Goal: Task Accomplishment & Management: Manage account settings

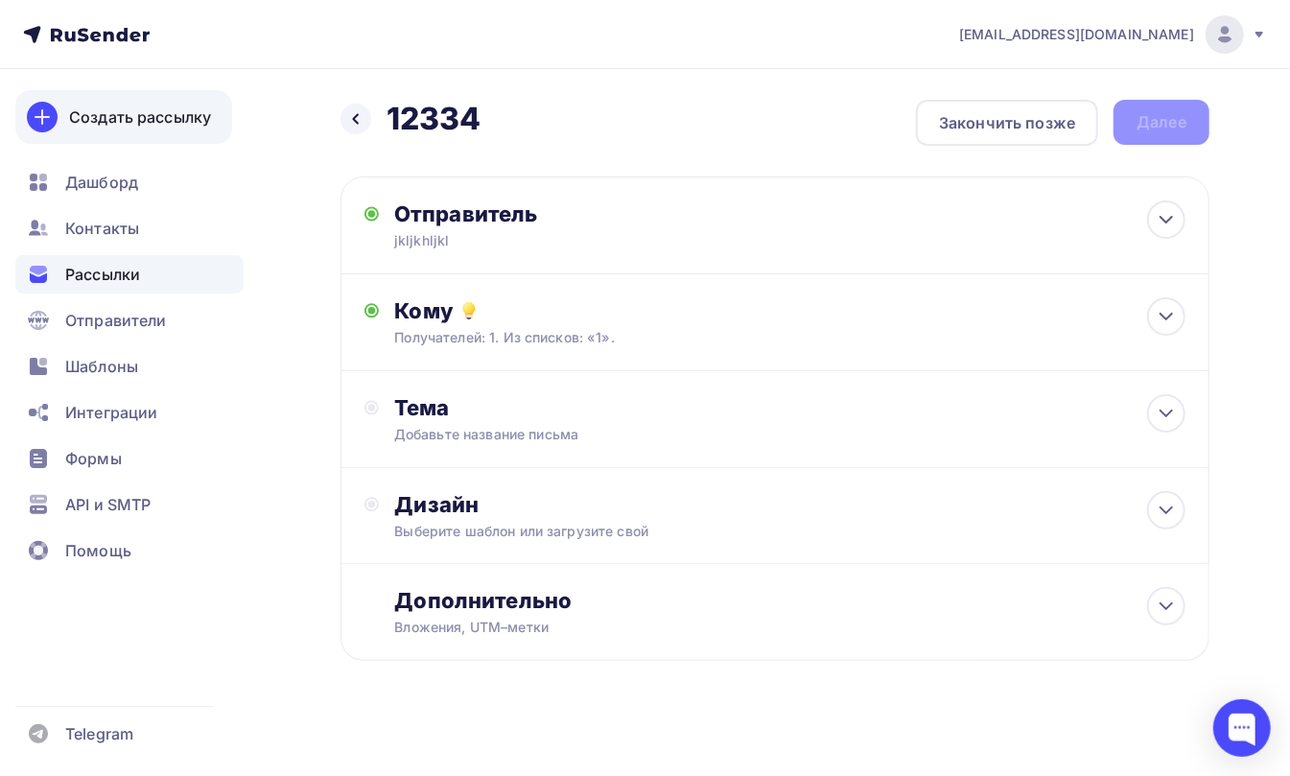
click at [101, 113] on div "Создать рассылку" at bounding box center [140, 117] width 142 height 23
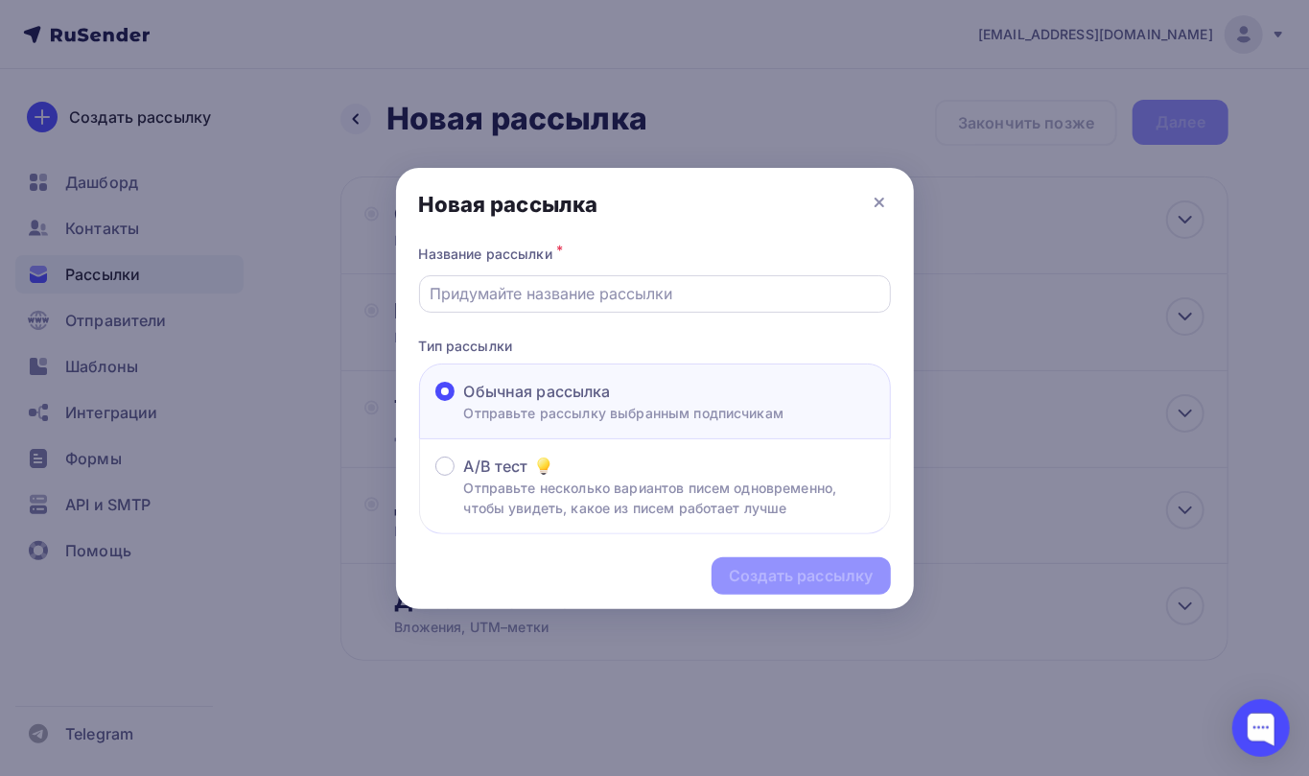
click at [524, 275] on div at bounding box center [655, 293] width 472 height 37
click at [564, 307] on div at bounding box center [655, 293] width 472 height 37
drag, startPoint x: 600, startPoint y: 285, endPoint x: 627, endPoint y: 288, distance: 28.0
click at [600, 285] on input "text" at bounding box center [655, 293] width 450 height 23
type input "12334"
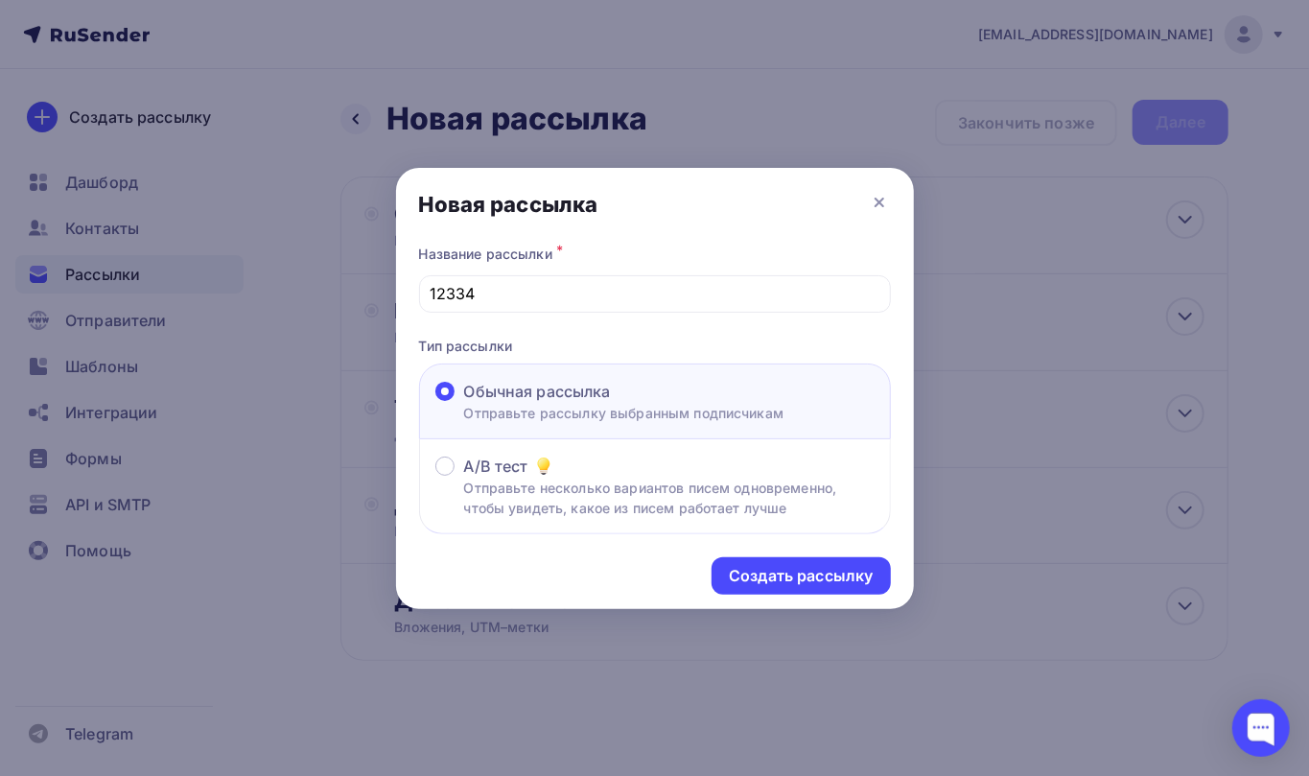
click at [787, 553] on div "Создать рассылку" at bounding box center [655, 575] width 518 height 83
click at [780, 565] on div "Создать рассылку" at bounding box center [801, 575] width 178 height 37
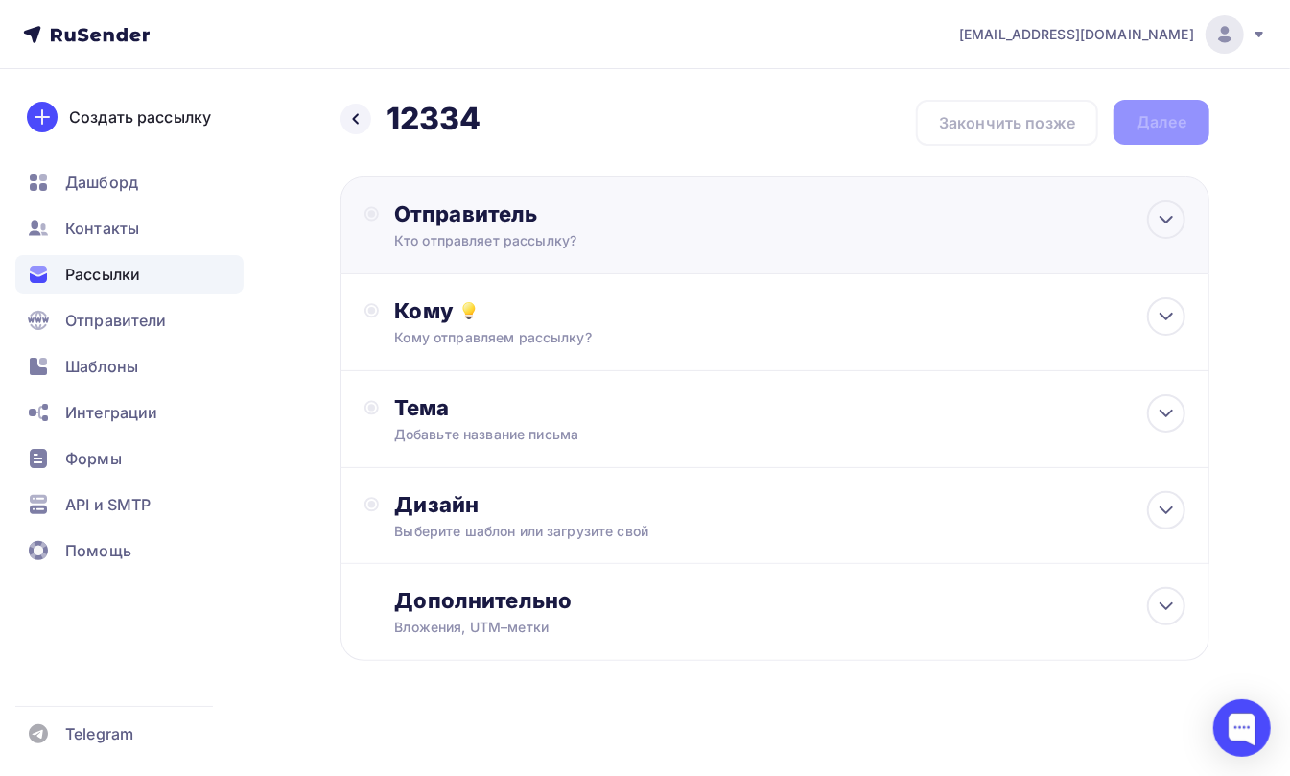
click at [427, 224] on div "Отправитель" at bounding box center [601, 213] width 415 height 27
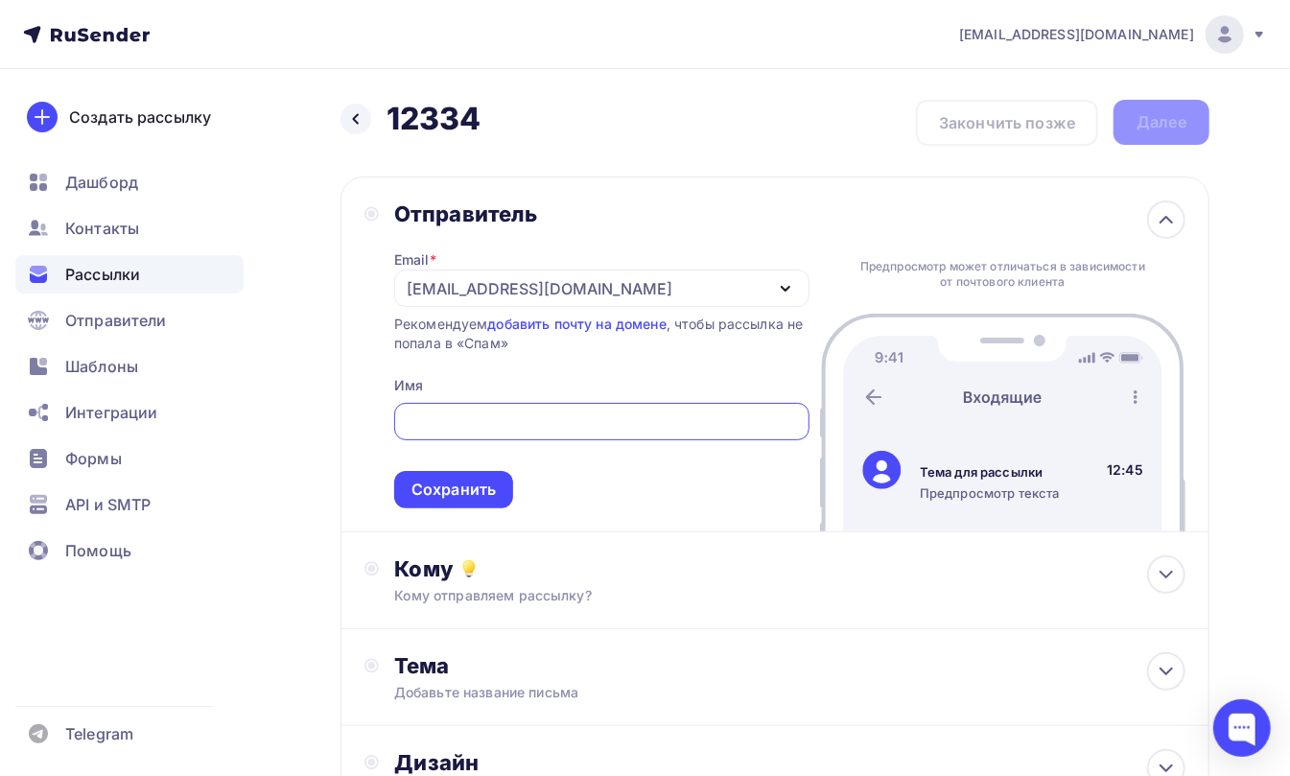
click at [464, 415] on input "text" at bounding box center [601, 422] width 393 height 23
type input "HDHFDH"
click at [450, 489] on div "Сохранить" at bounding box center [454, 490] width 84 height 22
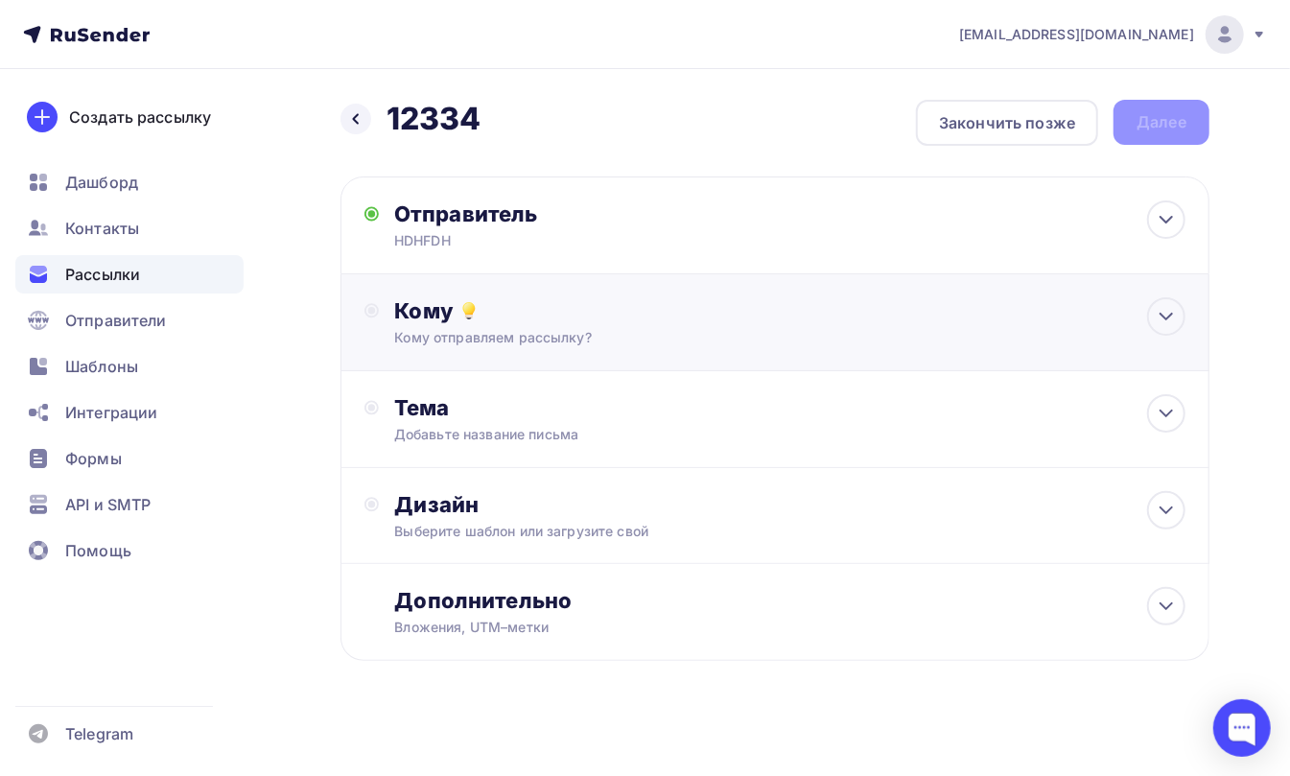
click at [435, 319] on div "Кому" at bounding box center [789, 310] width 791 height 27
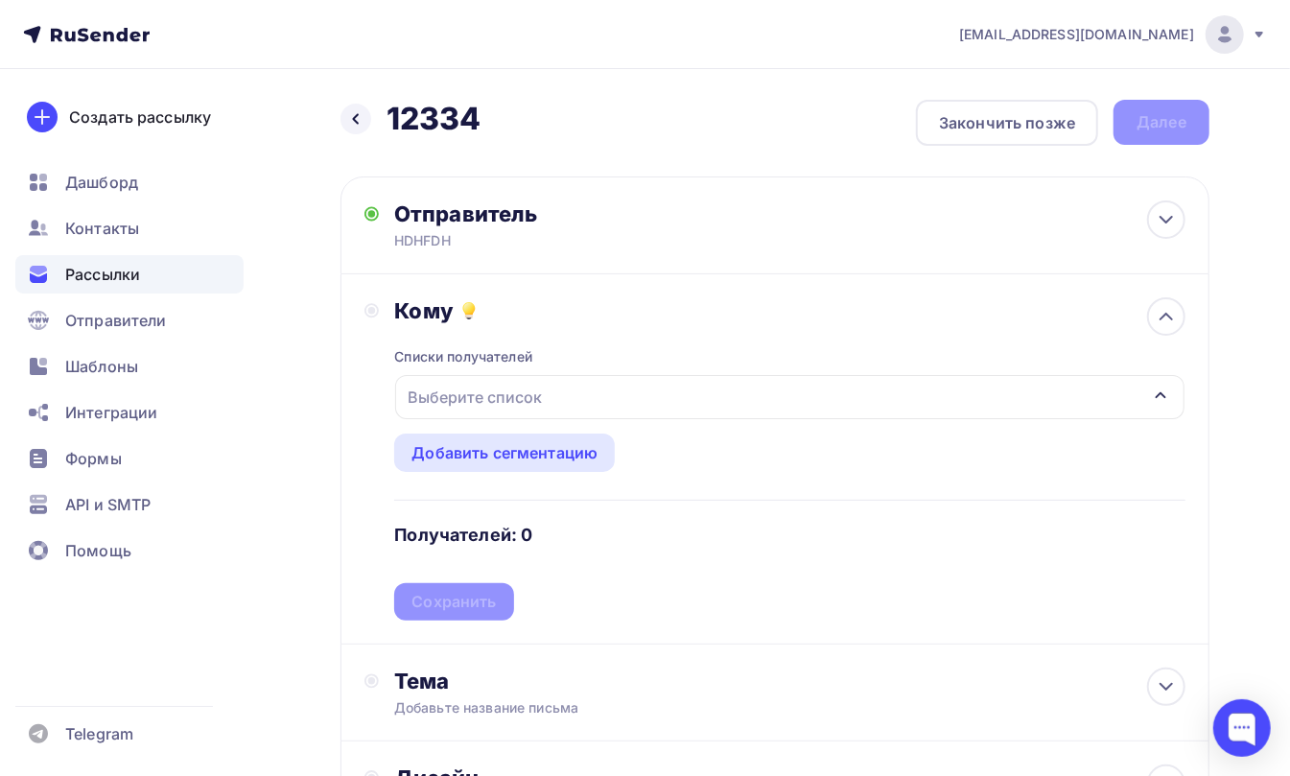
click at [426, 401] on div "Выберите список" at bounding box center [475, 397] width 150 height 35
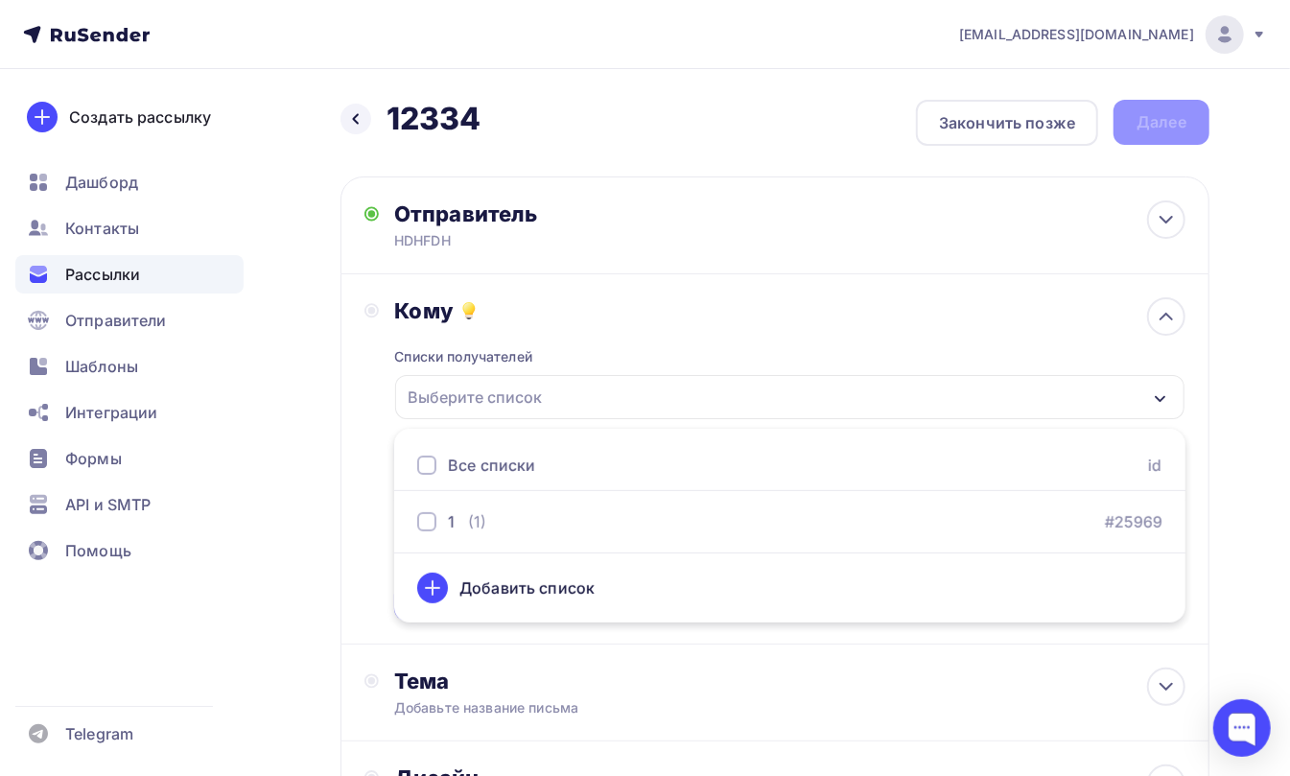
click at [428, 462] on div at bounding box center [426, 465] width 19 height 19
click at [435, 580] on icon at bounding box center [432, 588] width 23 height 23
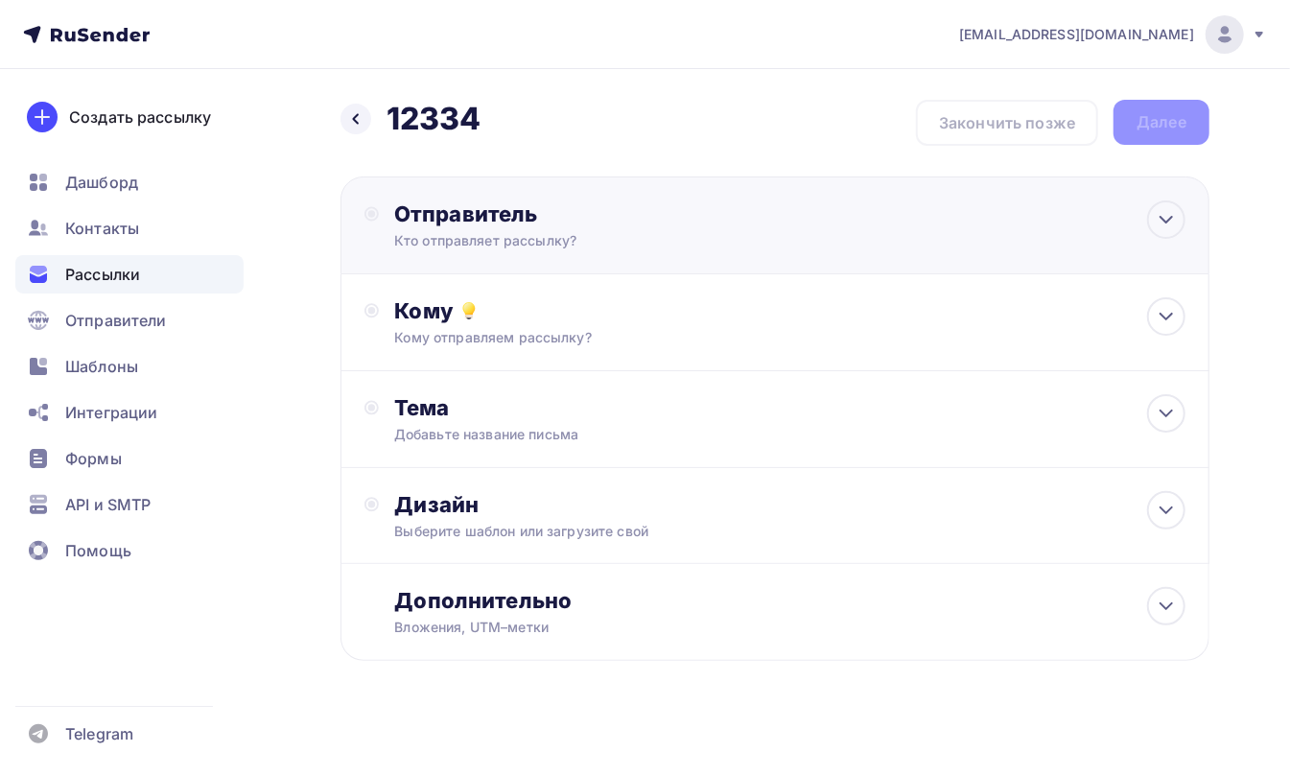
click at [426, 215] on div "Отправитель" at bounding box center [601, 213] width 415 height 27
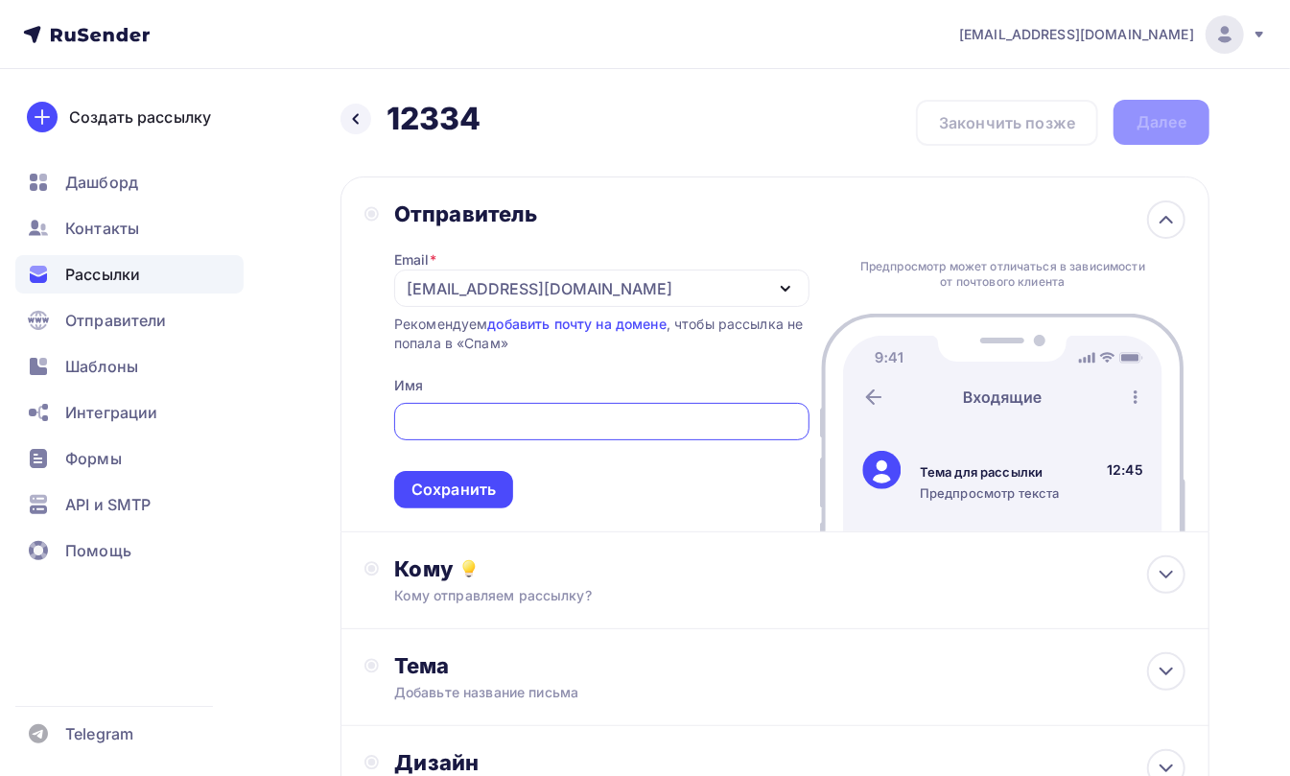
click at [432, 422] on input "text" at bounding box center [601, 422] width 393 height 23
type input "HDFHFGH"
click at [436, 503] on div "Сохранить" at bounding box center [453, 489] width 119 height 37
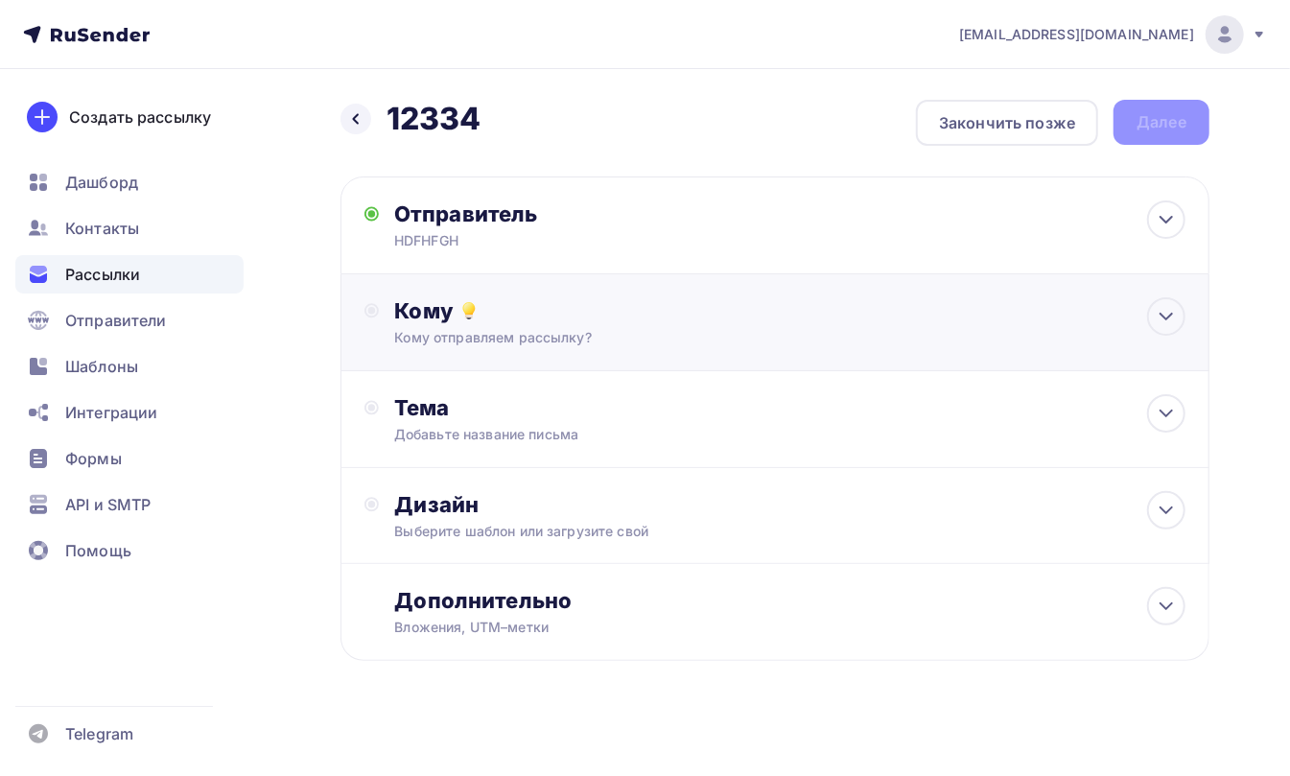
click at [431, 323] on div "Кому" at bounding box center [789, 310] width 791 height 27
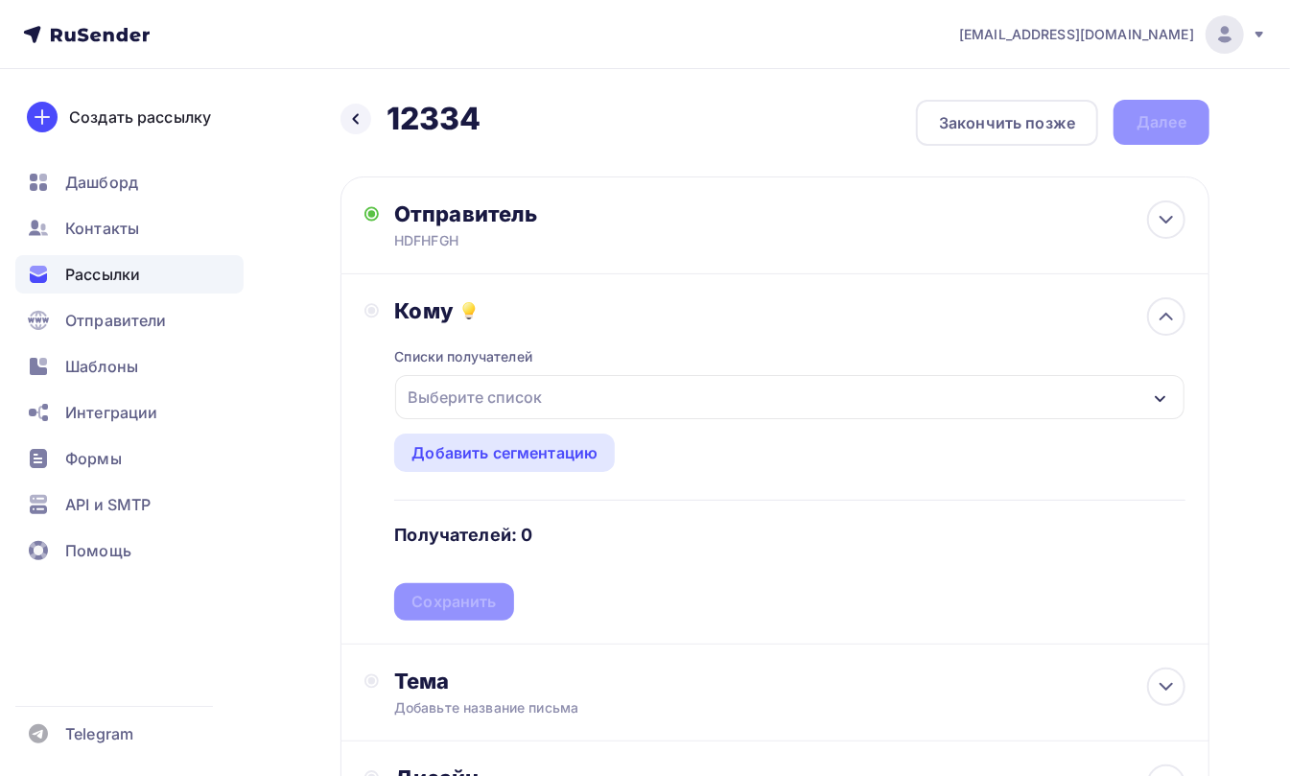
click at [434, 389] on div "Выберите список" at bounding box center [475, 397] width 150 height 35
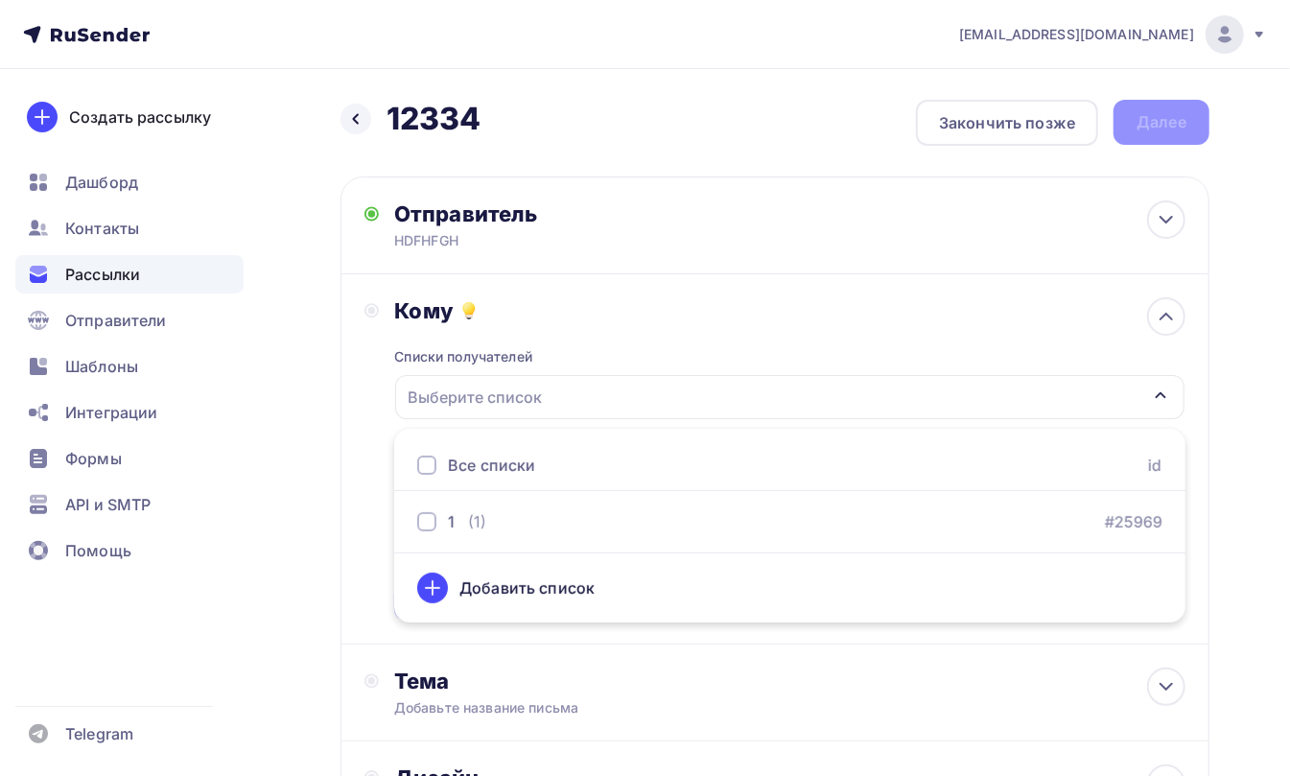
click at [426, 469] on div at bounding box center [426, 465] width 19 height 19
click at [366, 415] on div "Кому Списки получателей 1 Все списки id 1 (1) #25969 Добавить список Добавить с…" at bounding box center [775, 458] width 821 height 323
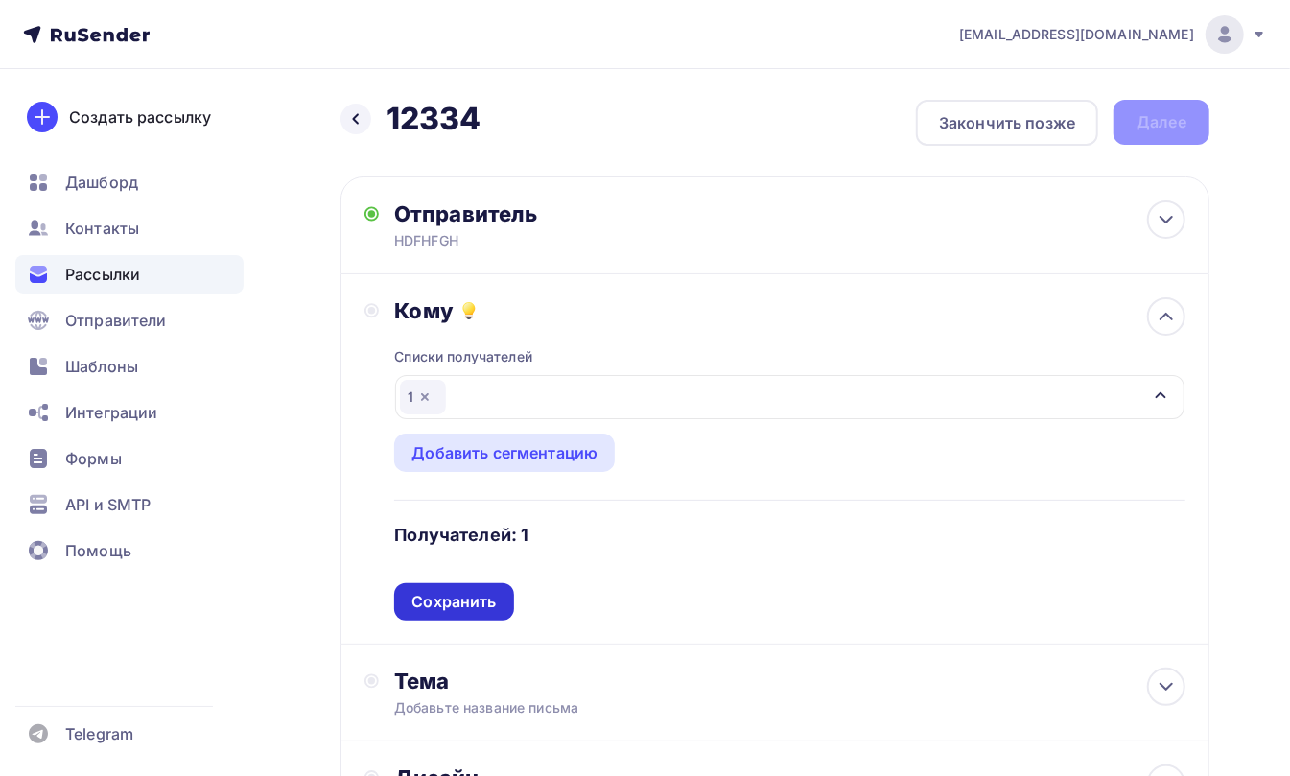
click at [437, 602] on div "Сохранить" at bounding box center [454, 602] width 84 height 22
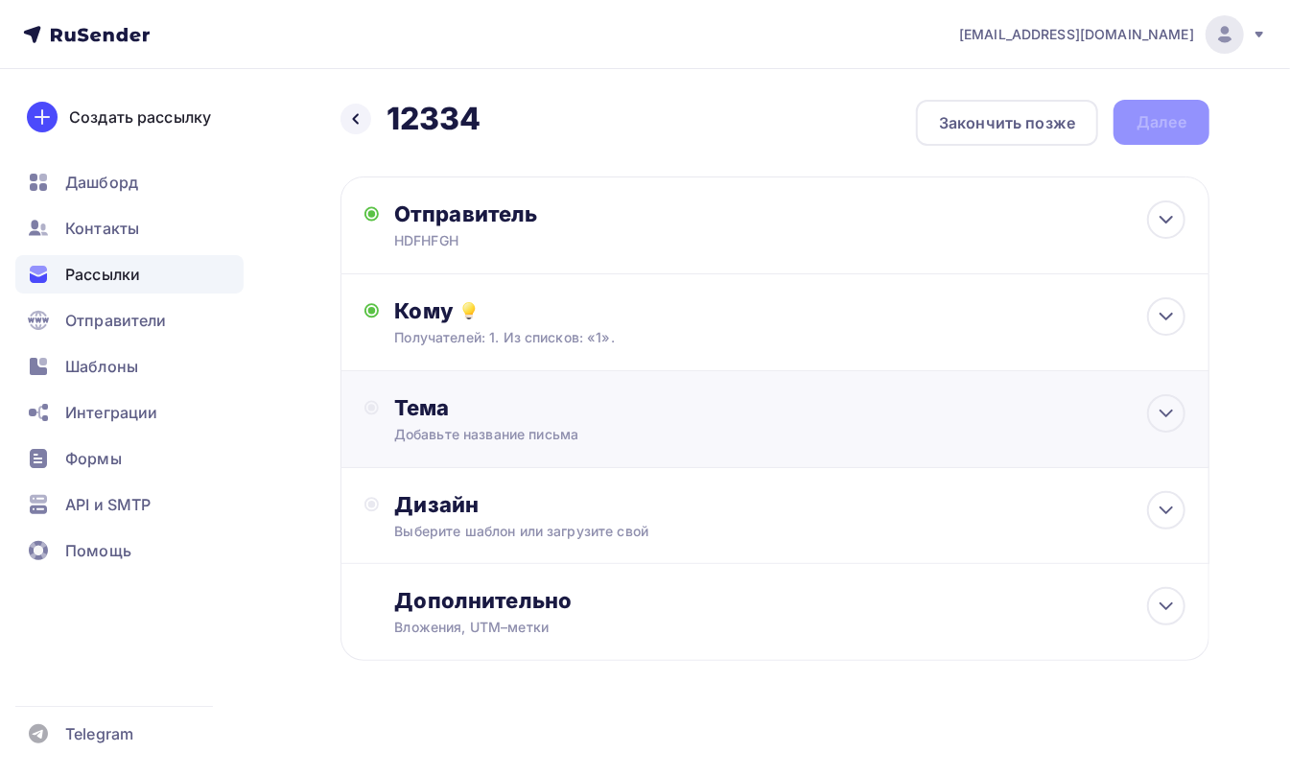
click at [409, 377] on div "Тема Добавьте название письма Тема * Рекомендуем использовать не более 150 симв…" at bounding box center [775, 419] width 869 height 97
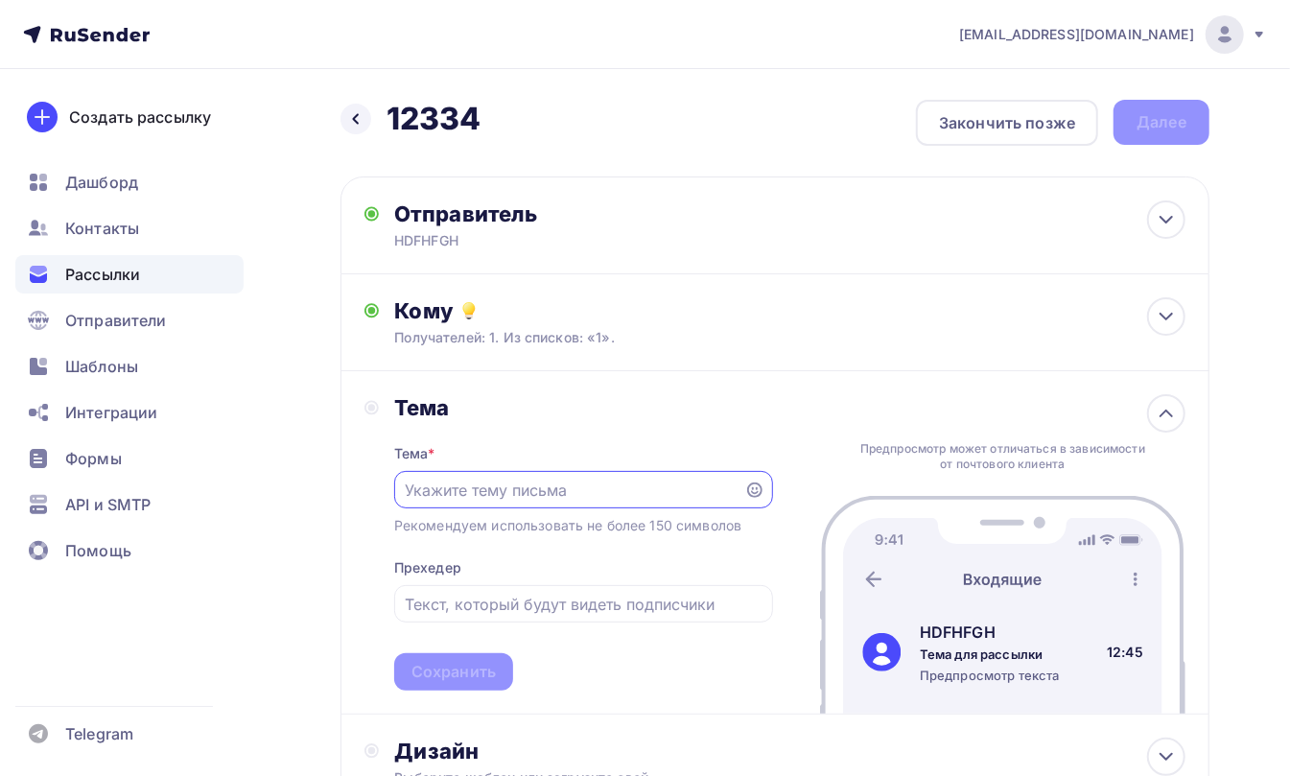
drag, startPoint x: 464, startPoint y: 446, endPoint x: 434, endPoint y: 505, distance: 66.1
click at [461, 449] on div "Тема * Рекомендуем использовать не более 150 символов Прехедер Сохранить" at bounding box center [583, 556] width 379 height 270
click at [434, 507] on div at bounding box center [583, 489] width 379 height 37
click at [459, 492] on input "text" at bounding box center [569, 490] width 328 height 23
type input "FGHHGHDFH"
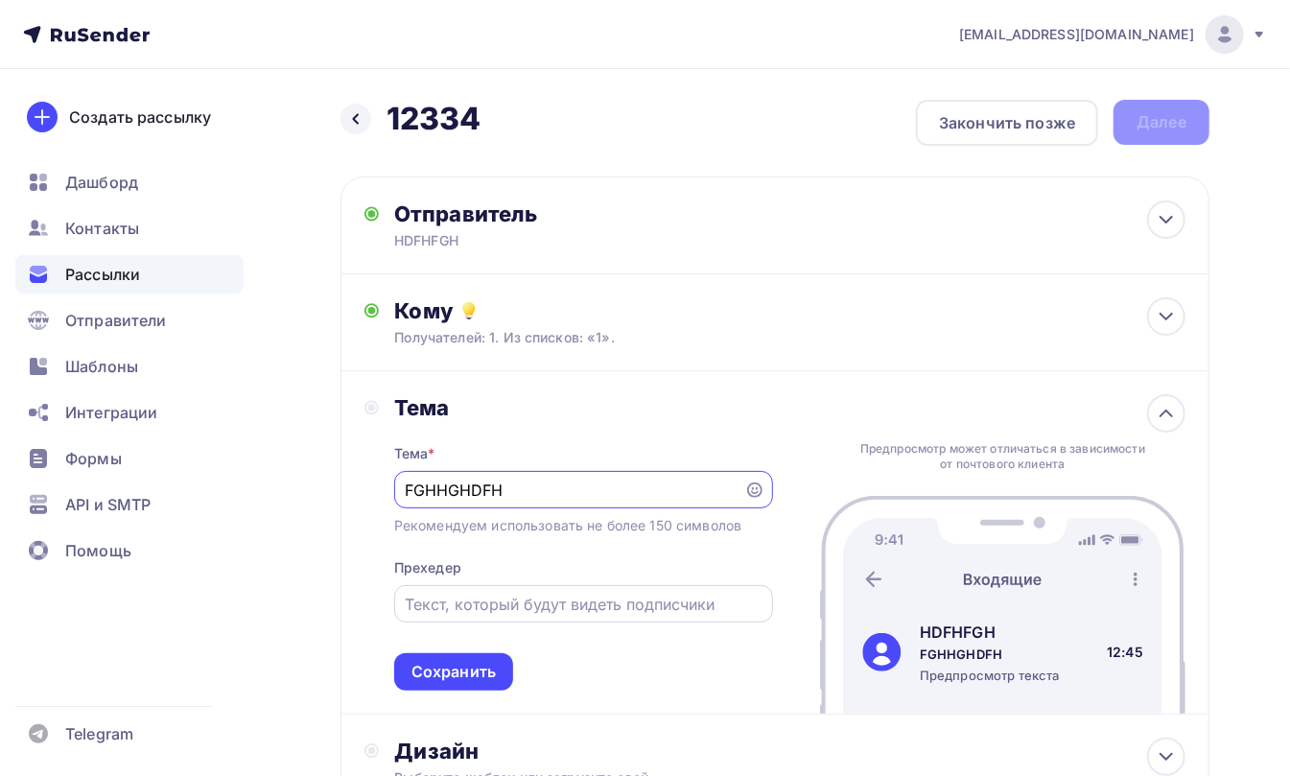
click at [442, 606] on input "text" at bounding box center [583, 604] width 357 height 23
type input "FGHHDHFDH"
click at [458, 665] on div "Сохранить" at bounding box center [454, 672] width 84 height 22
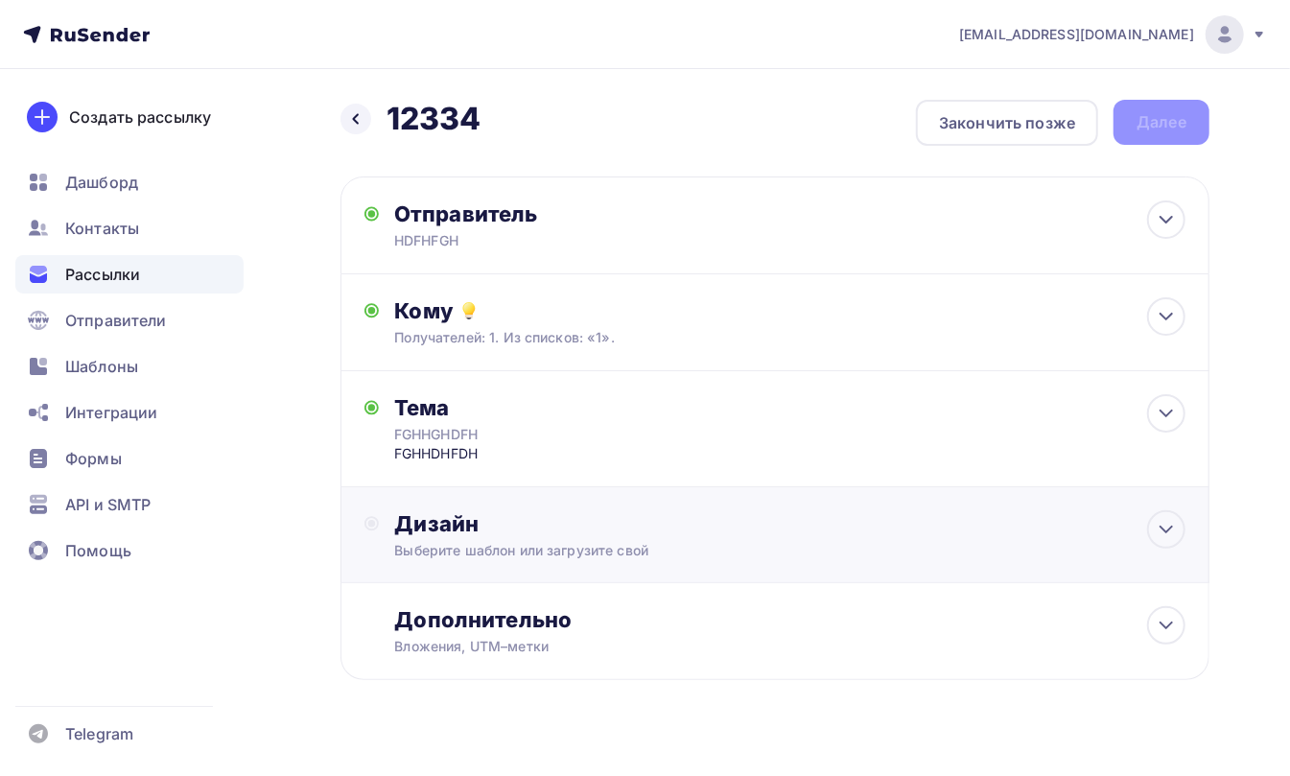
click at [434, 534] on div "Дизайн" at bounding box center [789, 523] width 791 height 27
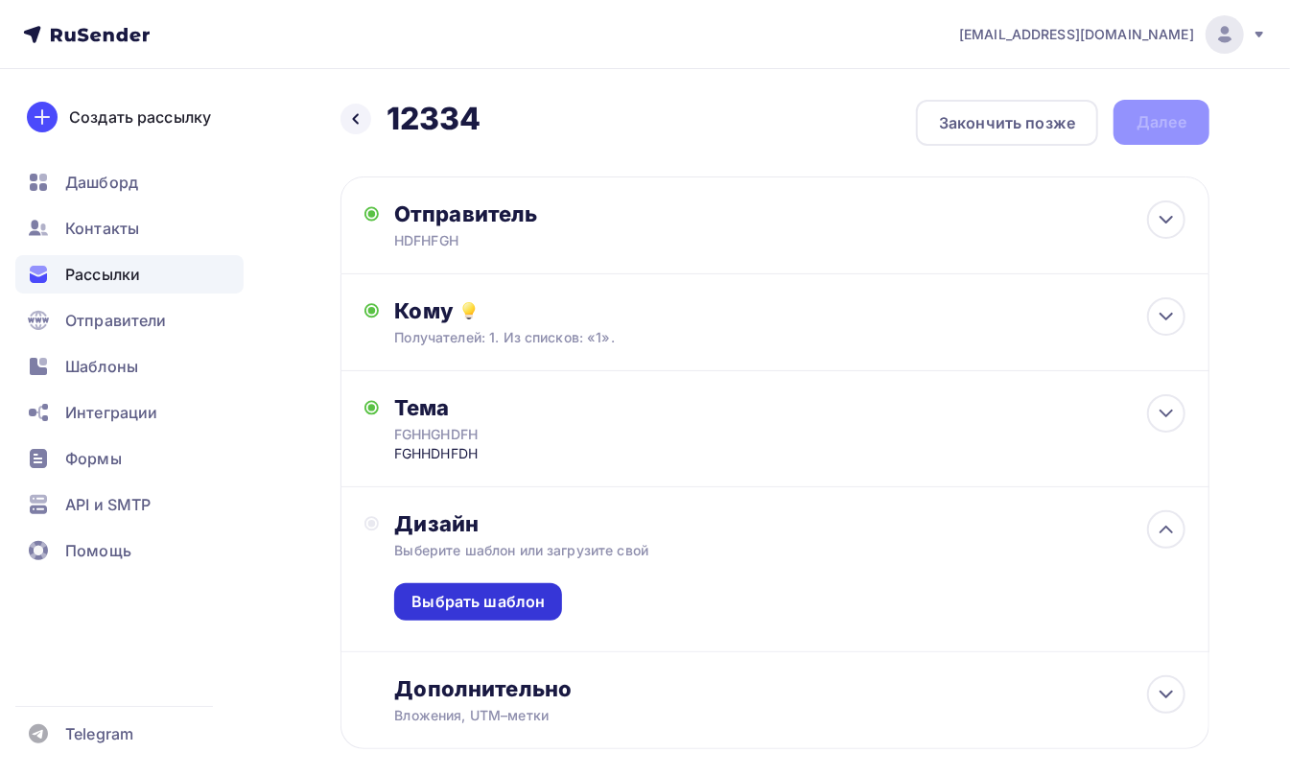
click at [447, 604] on div "Выбрать шаблон" at bounding box center [478, 602] width 133 height 22
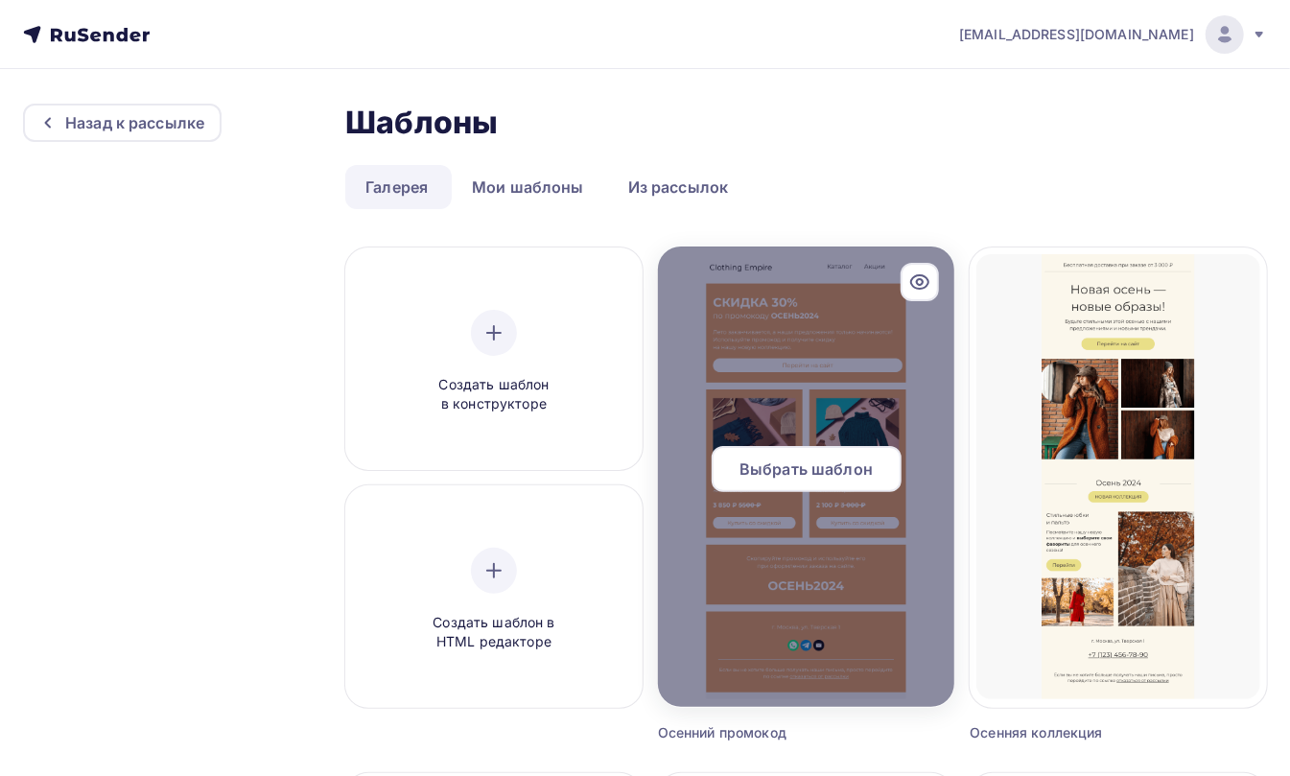
click at [784, 470] on span "Выбрать шаблон" at bounding box center [806, 469] width 133 height 23
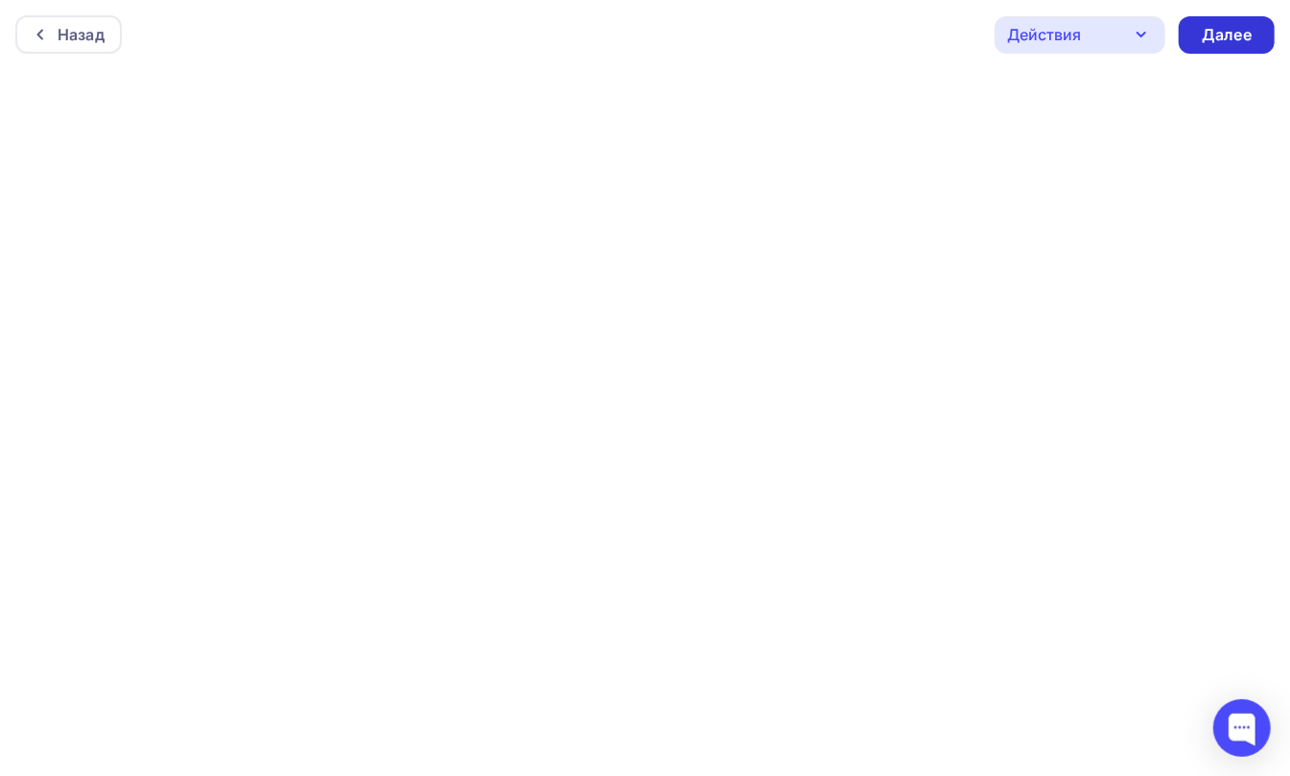
click at [1236, 39] on div "Далее" at bounding box center [1227, 35] width 50 height 22
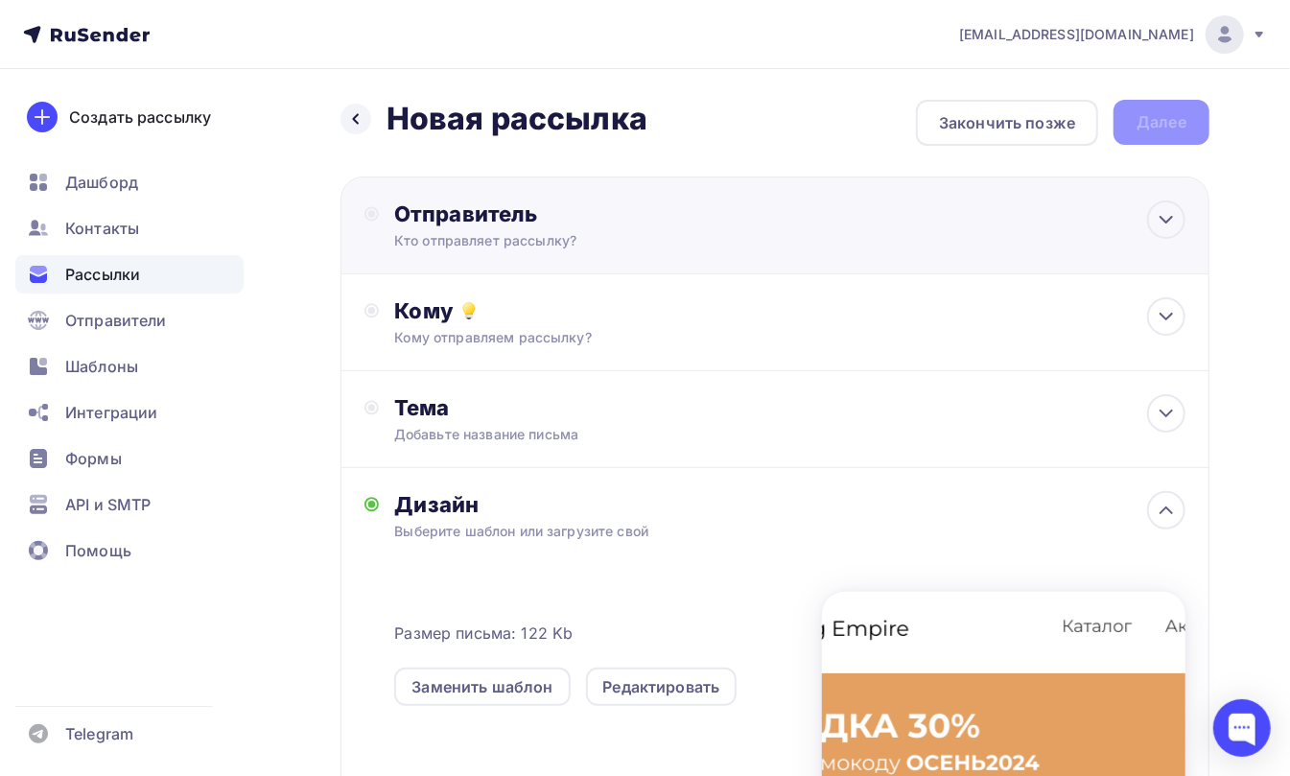
click at [465, 216] on div "Отправитель" at bounding box center [601, 213] width 415 height 27
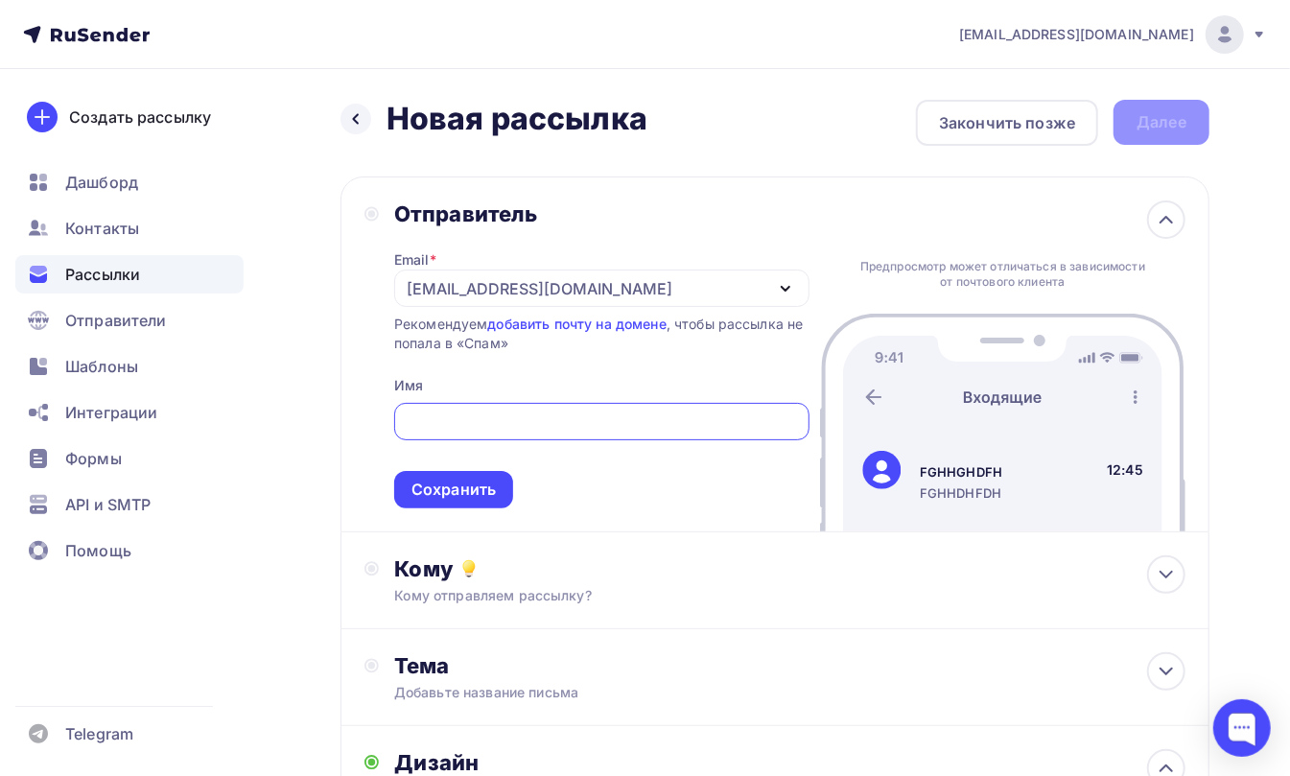
click at [464, 415] on input "text" at bounding box center [601, 422] width 393 height 23
type input "BNMBVMBN"
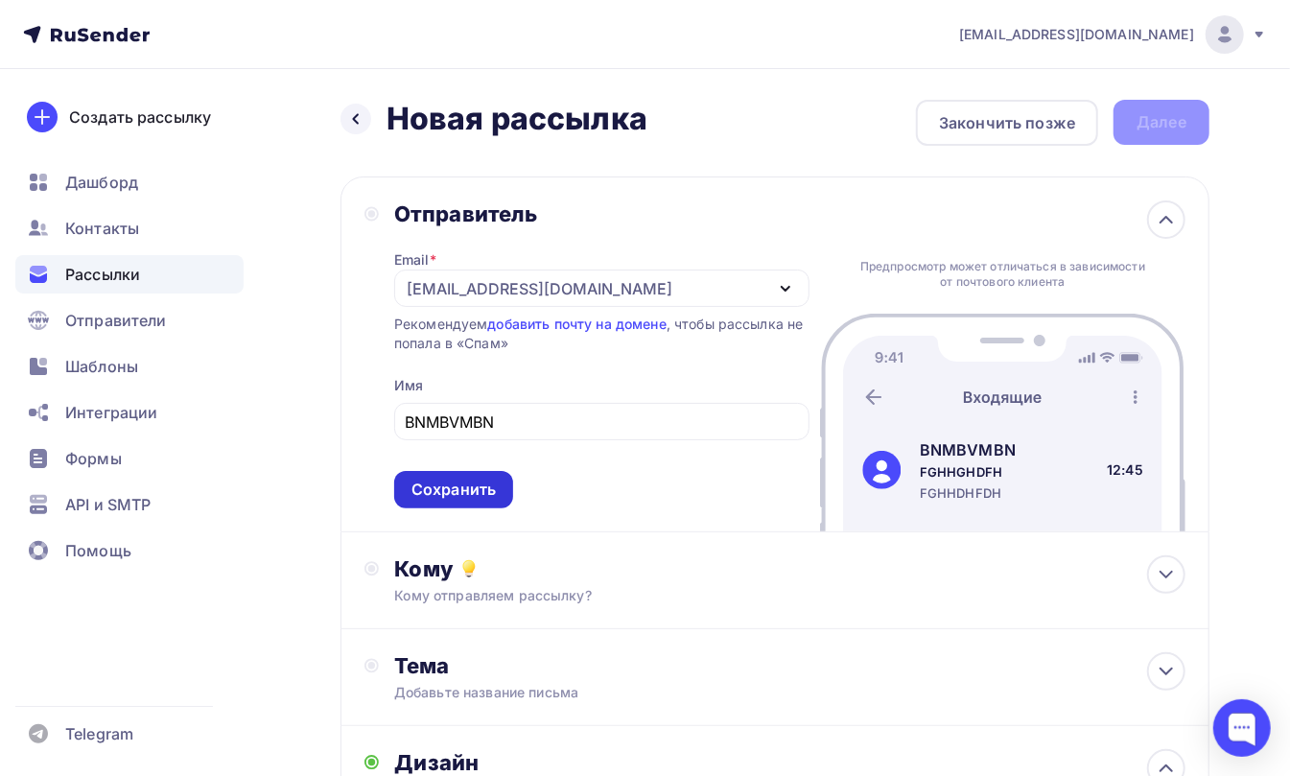
click at [447, 484] on div "Сохранить" at bounding box center [454, 490] width 84 height 22
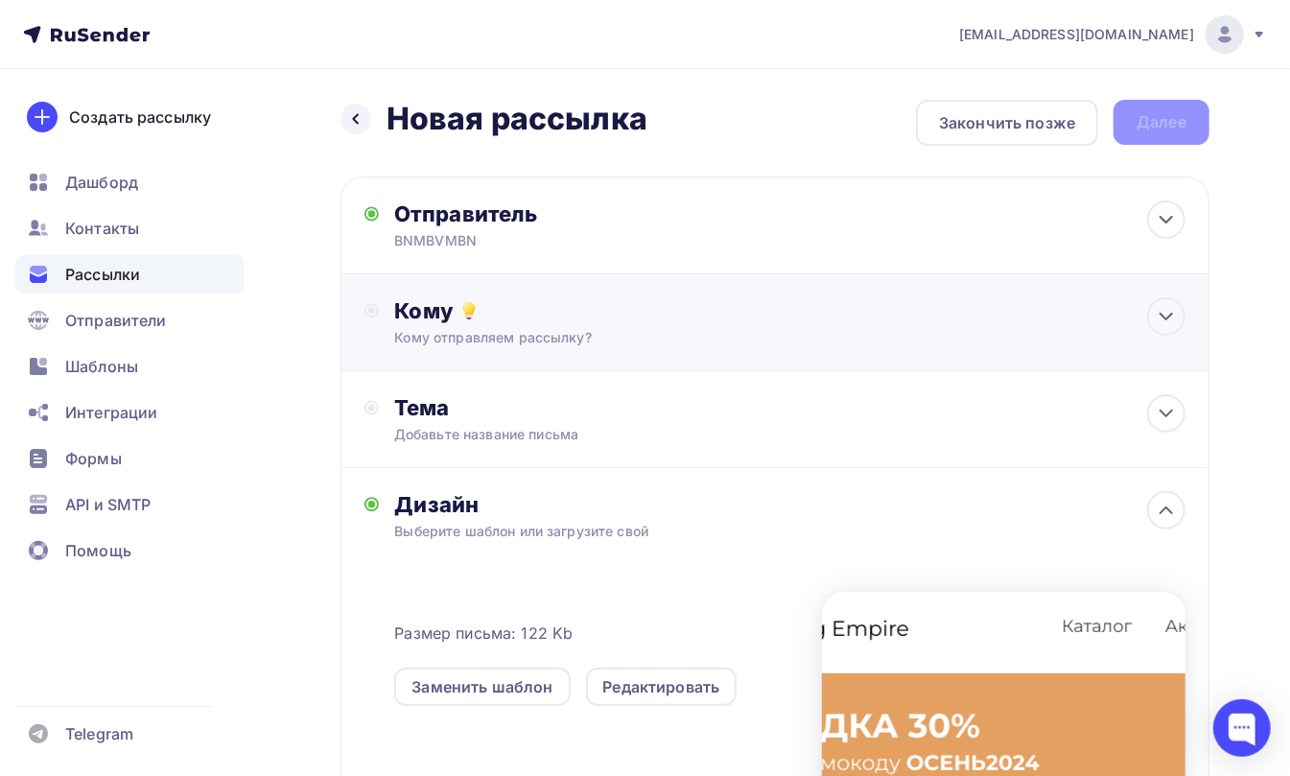
click at [424, 326] on div "Кому Кому отправляем рассылку? Списки получателей Выберите список Все списки id…" at bounding box center [789, 322] width 791 height 50
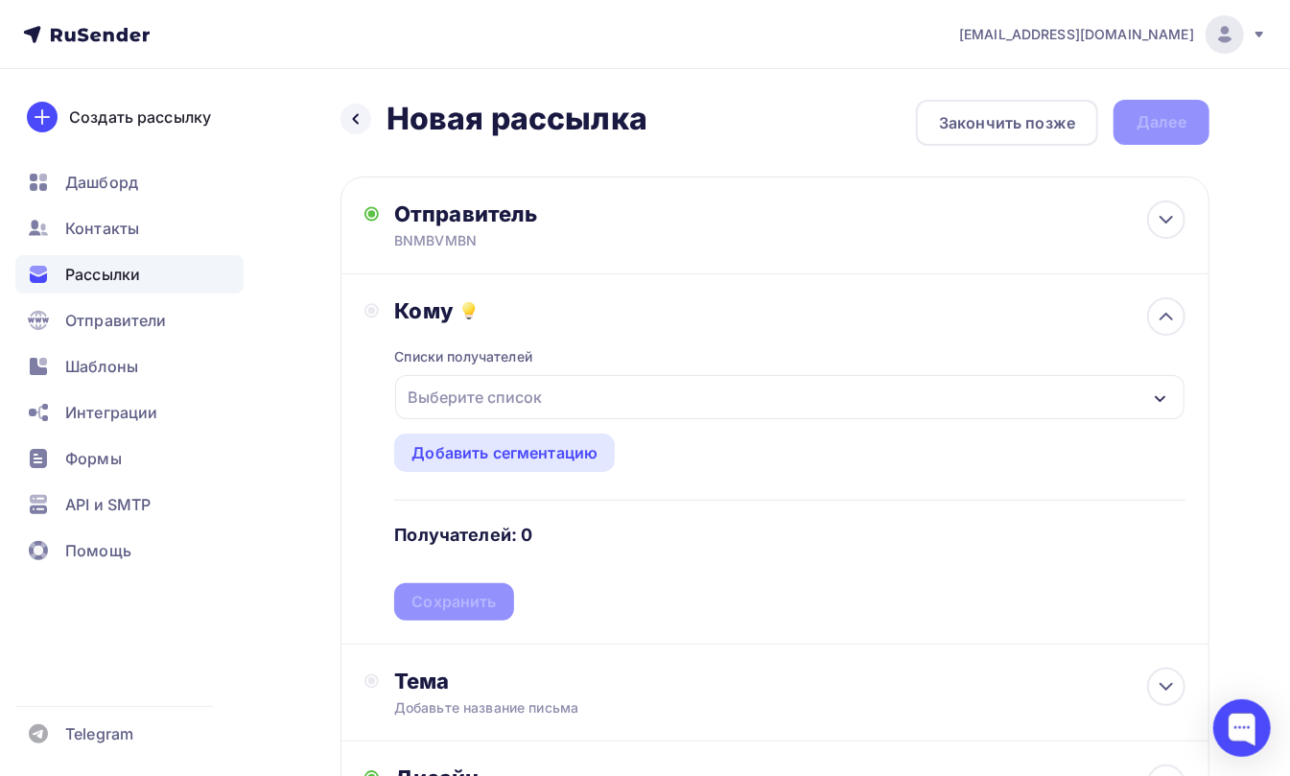
click at [428, 391] on div "Выберите список" at bounding box center [475, 397] width 150 height 35
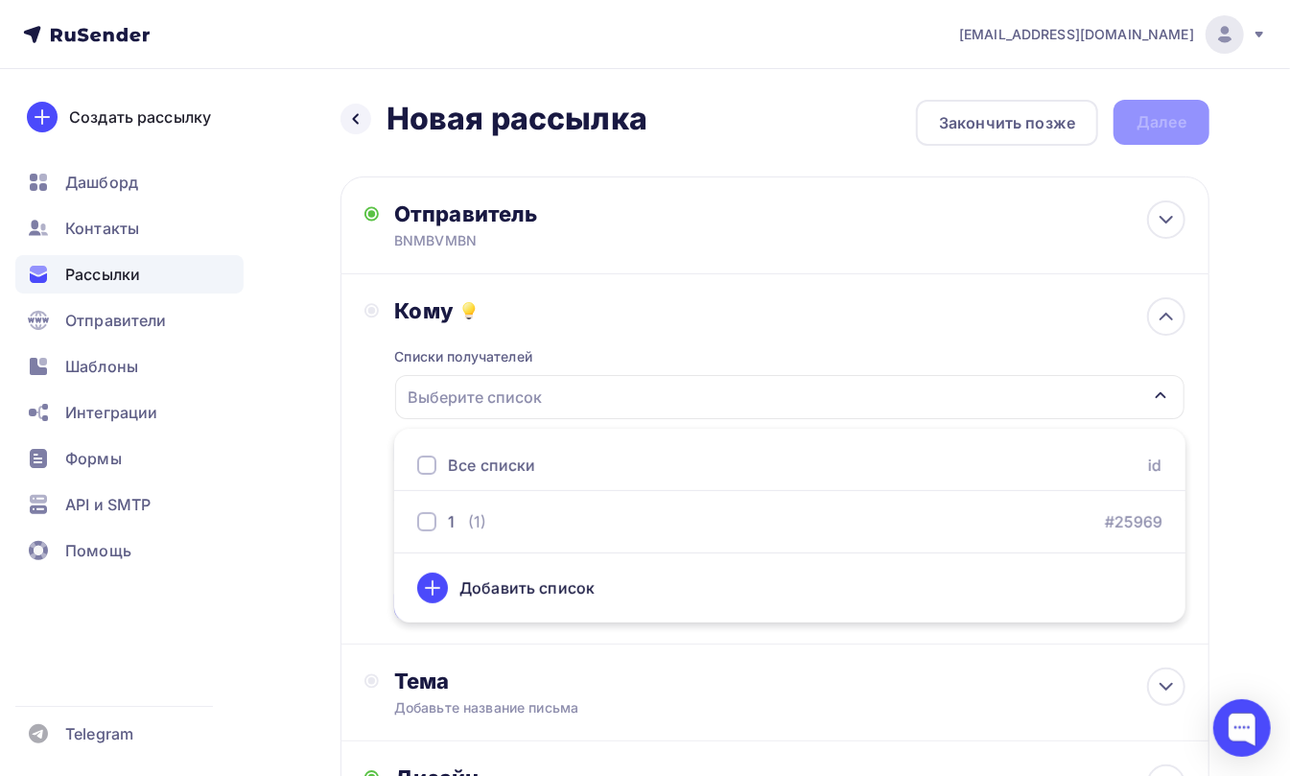
click at [428, 459] on div at bounding box center [426, 465] width 19 height 19
click at [377, 373] on div "Кому Списки получателей 1 Все списки id 1 (1) #25969 Добавить список Добавить с…" at bounding box center [775, 458] width 821 height 323
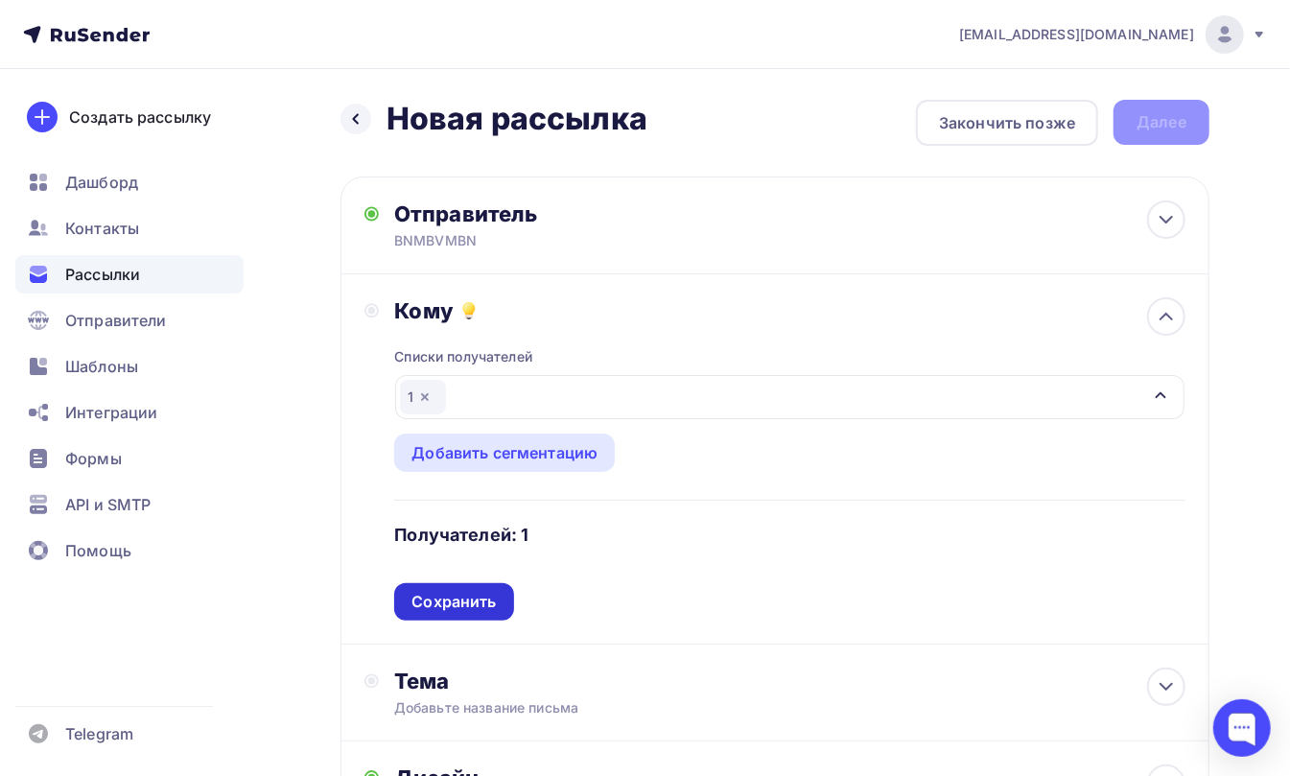
click at [441, 595] on div "Сохранить" at bounding box center [454, 602] width 84 height 22
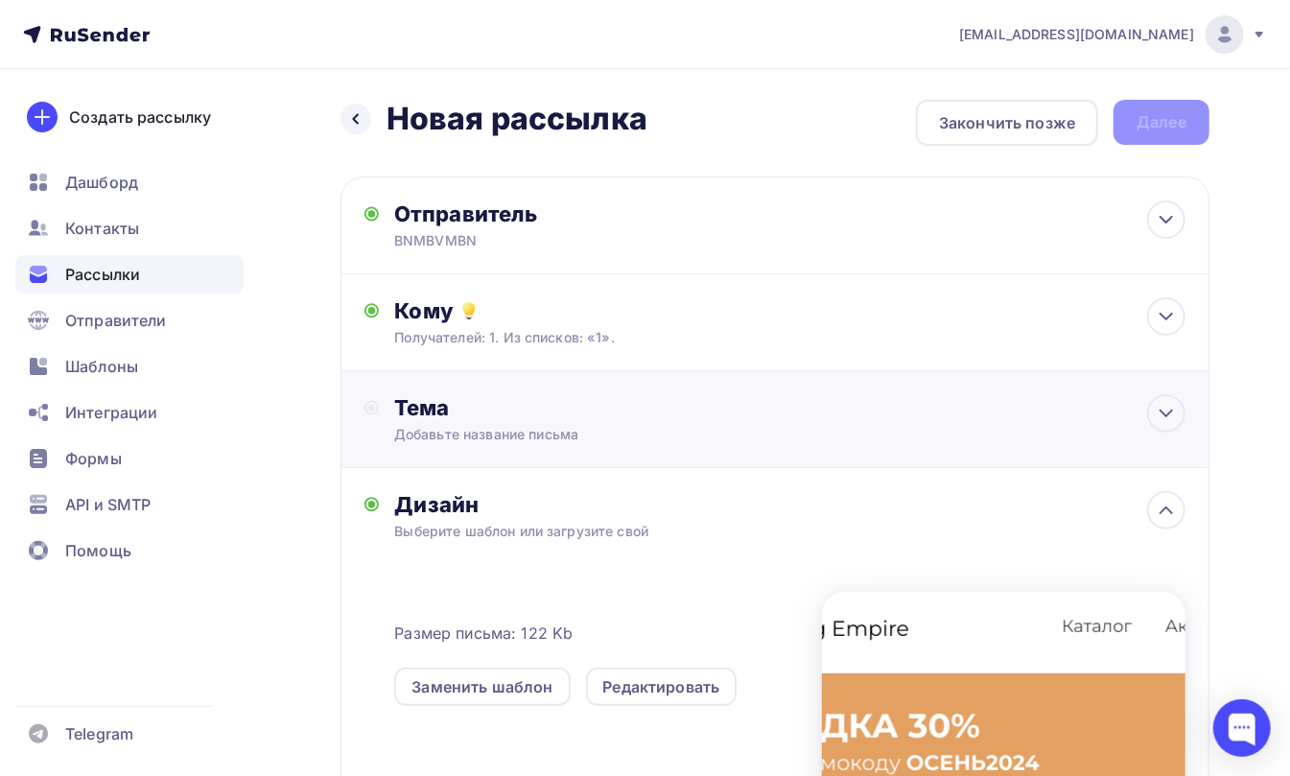
click at [431, 411] on div "Тема" at bounding box center [583, 407] width 379 height 27
click at [428, 414] on div "Тема" at bounding box center [583, 407] width 379 height 27
click at [434, 434] on div "Тема" at bounding box center [569, 418] width 409 height 49
click at [416, 408] on div "Тема" at bounding box center [583, 407] width 379 height 27
click at [377, 408] on circle at bounding box center [371, 408] width 12 height 12
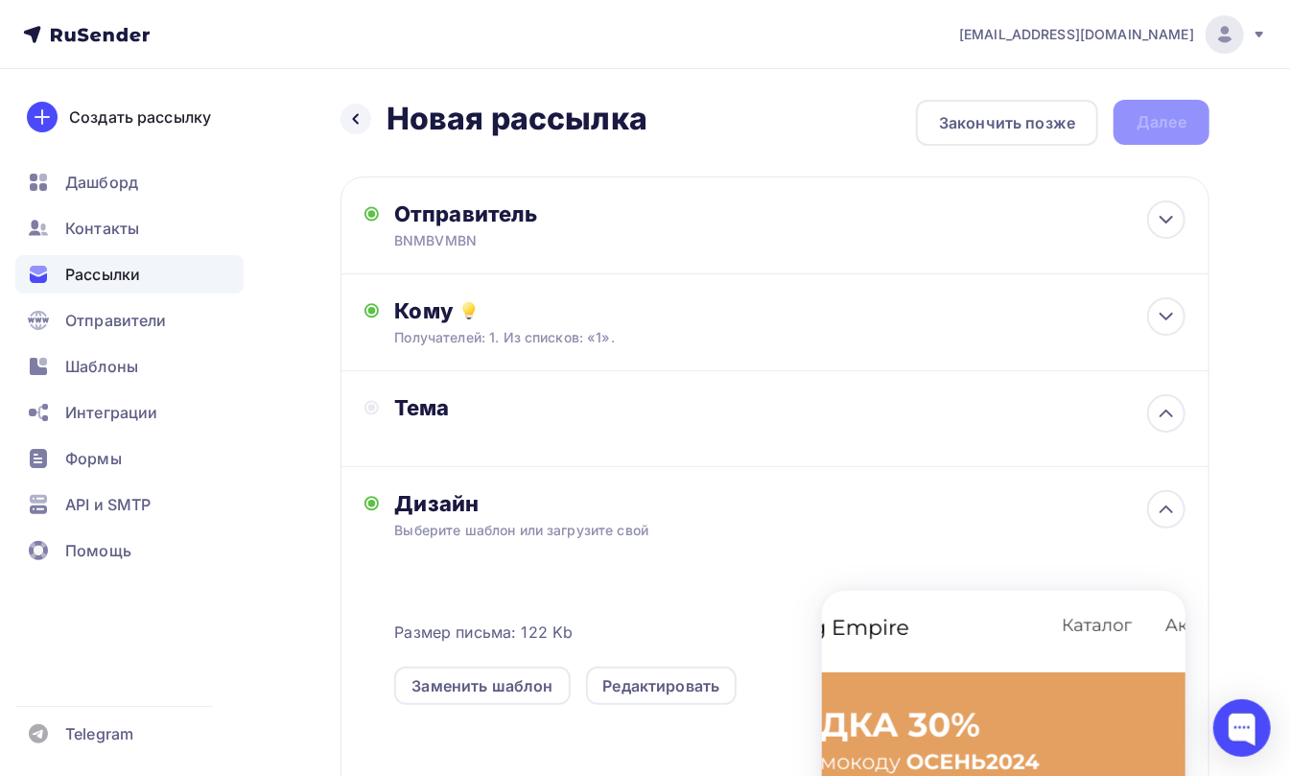
drag, startPoint x: 354, startPoint y: 408, endPoint x: 497, endPoint y: 408, distance: 142.9
click at [353, 408] on div "Тема" at bounding box center [775, 419] width 869 height 96
drag, startPoint x: 497, startPoint y: 408, endPoint x: 631, endPoint y: 408, distance: 134.3
click at [501, 408] on div "Тема" at bounding box center [583, 407] width 379 height 27
click at [631, 408] on div "Тема" at bounding box center [583, 407] width 379 height 27
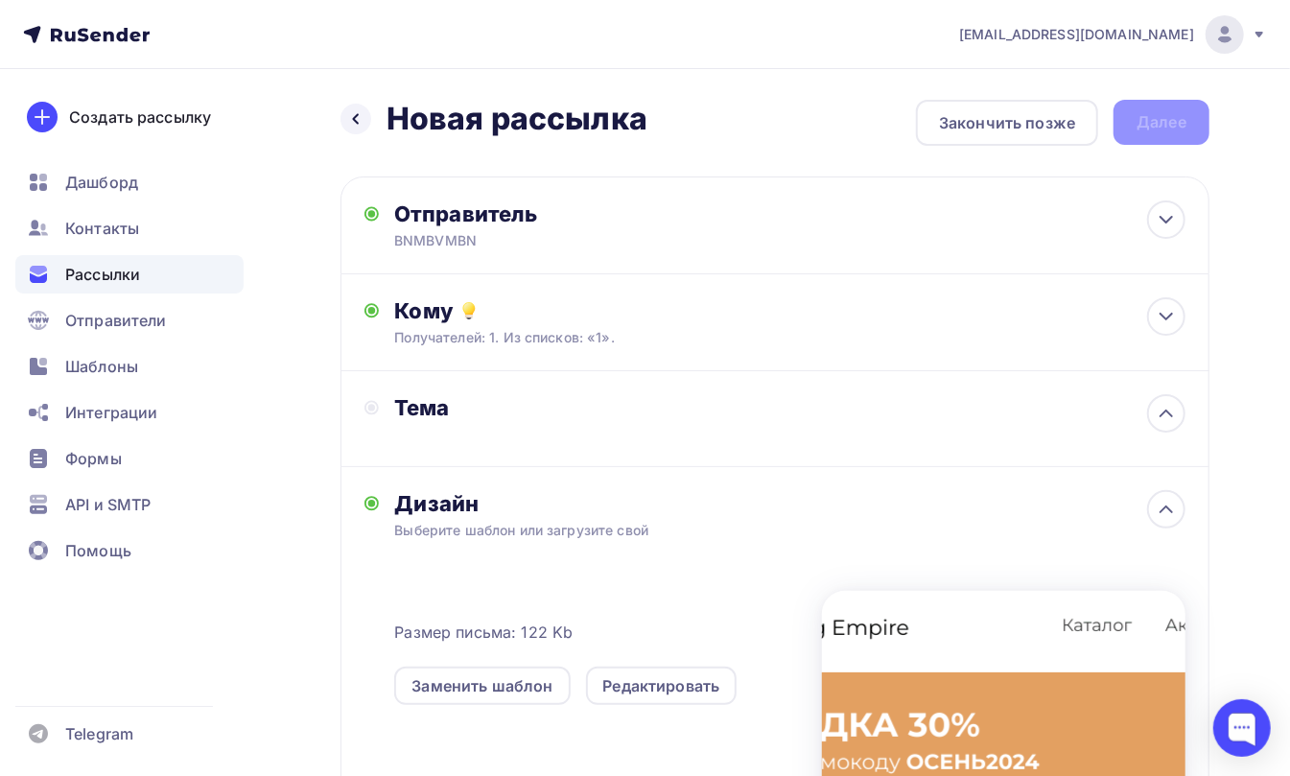
click at [1167, 121] on div "Назад Новая рассылка Новая рассылка Закончить позже Далее" at bounding box center [775, 123] width 869 height 46
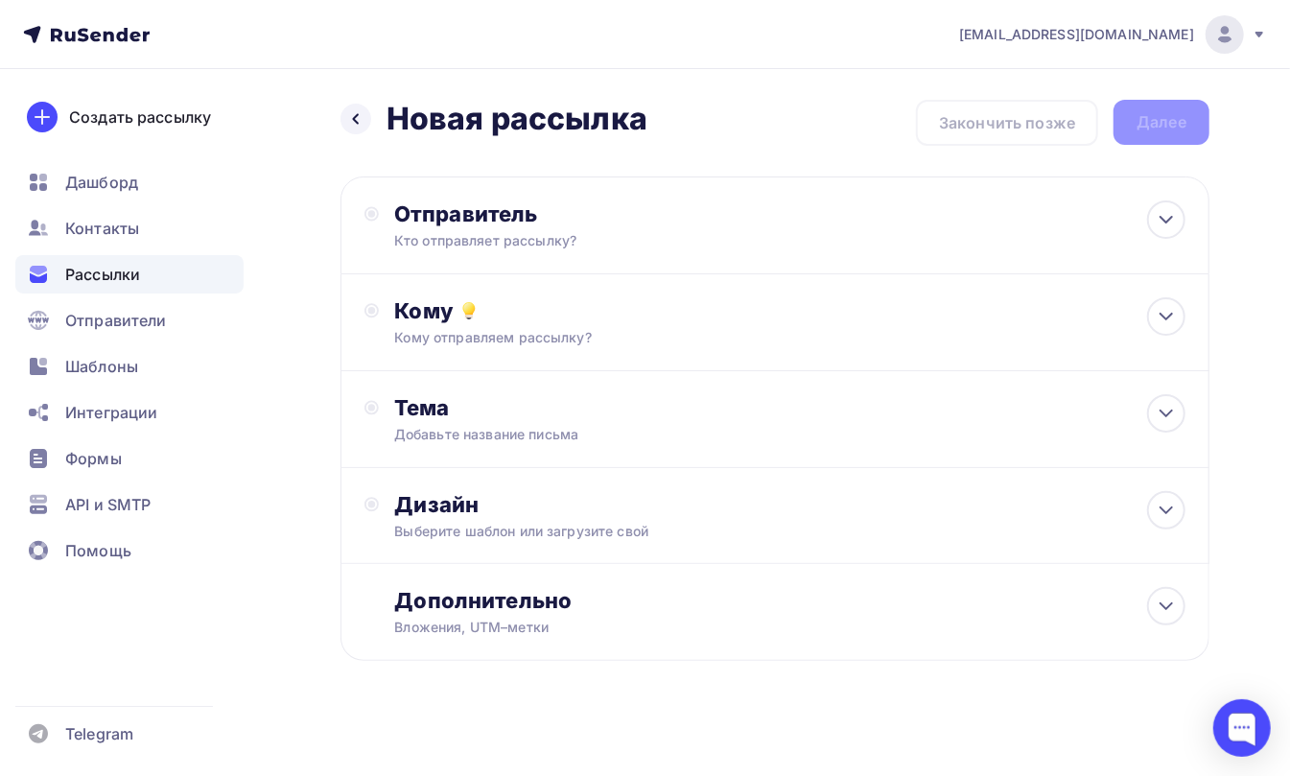
drag, startPoint x: 289, startPoint y: 219, endPoint x: 315, endPoint y: 209, distance: 27.6
click at [289, 219] on div "Назад Новая рассылка Новая рассылка Закончить позже Далее Отправитель Кто отпра…" at bounding box center [645, 427] width 1290 height 716
click at [449, 217] on div "Отправитель" at bounding box center [601, 213] width 415 height 27
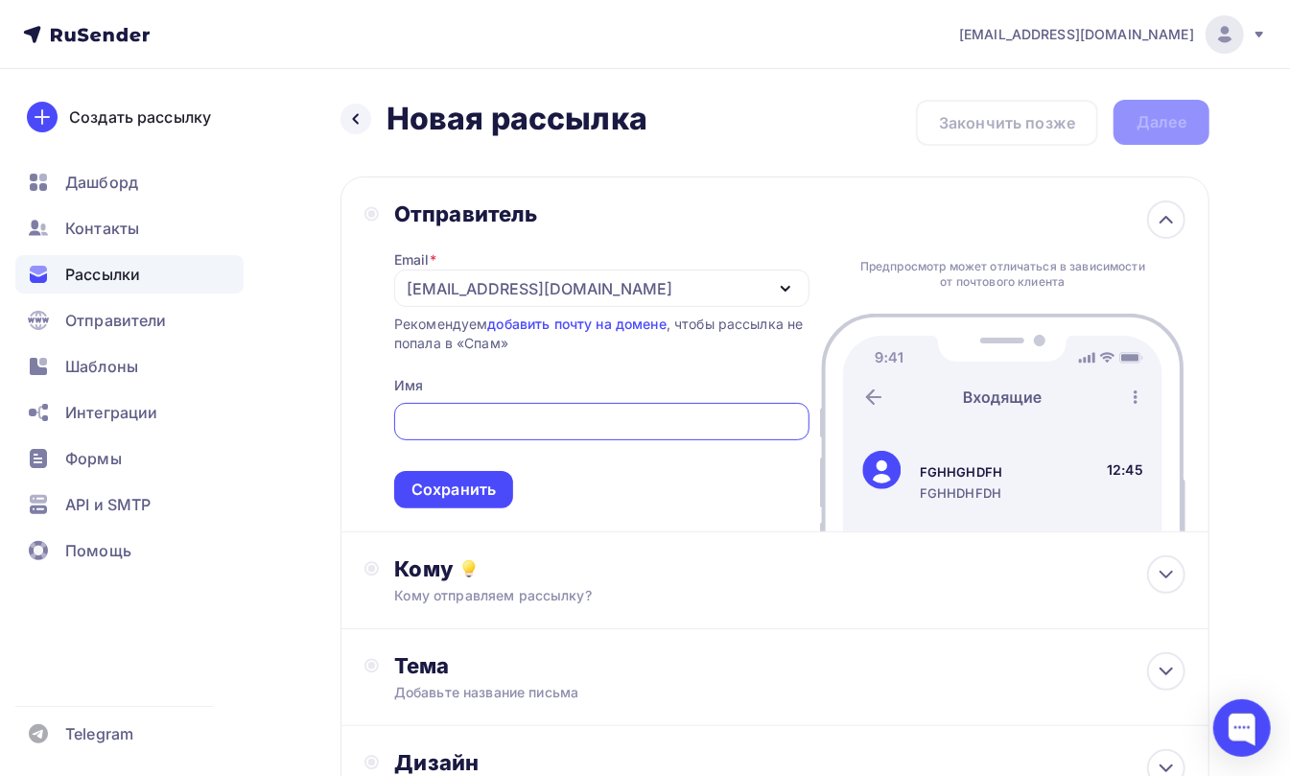
click at [438, 430] on input "text" at bounding box center [601, 422] width 393 height 23
click at [468, 434] on div at bounding box center [601, 421] width 415 height 37
drag, startPoint x: 459, startPoint y: 404, endPoint x: 505, endPoint y: 432, distance: 53.8
click at [470, 405] on div at bounding box center [601, 421] width 415 height 37
click at [496, 427] on input "text" at bounding box center [601, 422] width 393 height 23
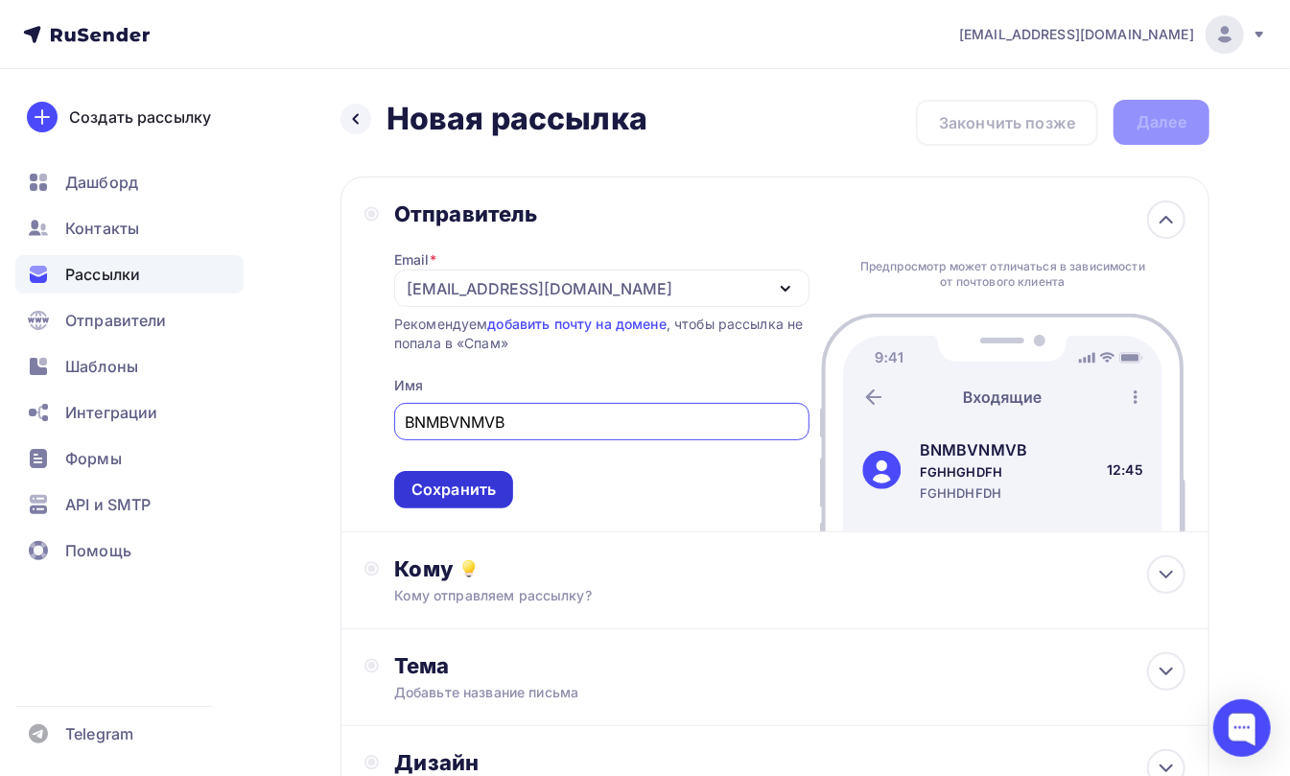
type input "BNMBVNMVB"
click at [457, 488] on div "Сохранить" at bounding box center [454, 490] width 84 height 22
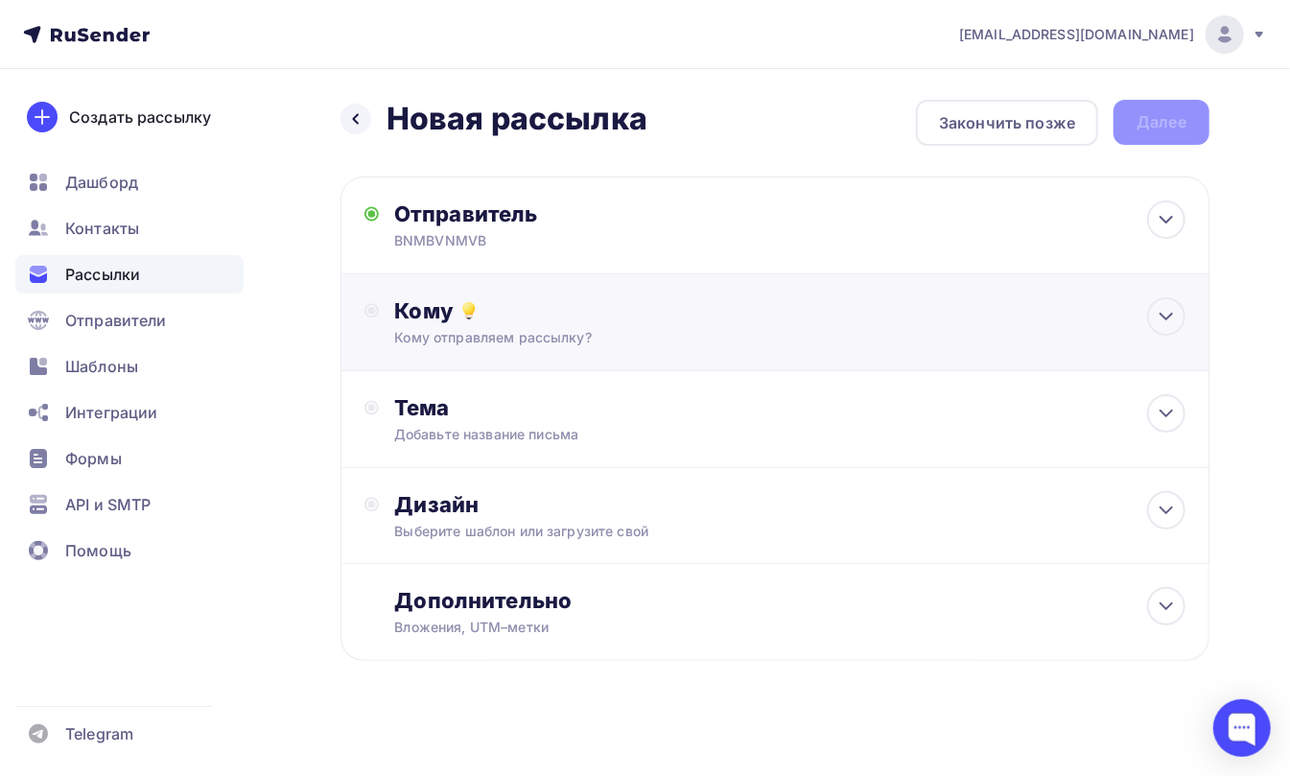
click at [424, 324] on div "Кому Кому отправляем рассылку? Списки получателей Выберите список Все списки id…" at bounding box center [789, 322] width 791 height 50
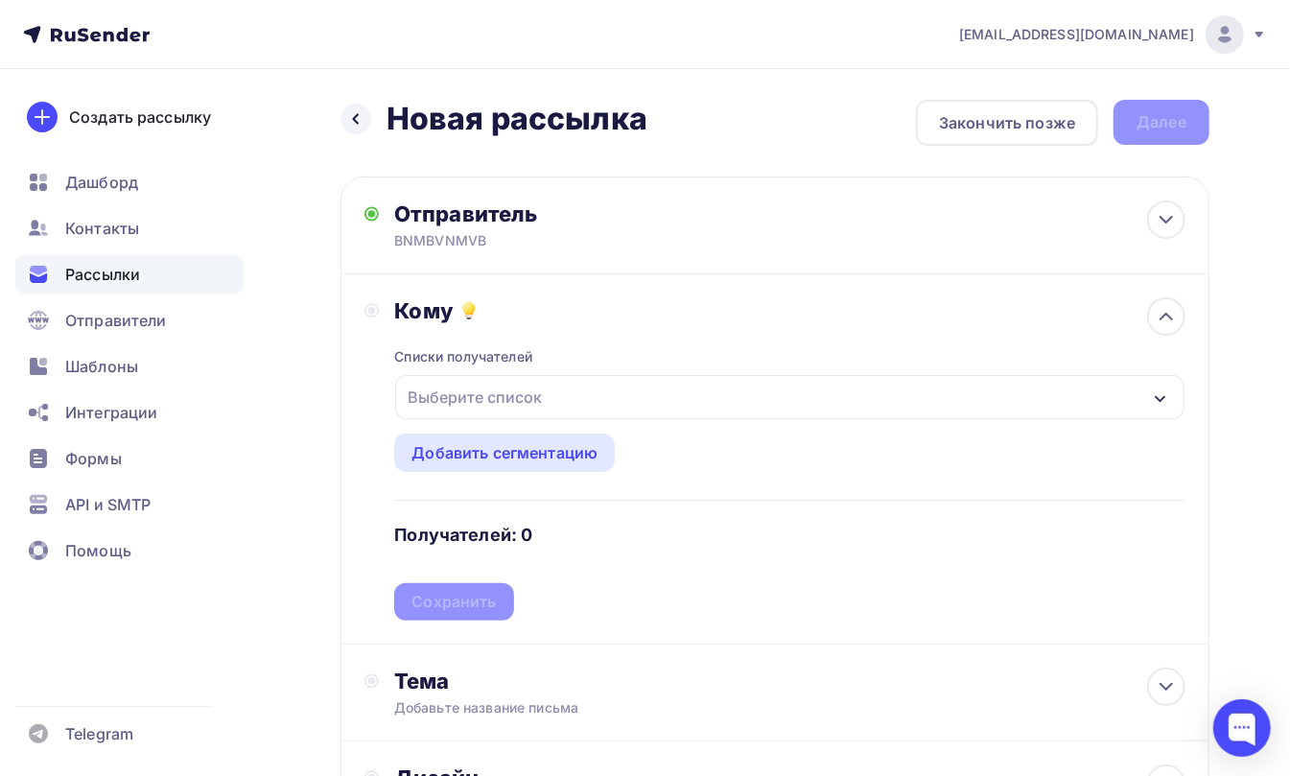
click at [436, 407] on div "Выберите список" at bounding box center [475, 397] width 150 height 35
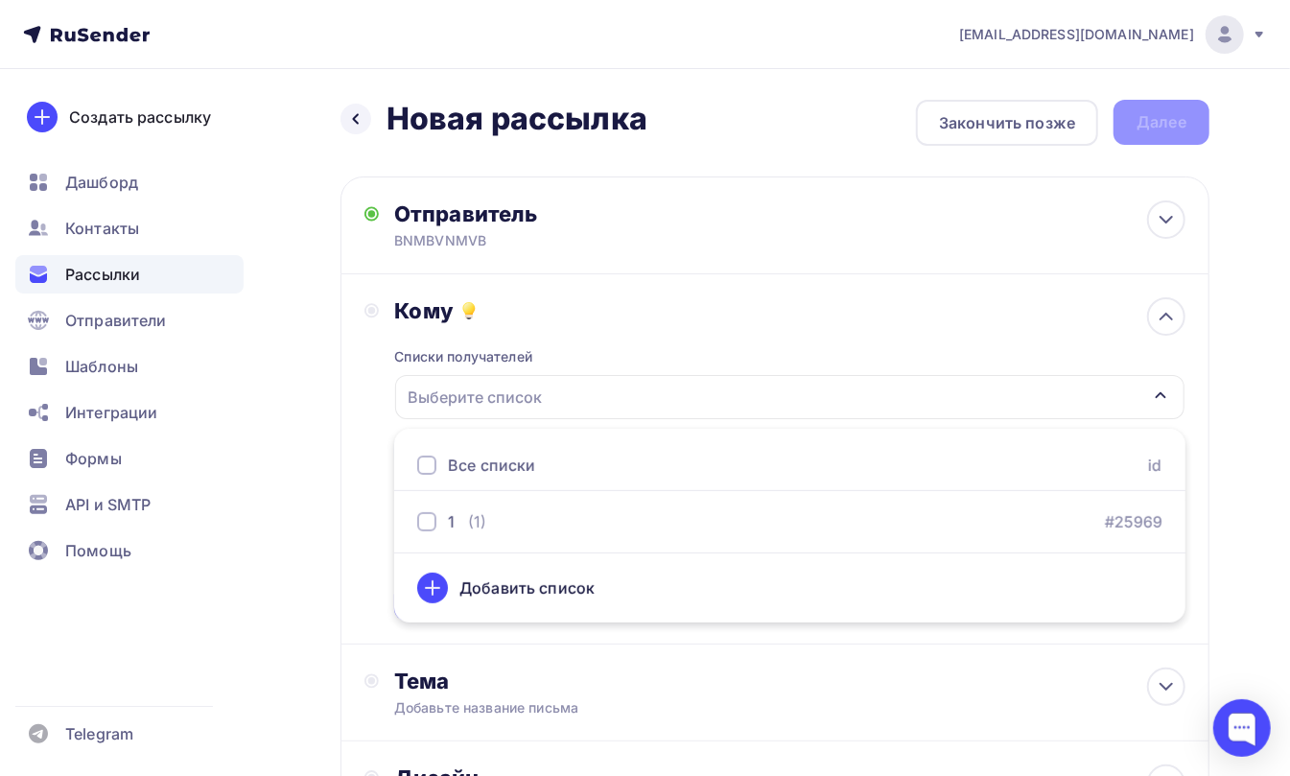
click at [432, 466] on div at bounding box center [426, 465] width 19 height 19
click at [365, 399] on div "Кому Списки получателей 1 Все списки id 1 (1) #25969 Добавить список Добавить с…" at bounding box center [775, 458] width 821 height 323
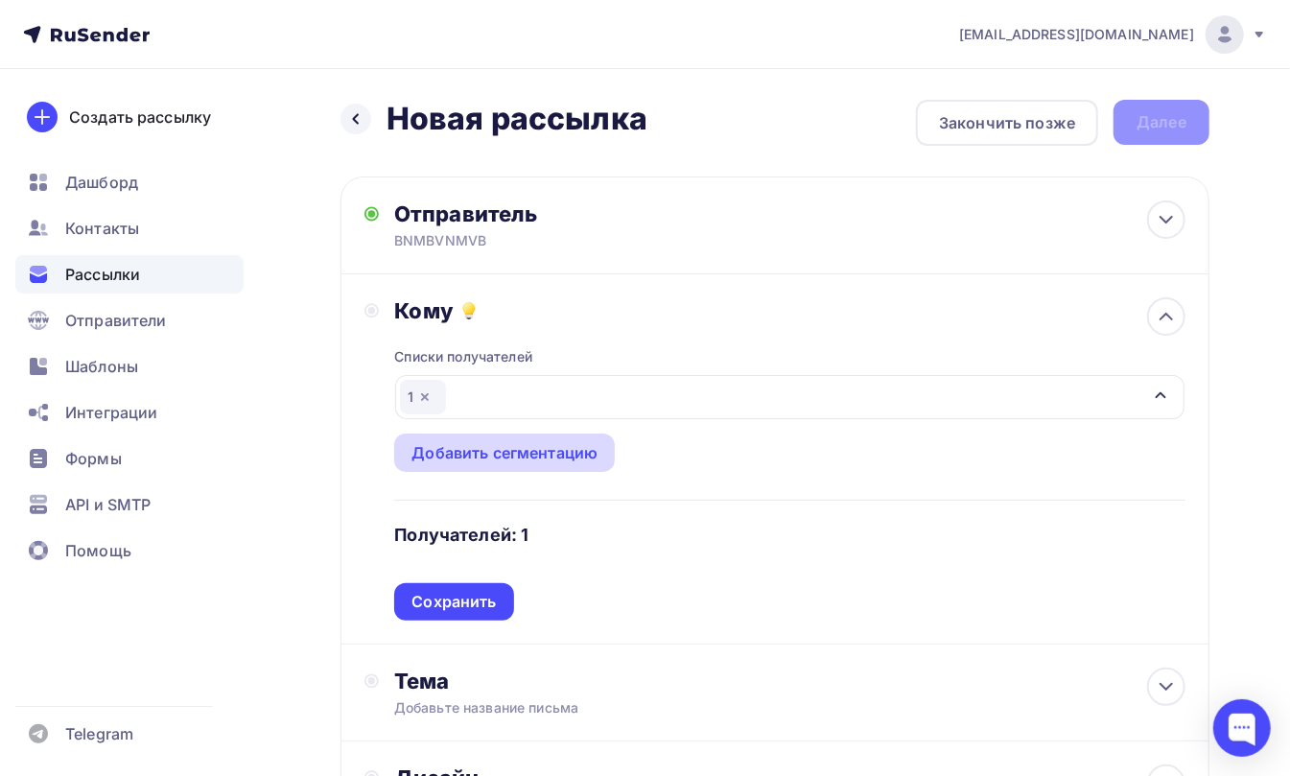
click at [458, 451] on div "Добавить сегментацию" at bounding box center [505, 452] width 186 height 23
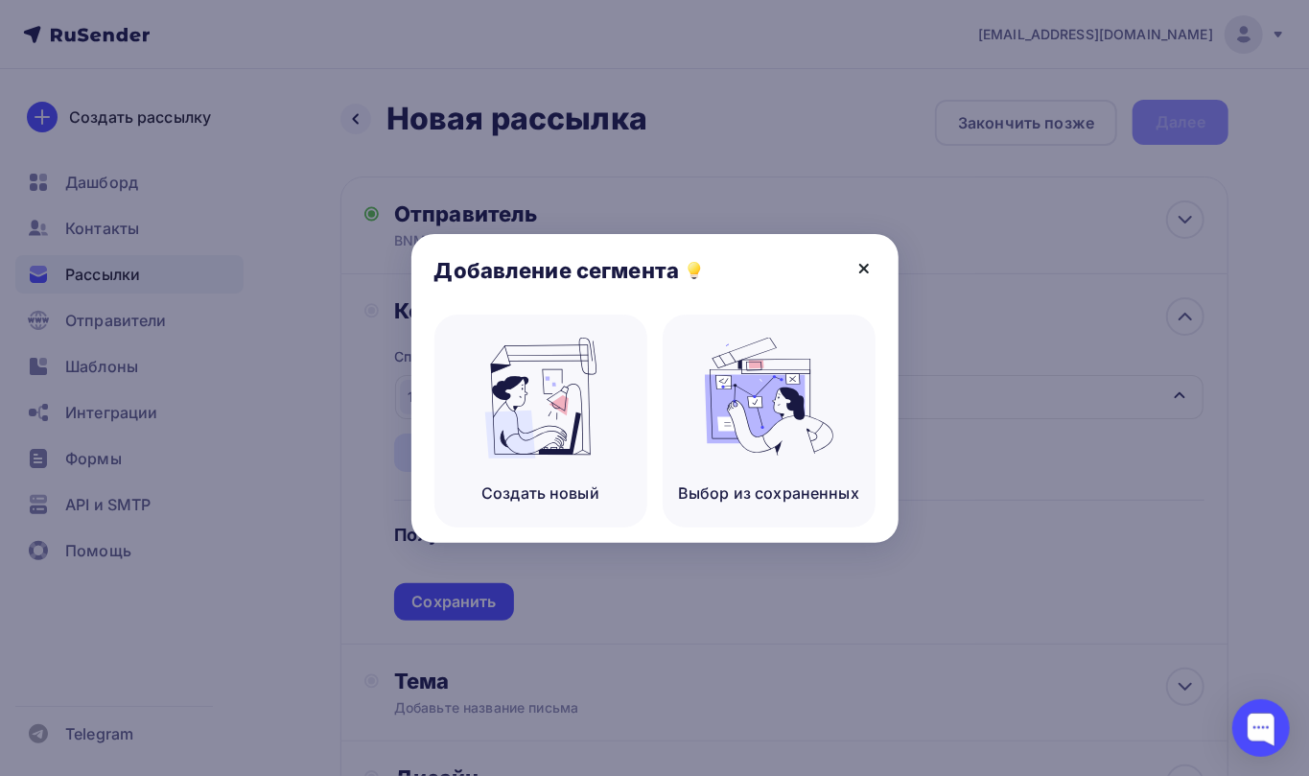
click at [867, 263] on icon at bounding box center [864, 268] width 23 height 23
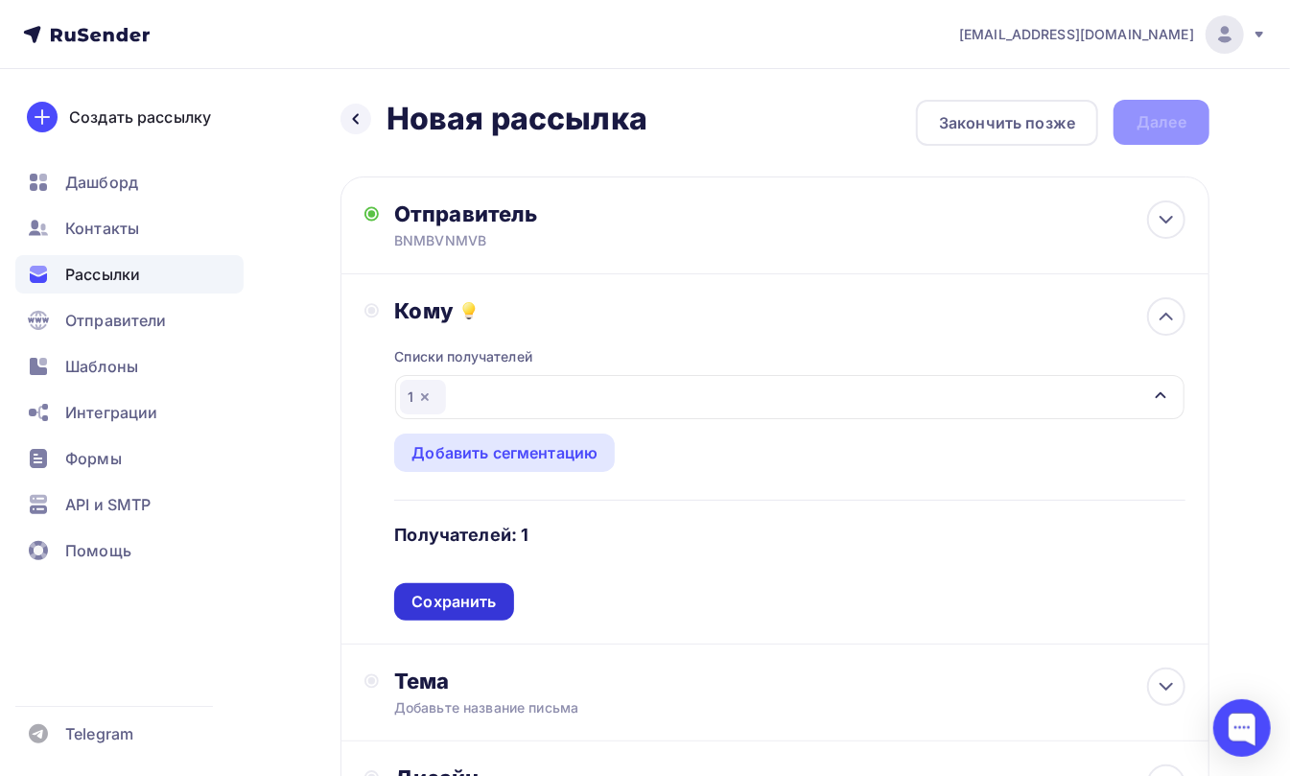
click at [442, 599] on div "Сохранить" at bounding box center [454, 602] width 84 height 22
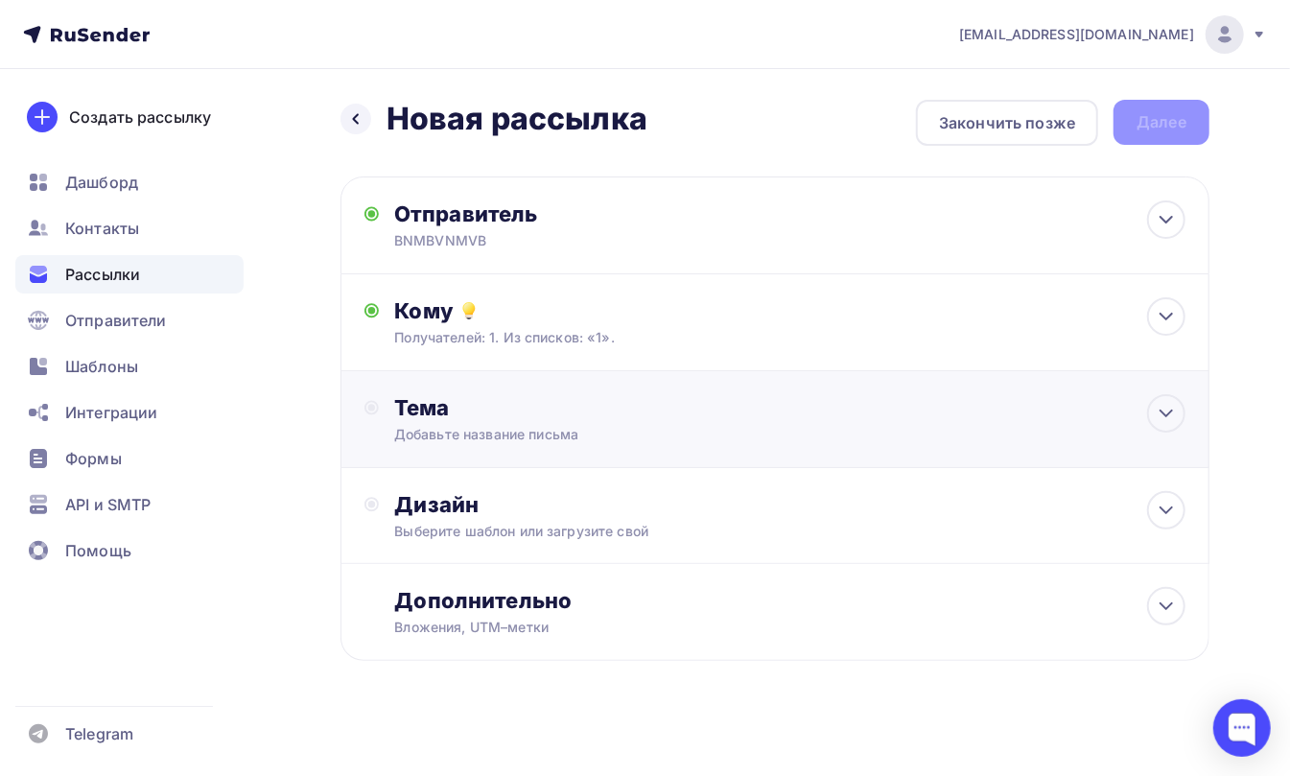
click at [418, 404] on div "Тема" at bounding box center [583, 407] width 379 height 27
click at [408, 400] on div "Тема" at bounding box center [583, 407] width 379 height 27
drag, startPoint x: 478, startPoint y: 403, endPoint x: 1117, endPoint y: 414, distance: 639.0
click at [483, 405] on div "Тема" at bounding box center [583, 407] width 379 height 27
click at [1165, 411] on icon at bounding box center [1167, 414] width 12 height 6
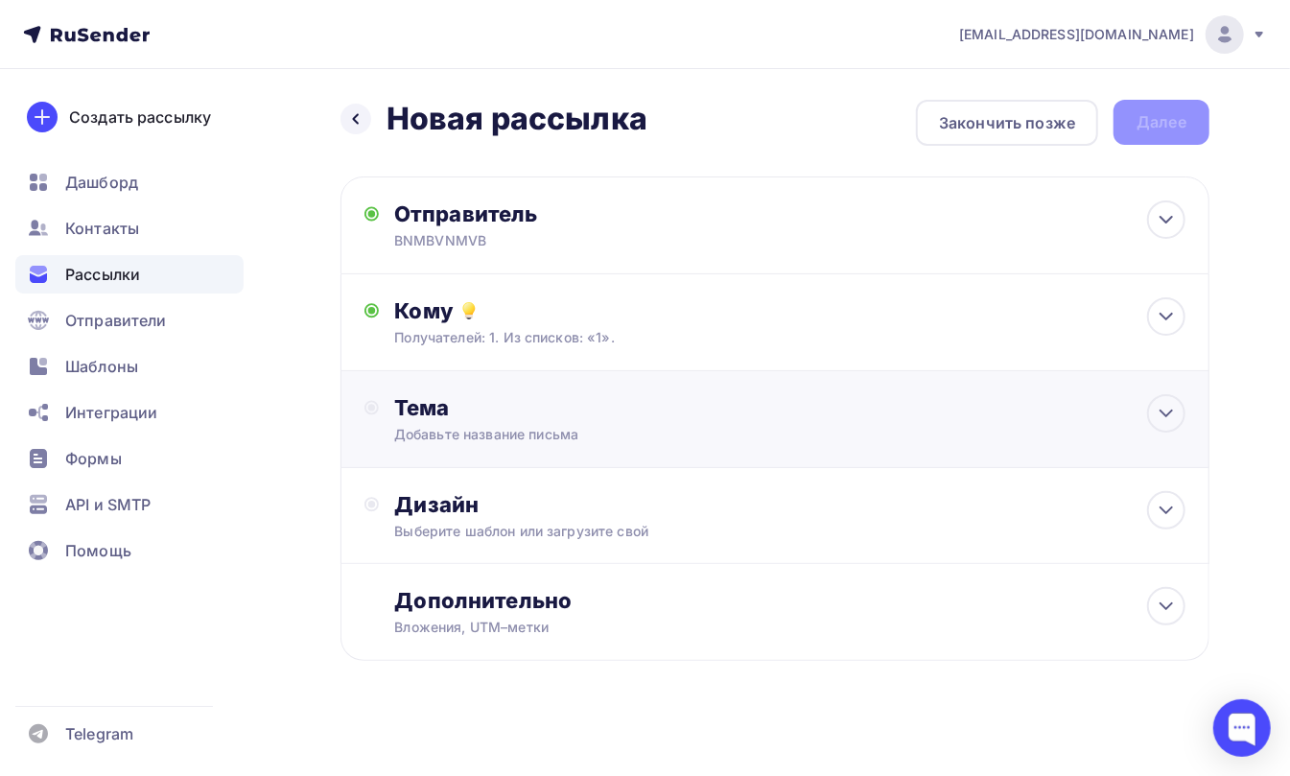
click at [423, 426] on div "Добавьте название письма" at bounding box center [565, 434] width 342 height 19
click at [441, 497] on div "Дизайн" at bounding box center [789, 503] width 791 height 27
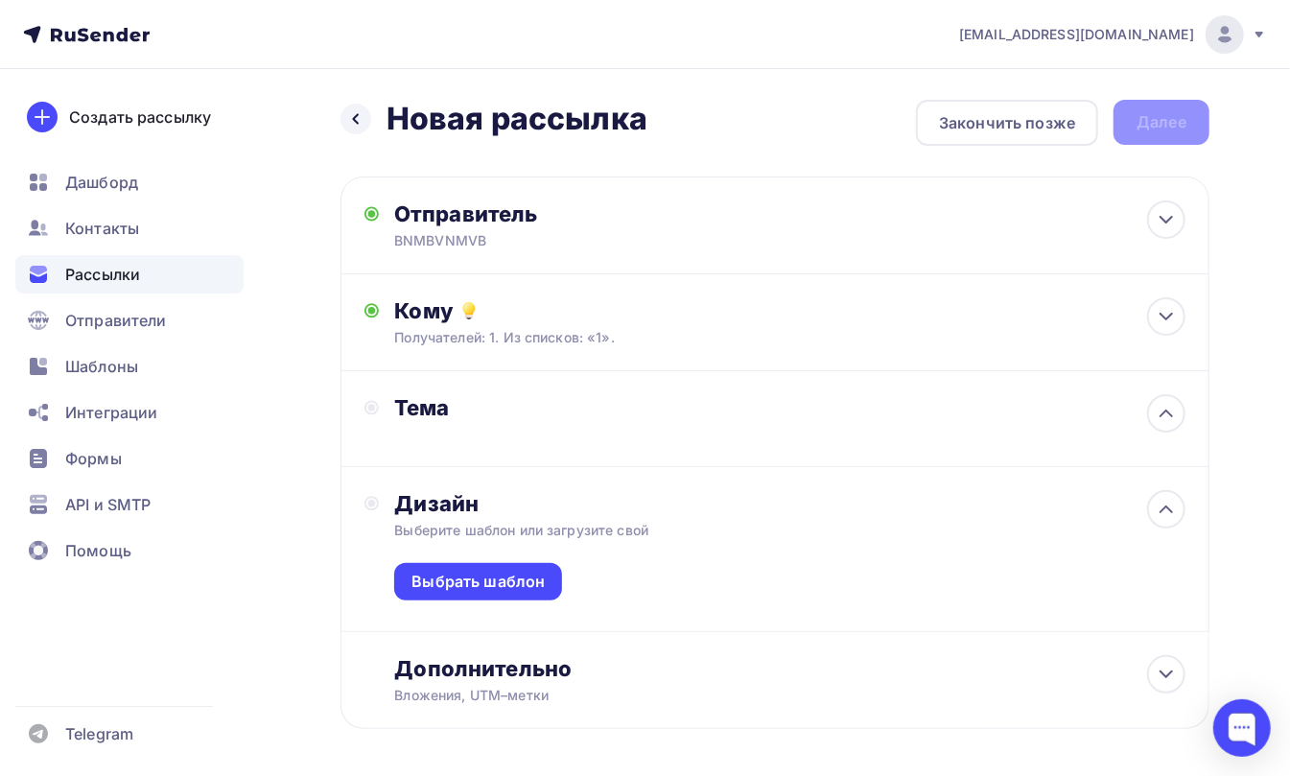
click at [422, 411] on div "Тема" at bounding box center [583, 407] width 379 height 27
click at [488, 424] on div "Тема" at bounding box center [569, 418] width 409 height 49
click at [589, 428] on div "Тема" at bounding box center [569, 418] width 409 height 49
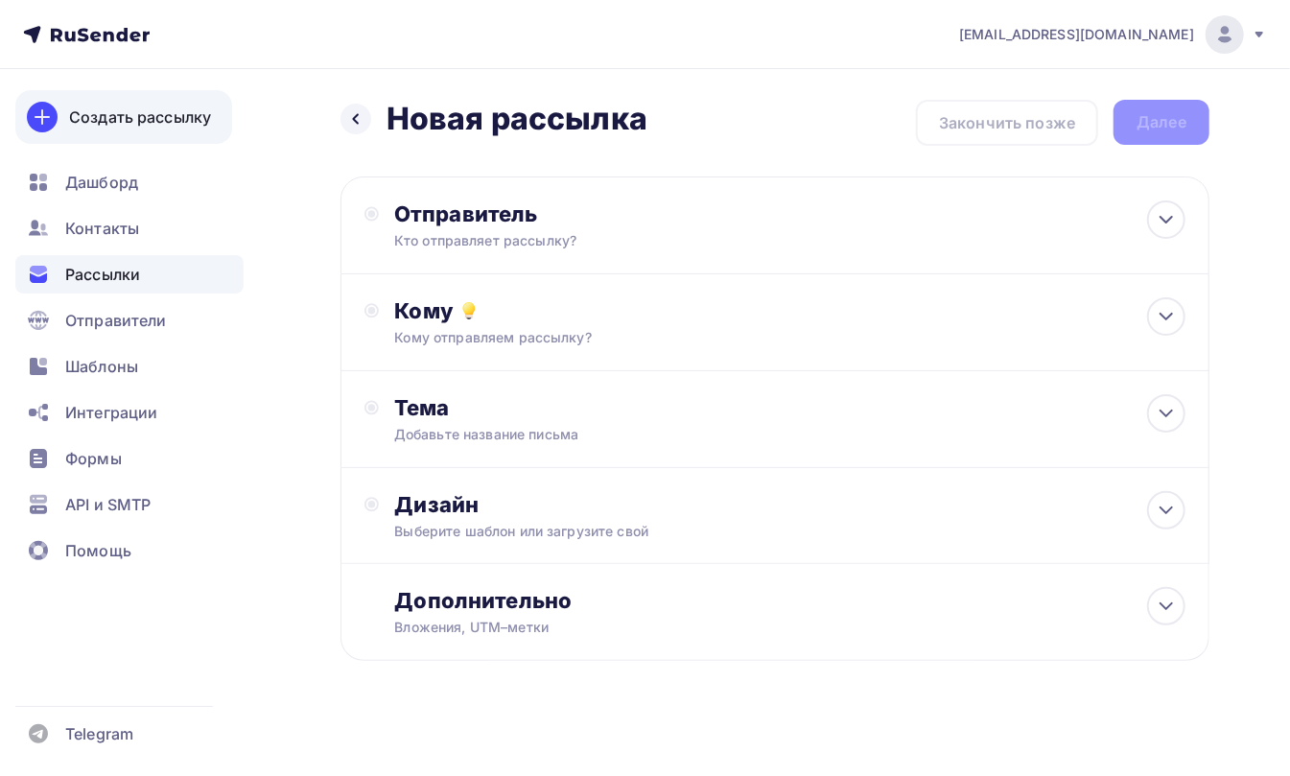
click at [124, 113] on div "Создать рассылку" at bounding box center [140, 117] width 142 height 23
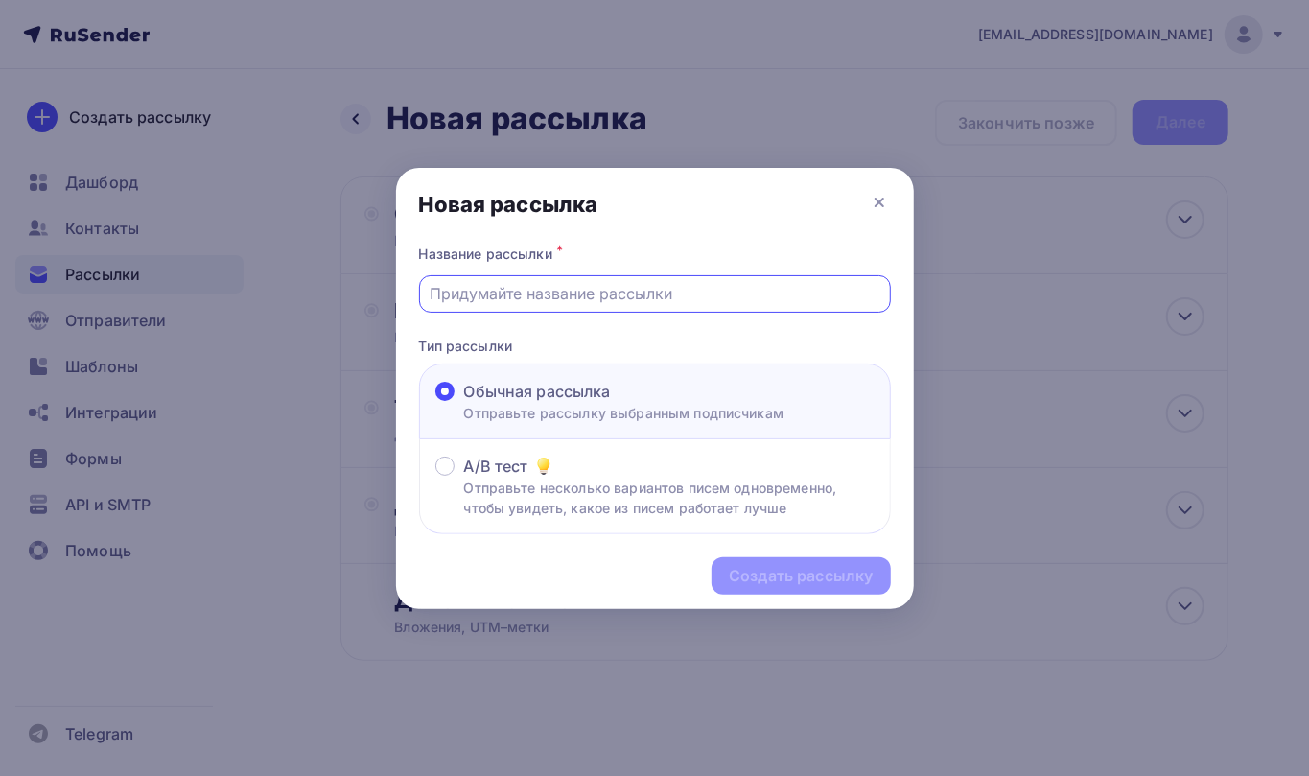
click at [551, 297] on input "text" at bounding box center [655, 293] width 450 height 23
type input "Ищу таланты для съемок видео"
click at [773, 561] on div "Создать рассылку" at bounding box center [801, 575] width 178 height 37
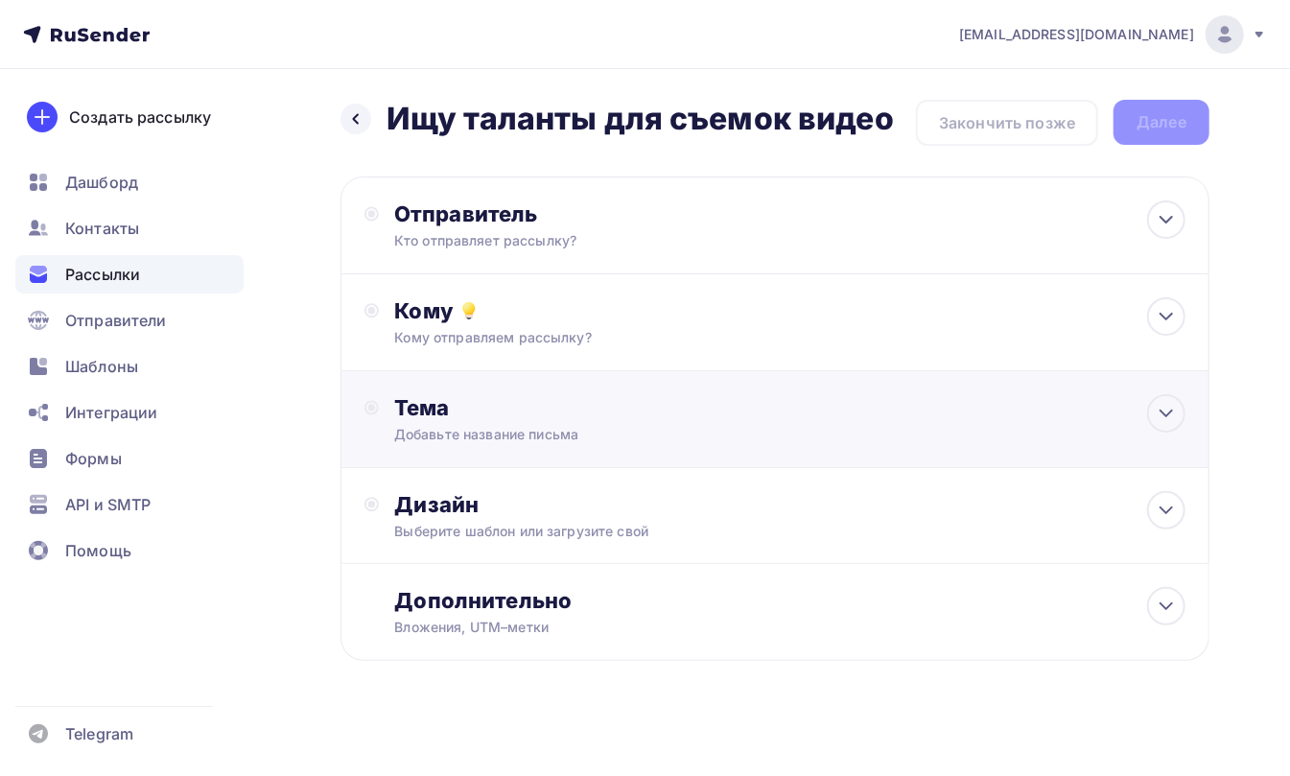
click at [420, 407] on div "Тема" at bounding box center [583, 407] width 379 height 27
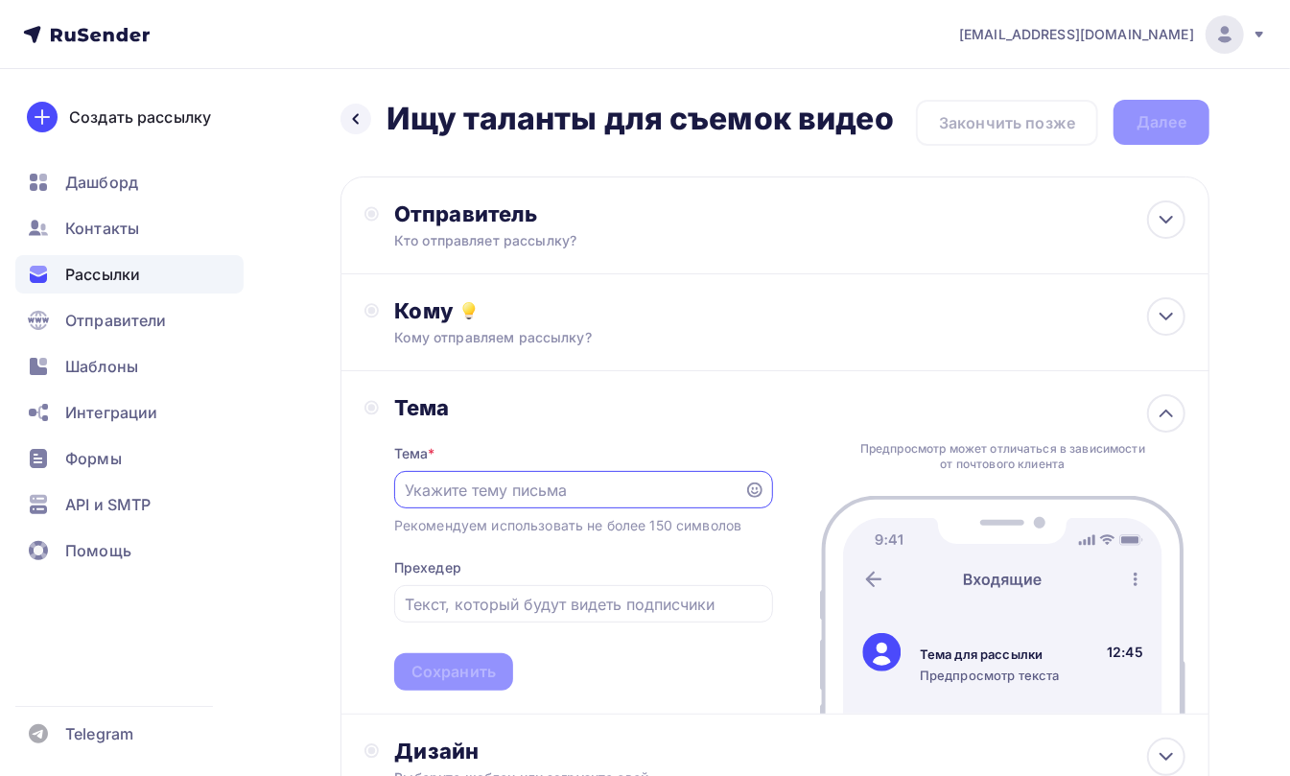
click at [435, 489] on input "text" at bounding box center [569, 490] width 328 height 23
type input "BNMBVNMVBNM"
click at [454, 599] on input "text" at bounding box center [583, 604] width 357 height 23
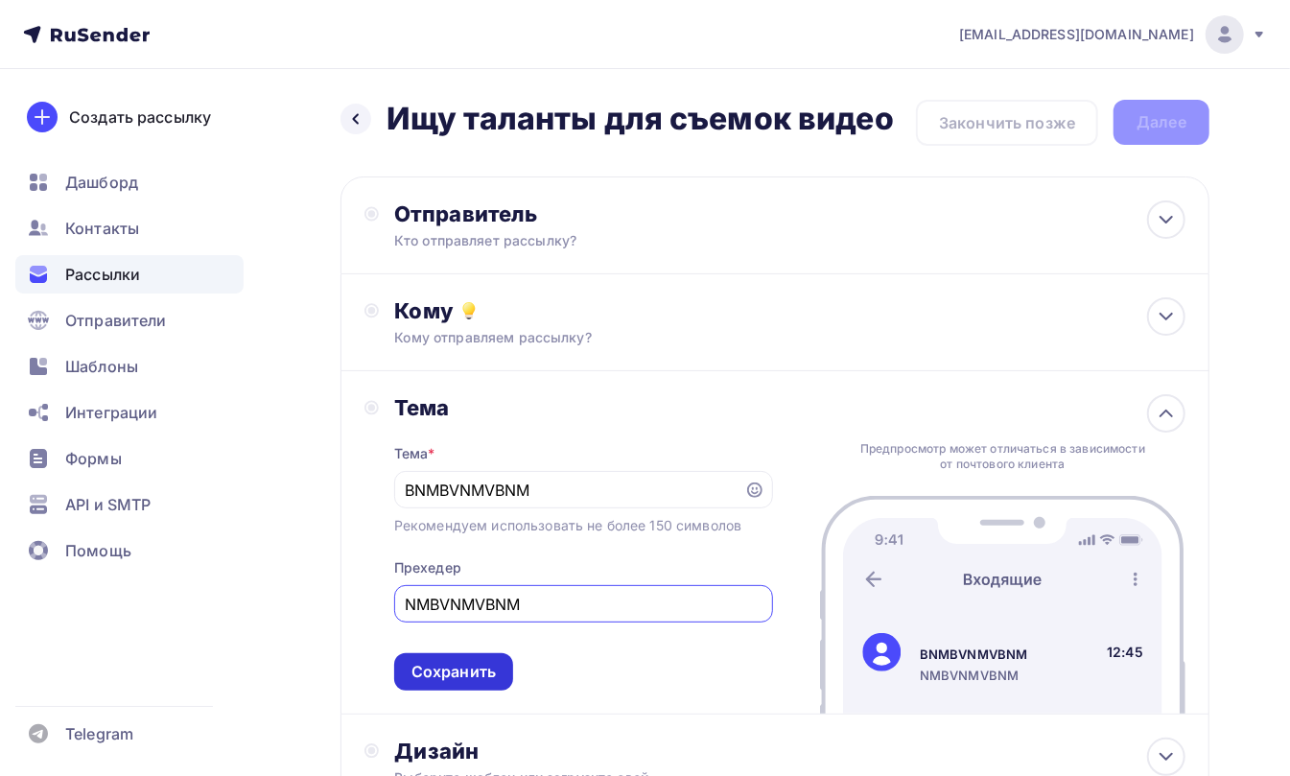
type input "NMBVNMVBNM"
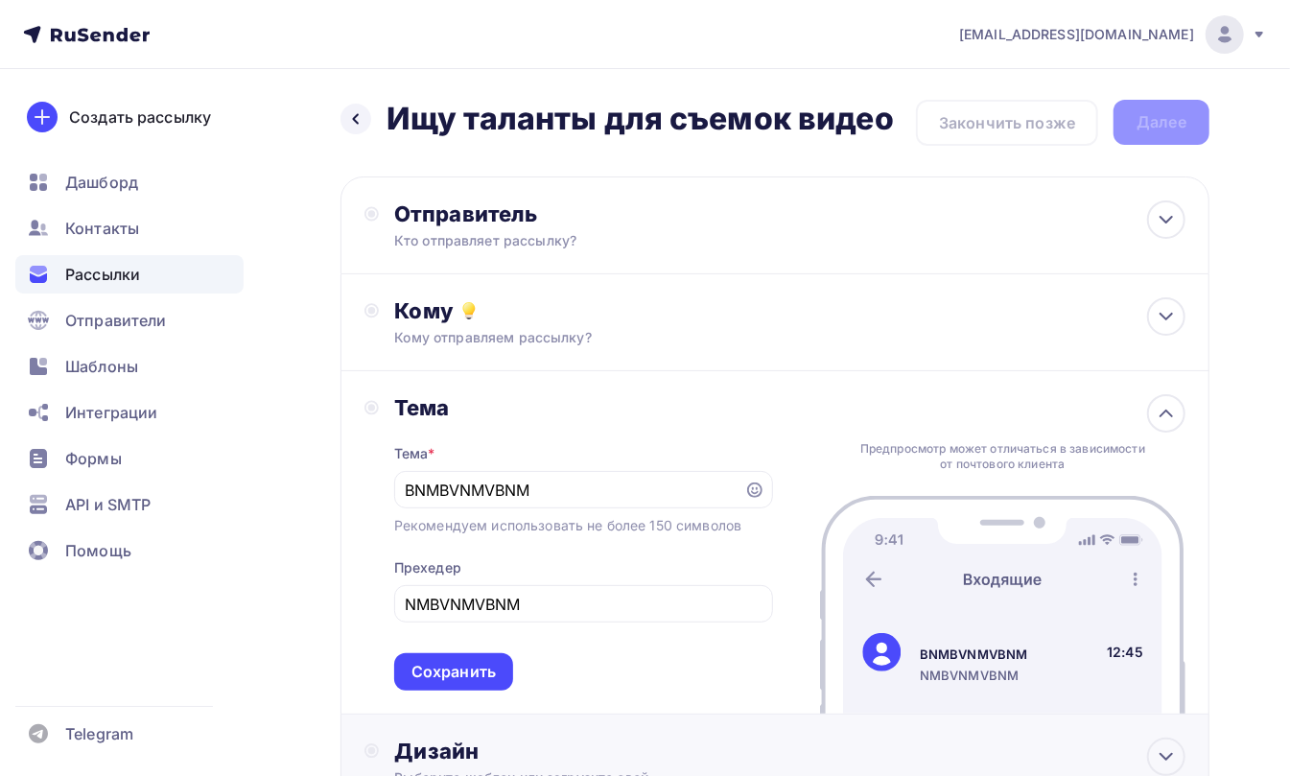
click at [465, 664] on div "Сохранить" at bounding box center [454, 672] width 84 height 22
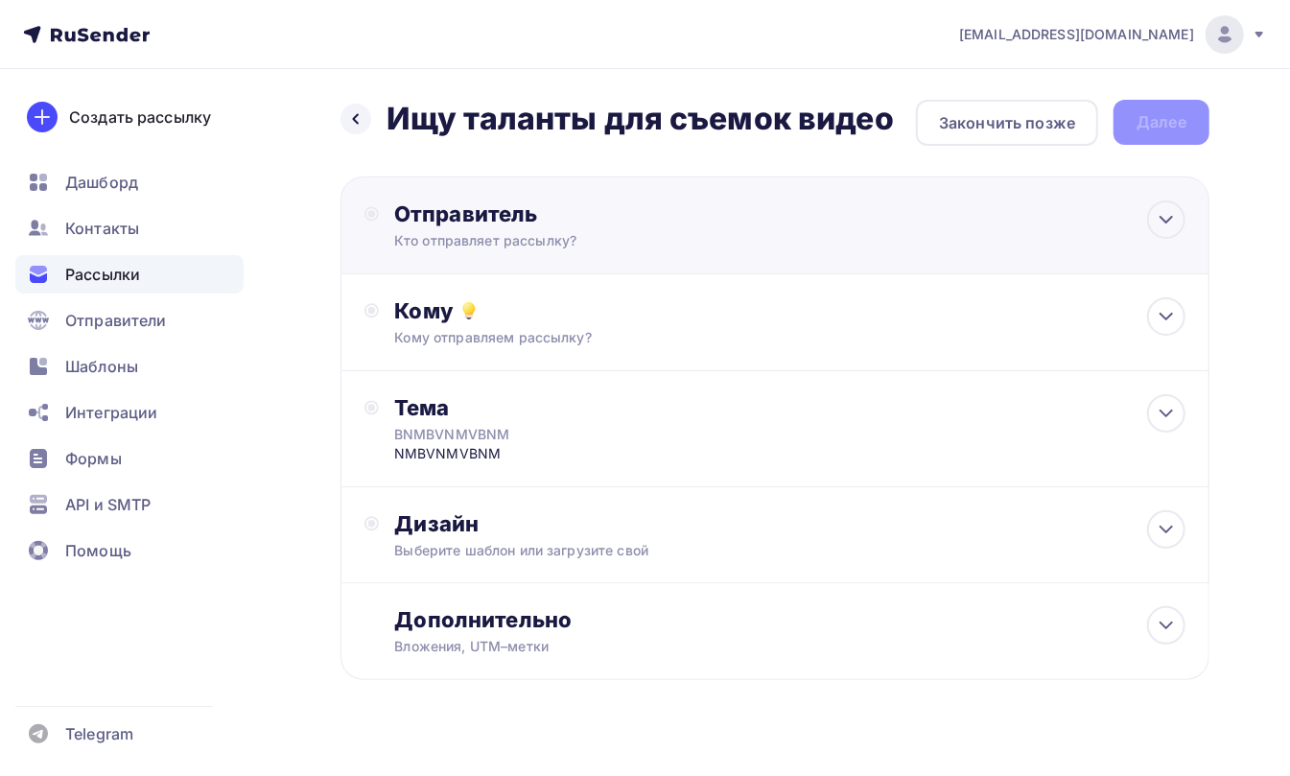
click at [428, 204] on div "Отправитель" at bounding box center [601, 213] width 415 height 27
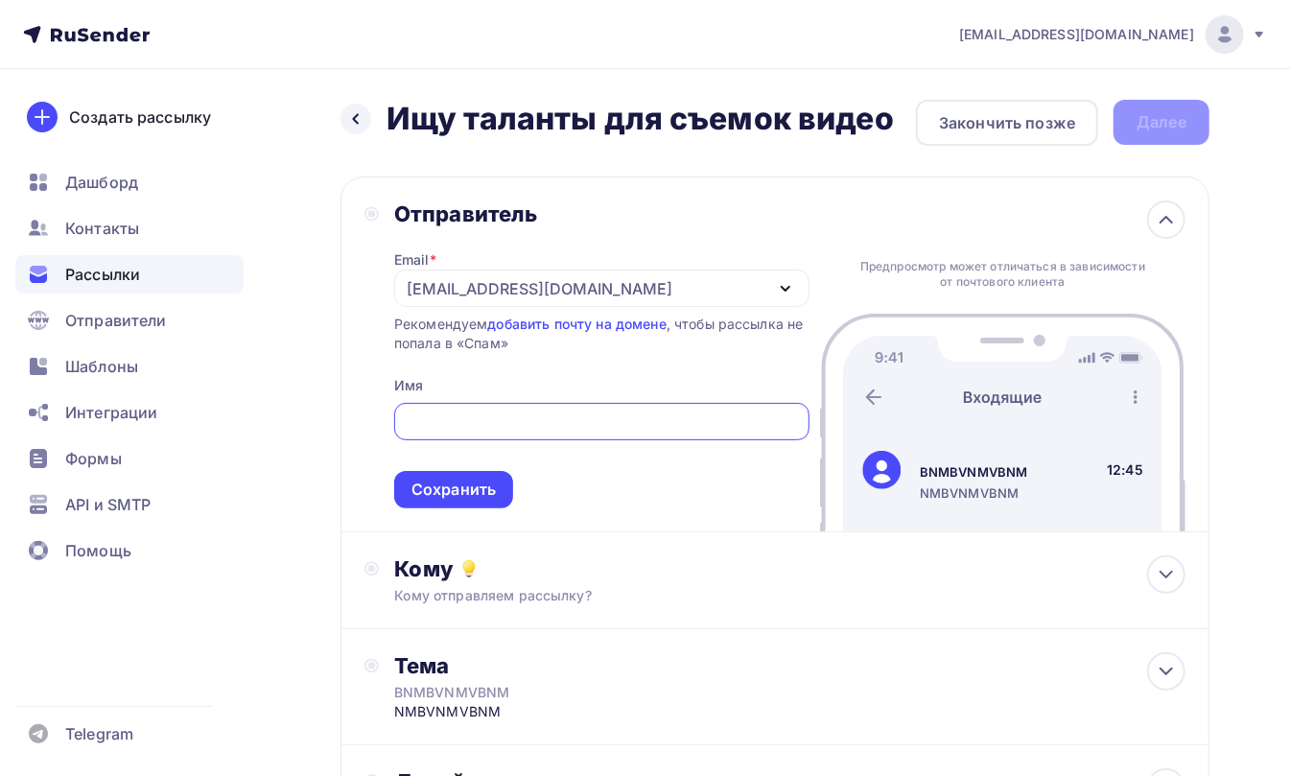
click at [458, 411] on input "text" at bounding box center [601, 422] width 393 height 23
type input "MVBNMVBNMV"
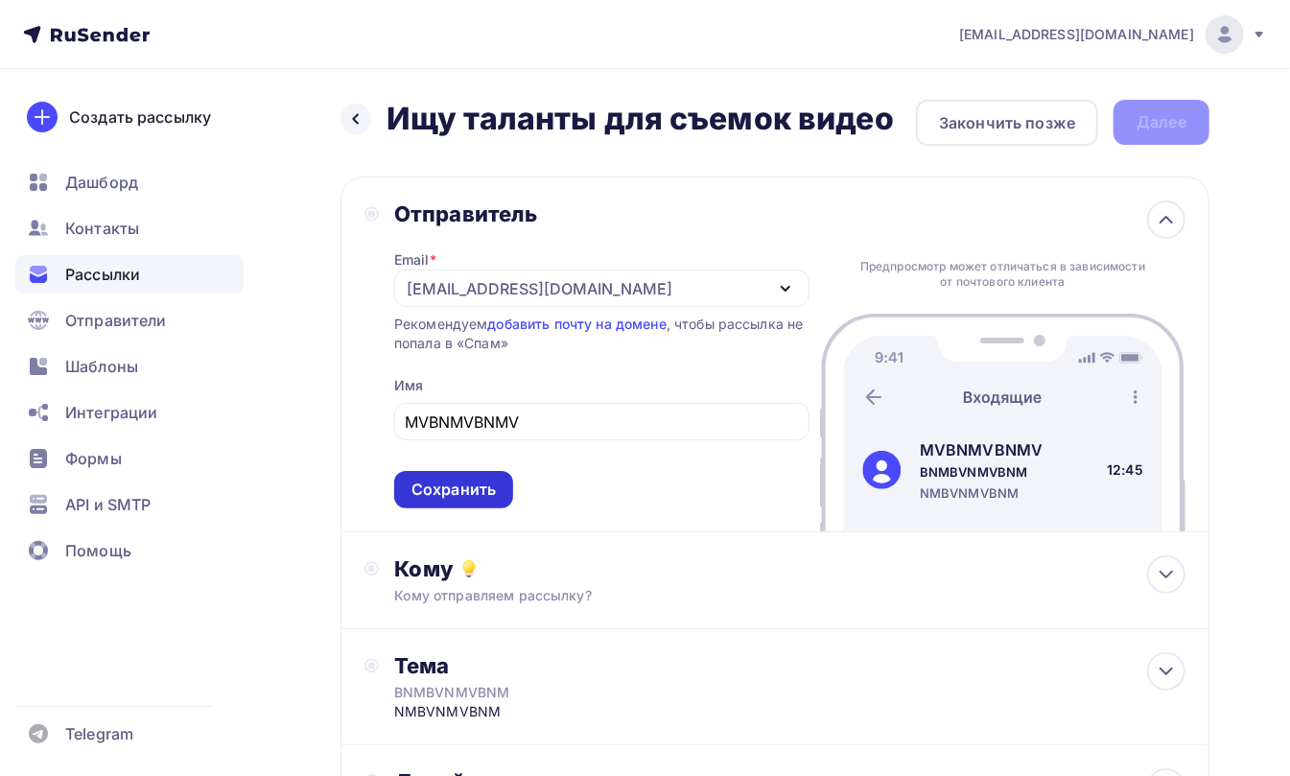
click at [464, 482] on div "Сохранить" at bounding box center [454, 490] width 84 height 22
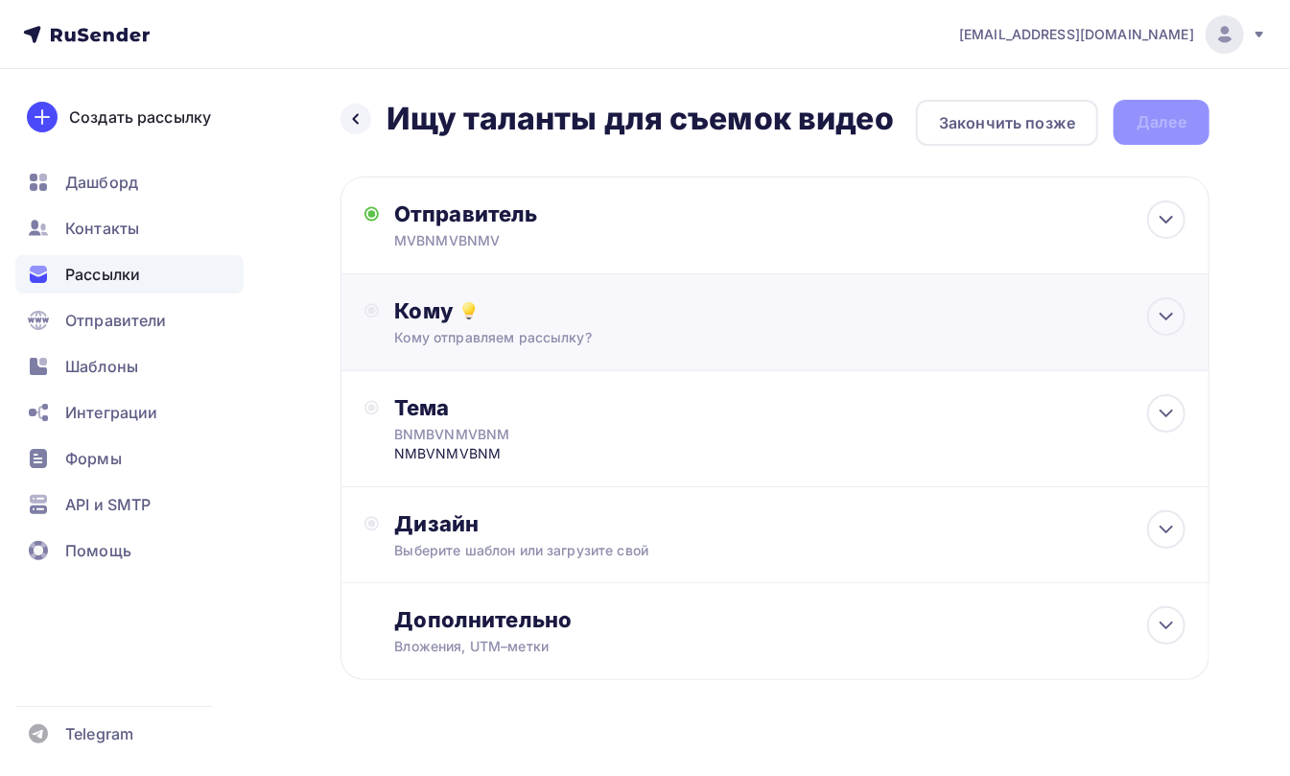
click at [405, 295] on div "Кому Кому отправляем рассылку? Списки получателей Выберите список Все списки id…" at bounding box center [775, 322] width 869 height 97
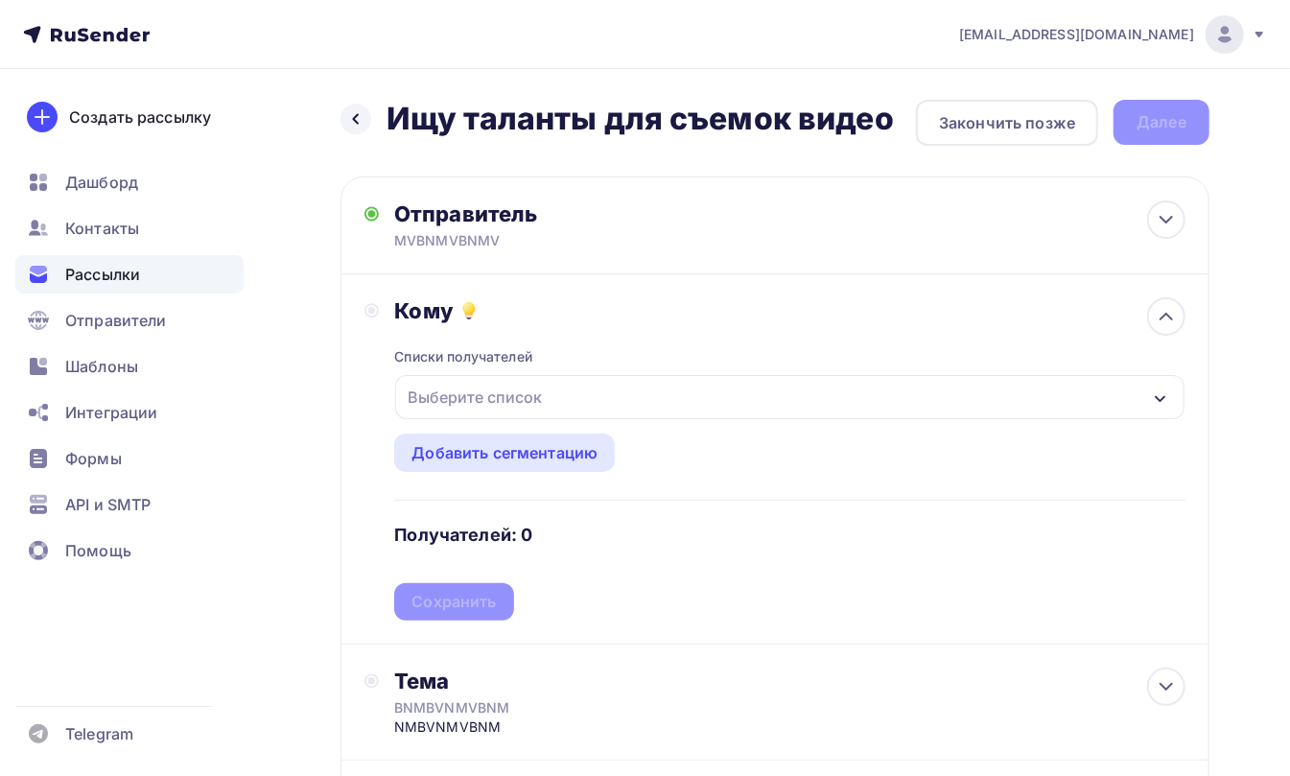
click at [464, 391] on div "Выберите список" at bounding box center [475, 397] width 150 height 35
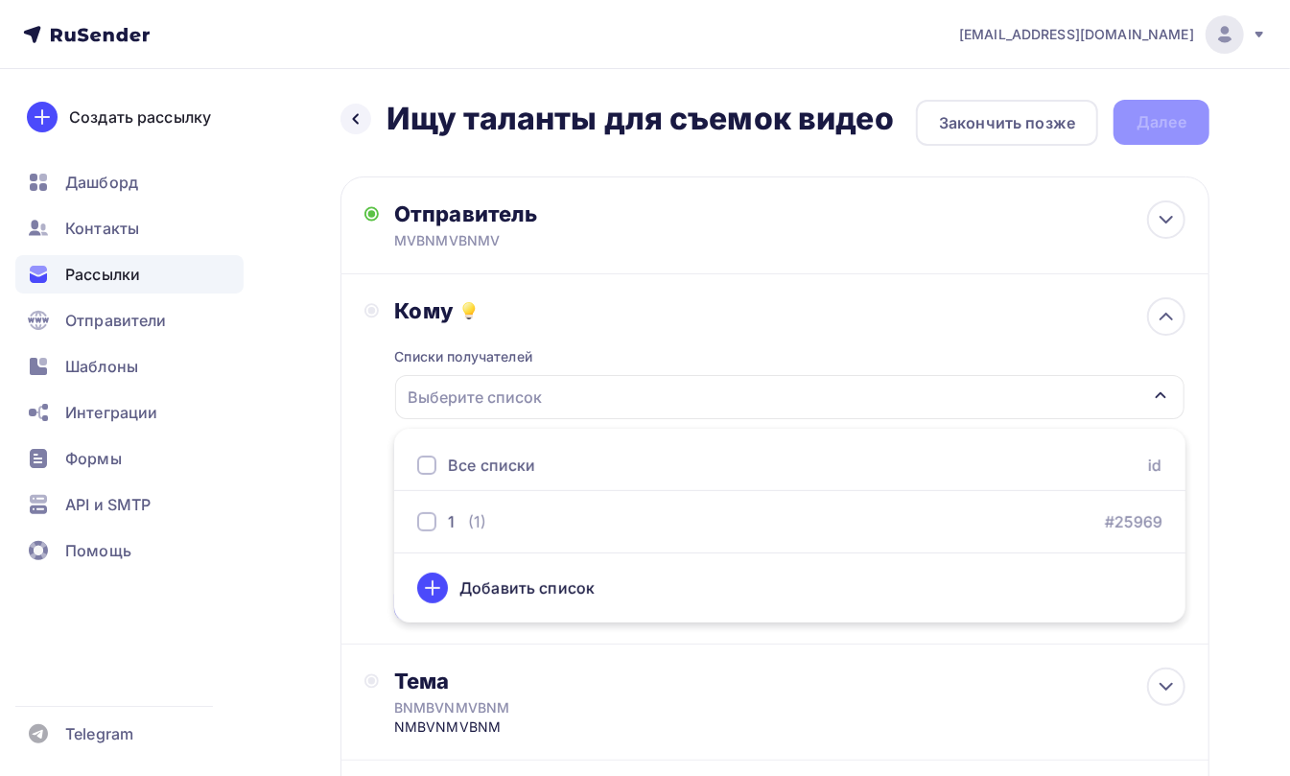
click at [420, 455] on div "Все списки" at bounding box center [476, 465] width 118 height 23
click at [378, 418] on div "Кому Списки получателей 1 Все списки id 1 (1) #25969 Добавить список Добавить с…" at bounding box center [775, 458] width 821 height 323
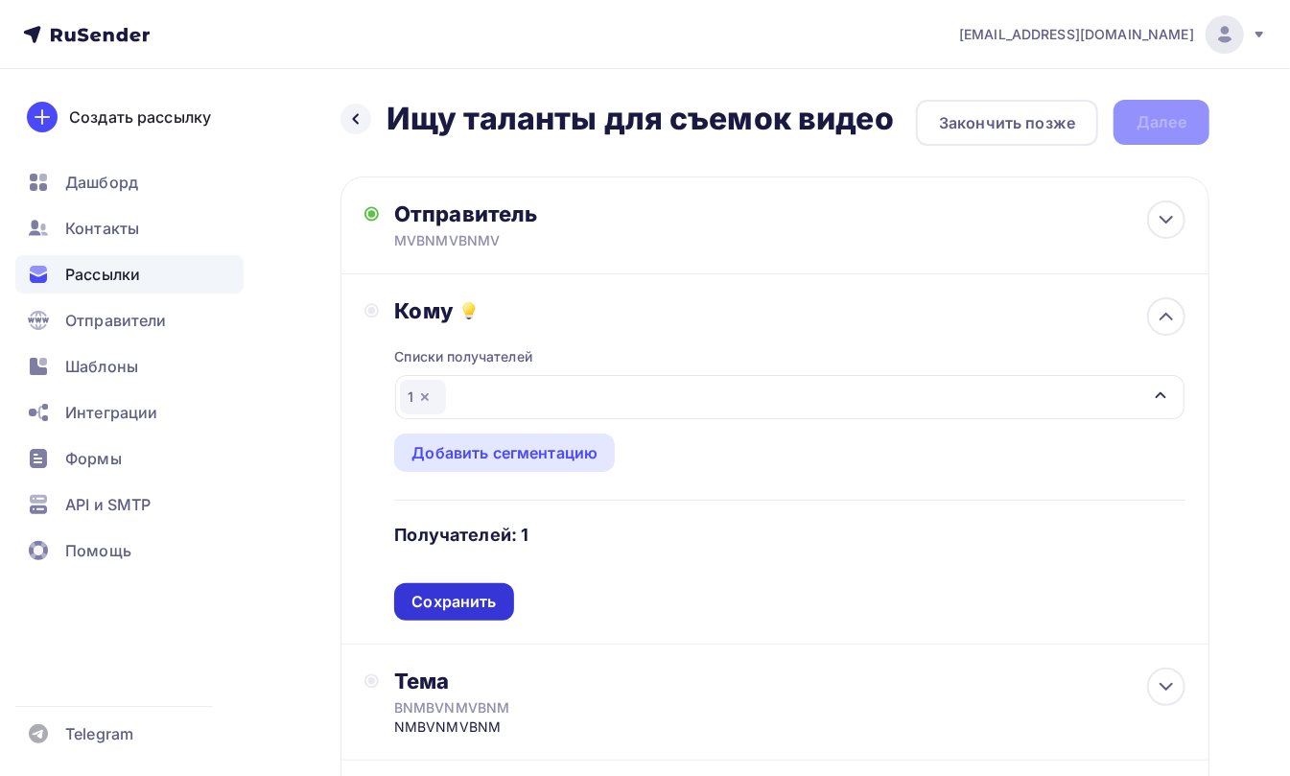
click at [428, 606] on div "Сохранить" at bounding box center [454, 602] width 84 height 22
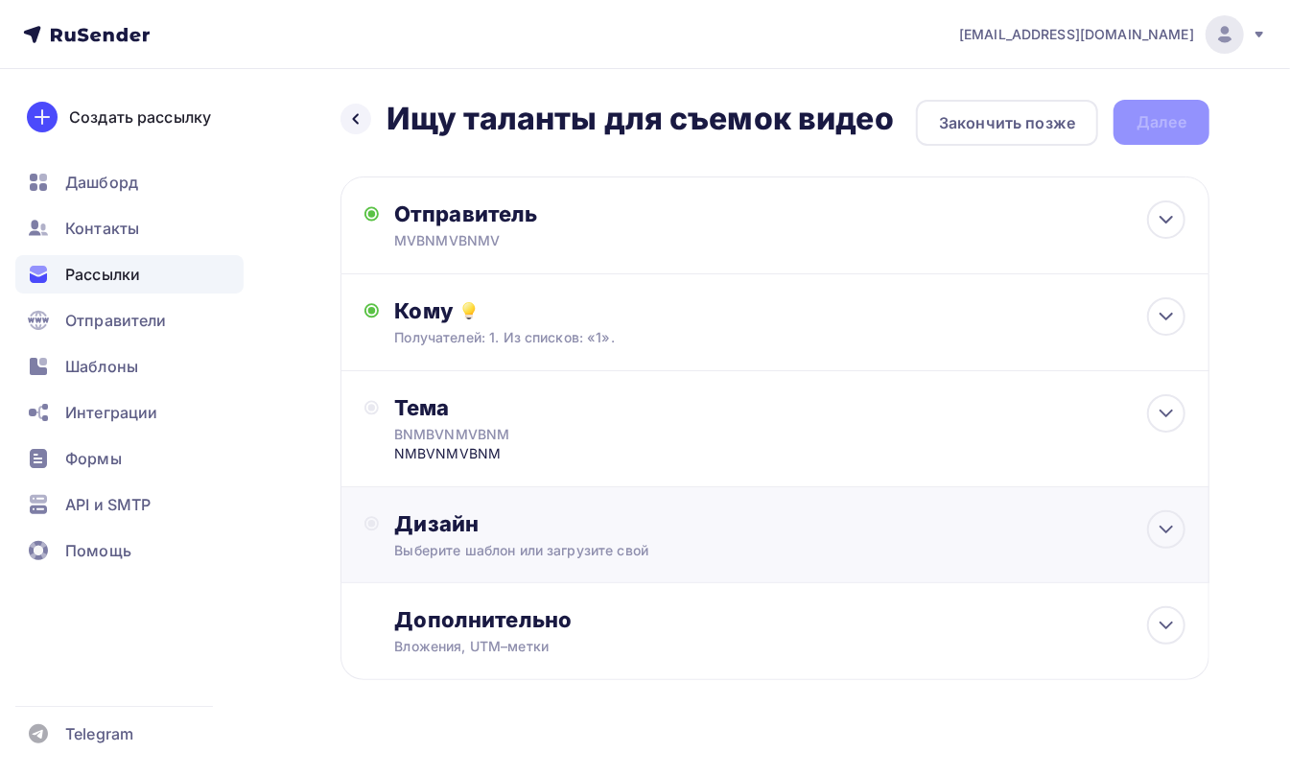
click at [450, 523] on div "Дизайн" at bounding box center [789, 523] width 791 height 27
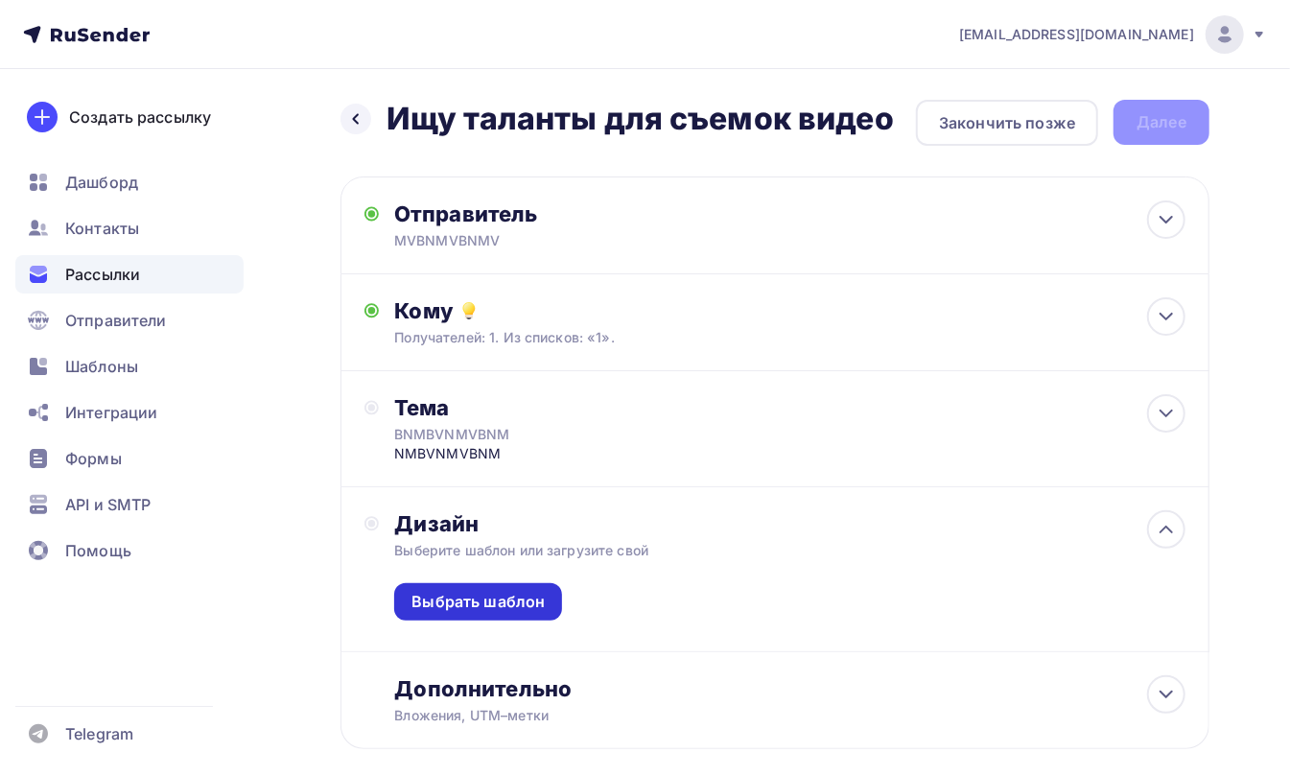
click at [459, 600] on div "Выбрать шаблон" at bounding box center [478, 602] width 133 height 22
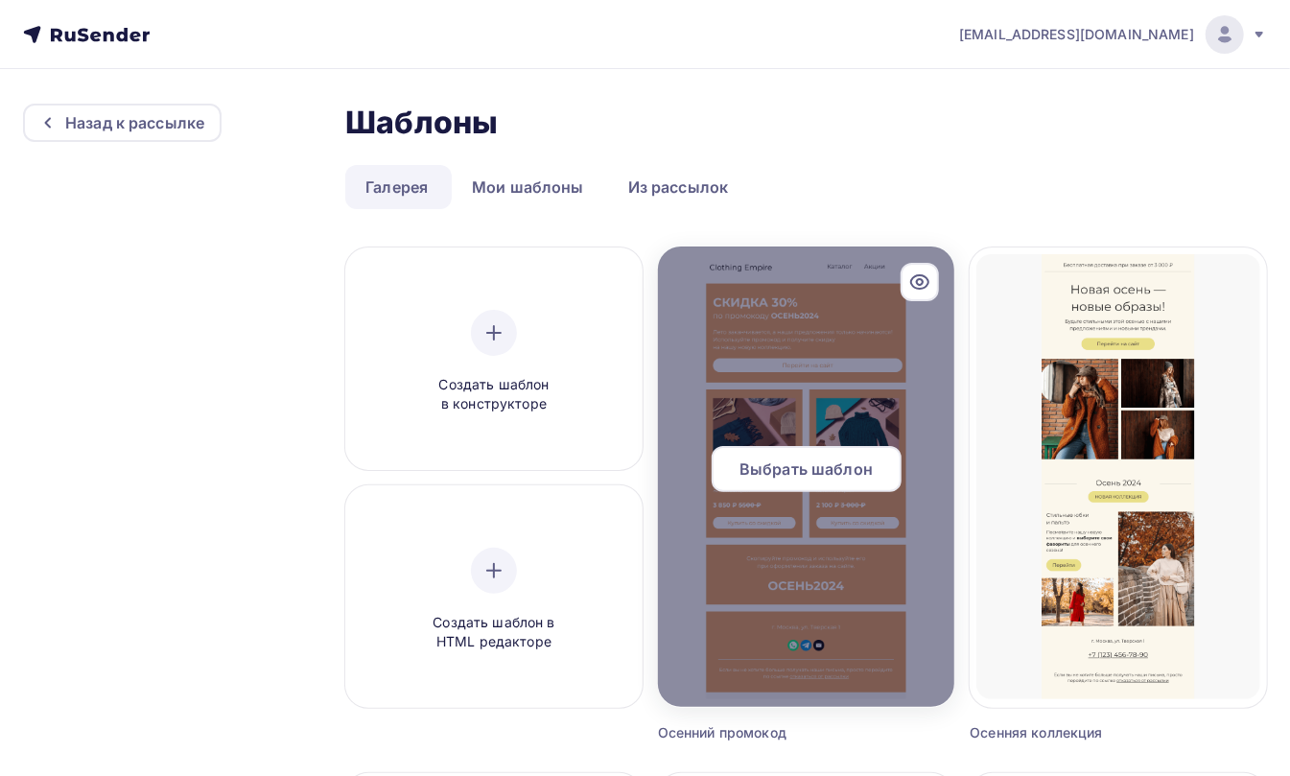
click at [781, 476] on span "Выбрать шаблон" at bounding box center [806, 469] width 133 height 23
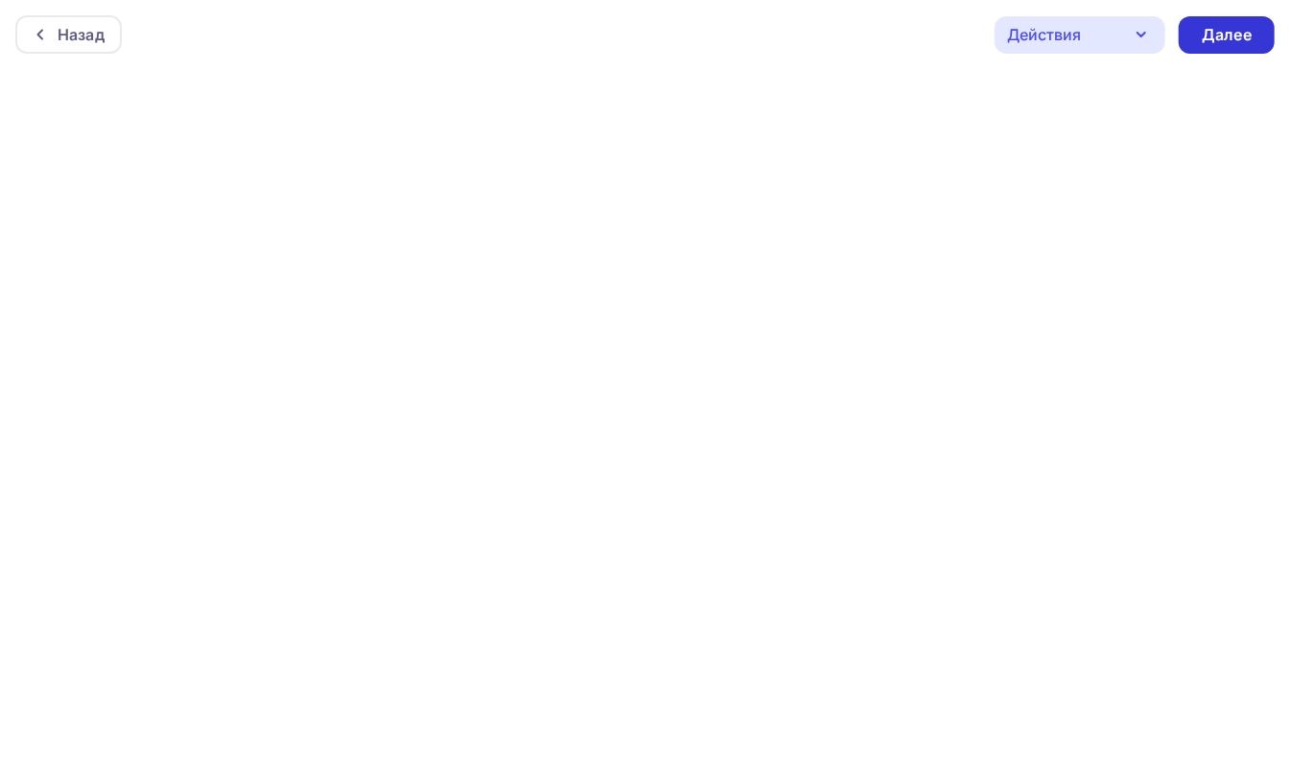
click at [1226, 36] on div "Далее" at bounding box center [1227, 35] width 50 height 22
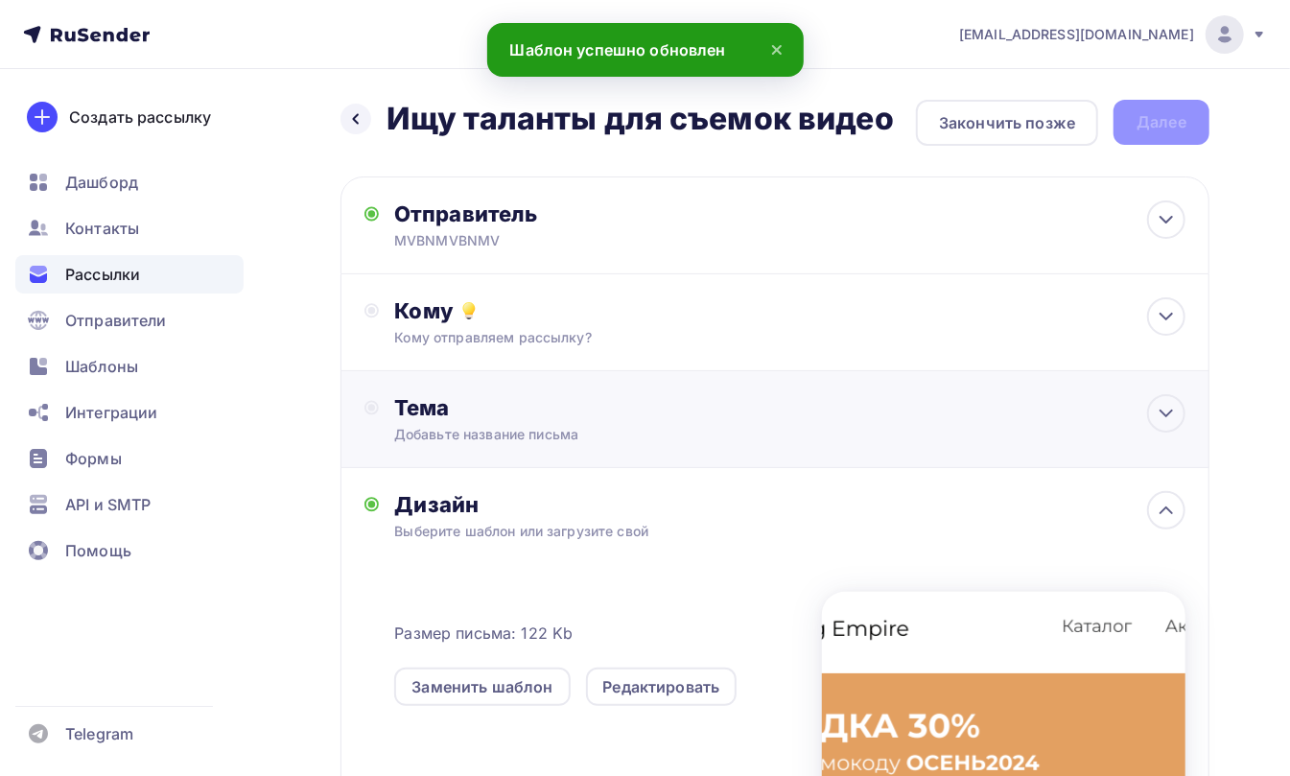
click at [449, 426] on div "Добавьте название письма" at bounding box center [565, 434] width 342 height 19
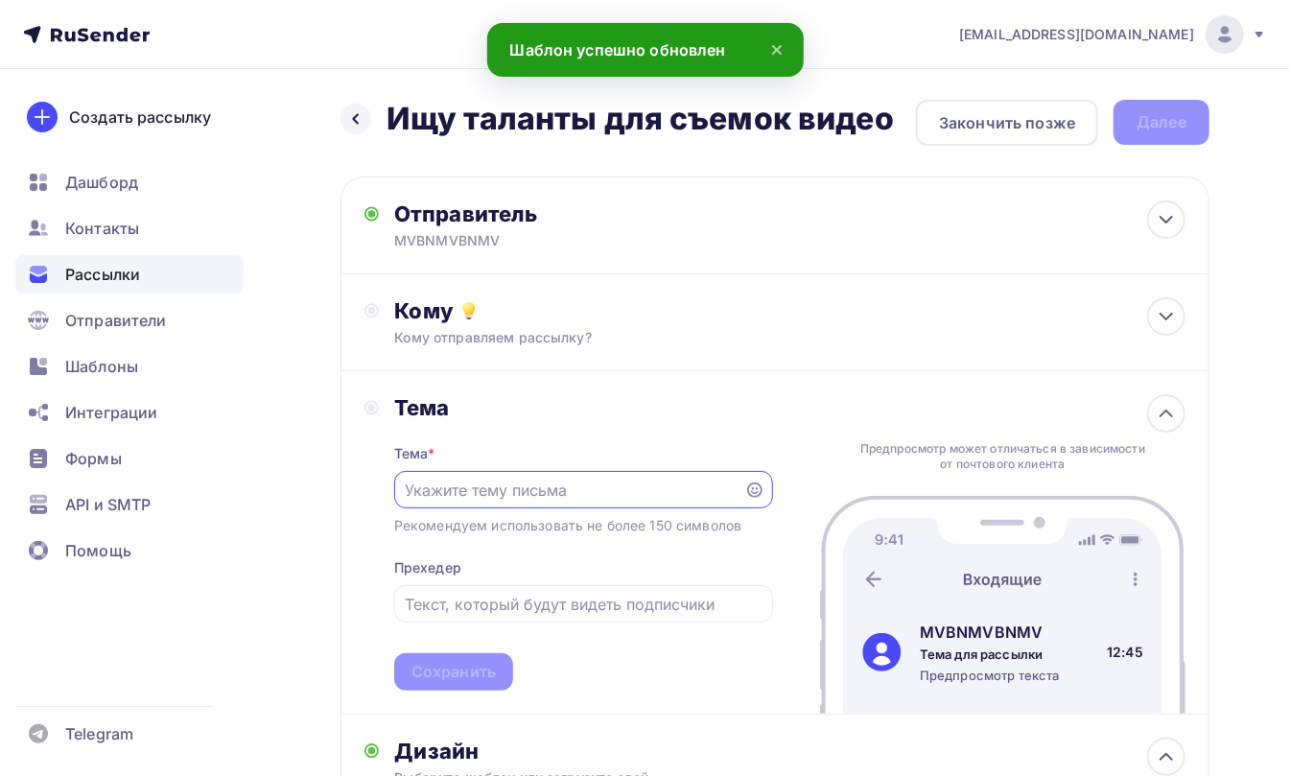
click at [455, 495] on input "text" at bounding box center [569, 490] width 328 height 23
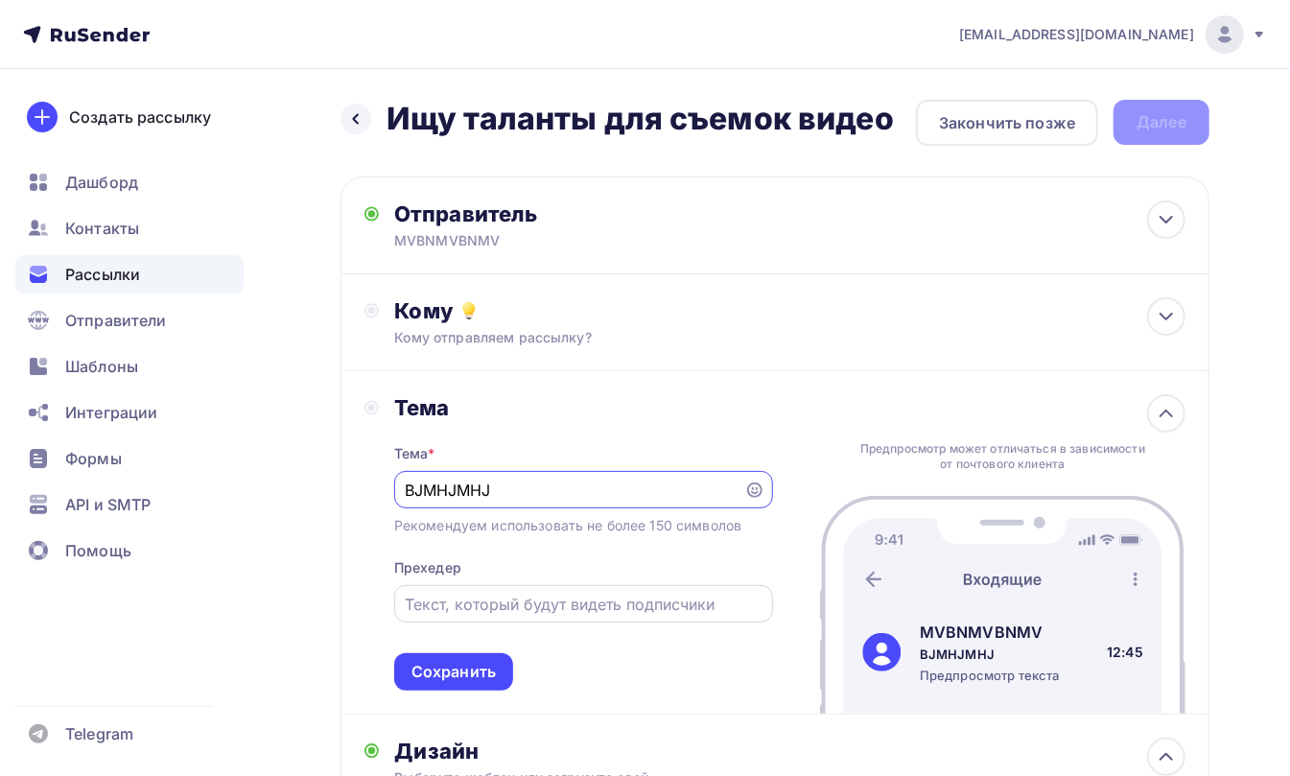
type input "BJMHJMHJ"
click at [469, 608] on input "text" at bounding box center [583, 604] width 357 height 23
type input "HJGHJGHJ"
click at [455, 666] on div "Сохранить" at bounding box center [454, 672] width 84 height 22
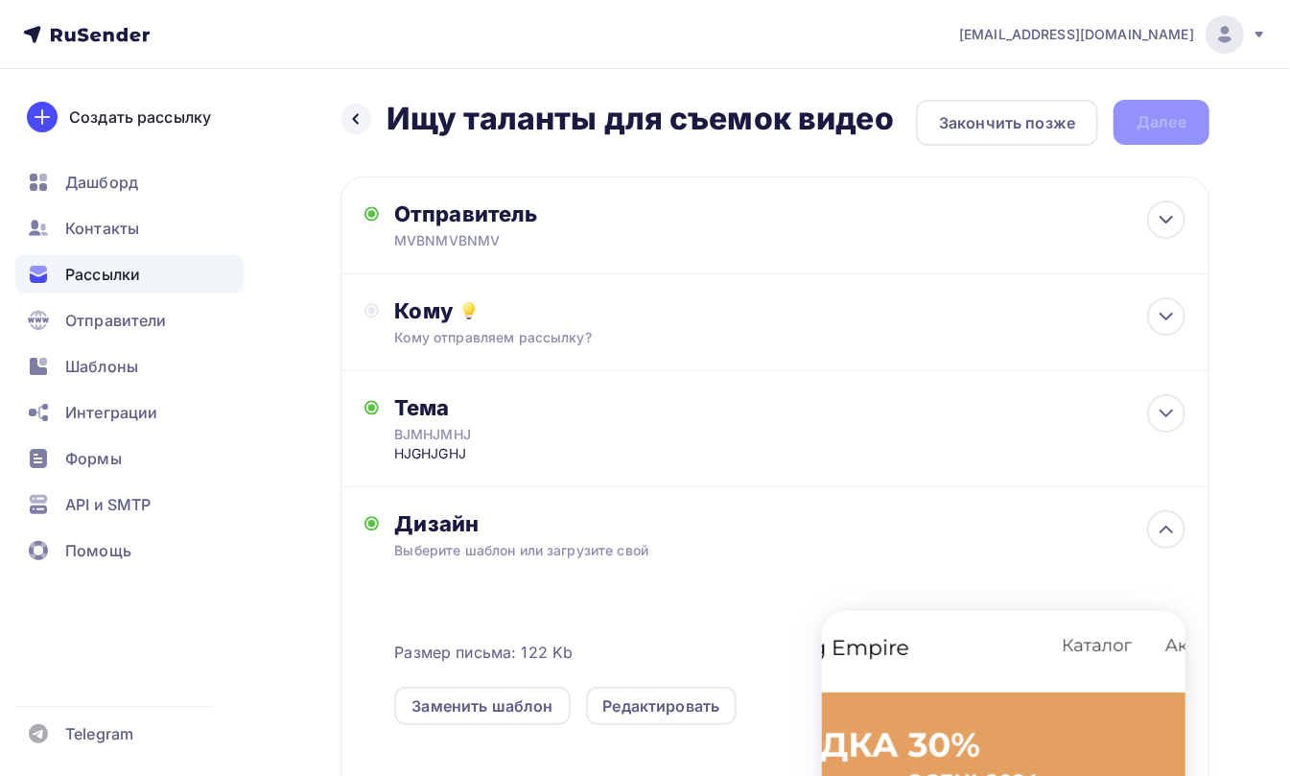
click at [1152, 113] on div "Назад Ищу таланты для съемок видео Ищу таланты для съемок видео Закончить позже…" at bounding box center [775, 123] width 869 height 46
click at [719, 97] on div "Назад Ищу таланты для съемок видео Ищу таланты для съемок видео Закончить позже…" at bounding box center [645, 600] width 1290 height 1063
drag, startPoint x: 653, startPoint y: 163, endPoint x: 639, endPoint y: 166, distance: 14.7
click at [650, 165] on div "Назад Ищу таланты для съемок видео Ищу таланты для съемок видео Закончить позже…" at bounding box center [775, 577] width 869 height 955
click at [1164, 113] on div "Назад Ищу таланты для съемок видео Ищу таланты для съемок видео Закончить позже…" at bounding box center [775, 123] width 869 height 46
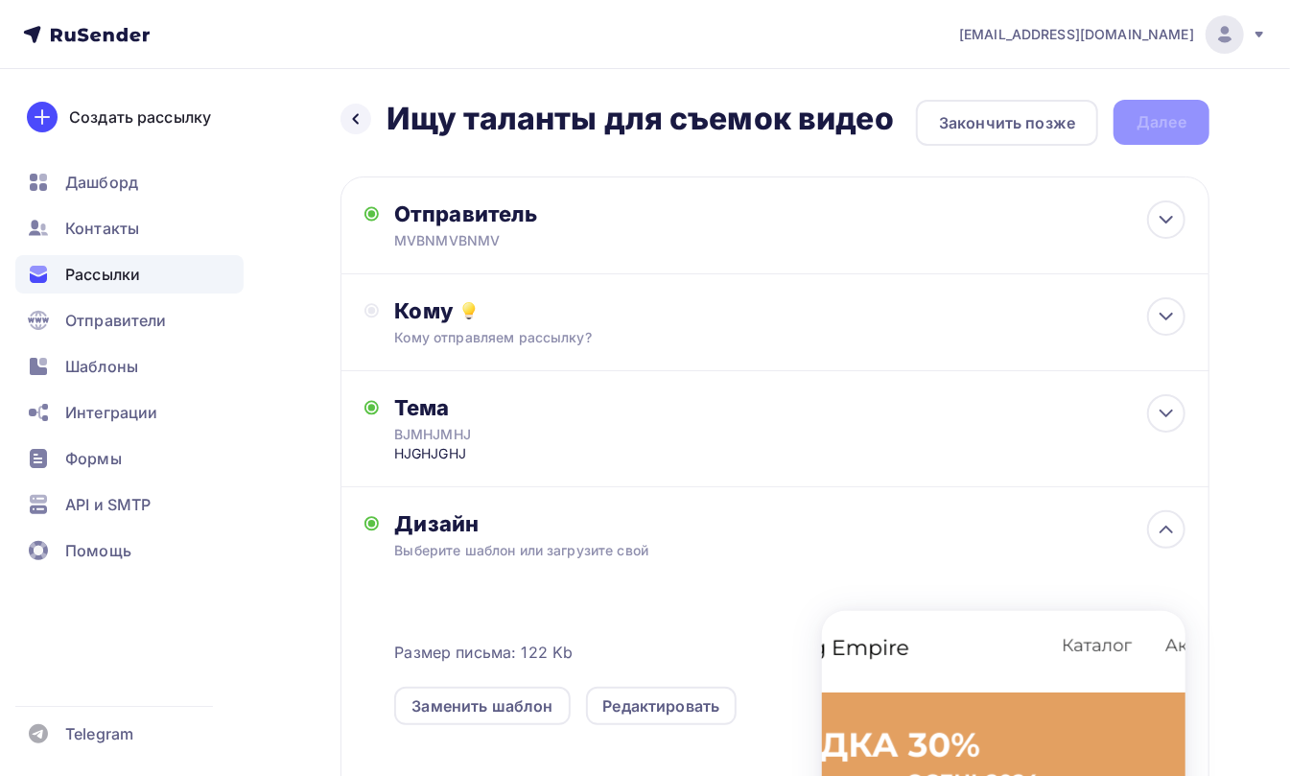
click at [1164, 117] on div "Назад Ищу таланты для съемок видео Ищу таланты для съемок видео Закончить позже…" at bounding box center [775, 123] width 869 height 46
click at [1037, 123] on div "Закончить позже" at bounding box center [1007, 122] width 136 height 23
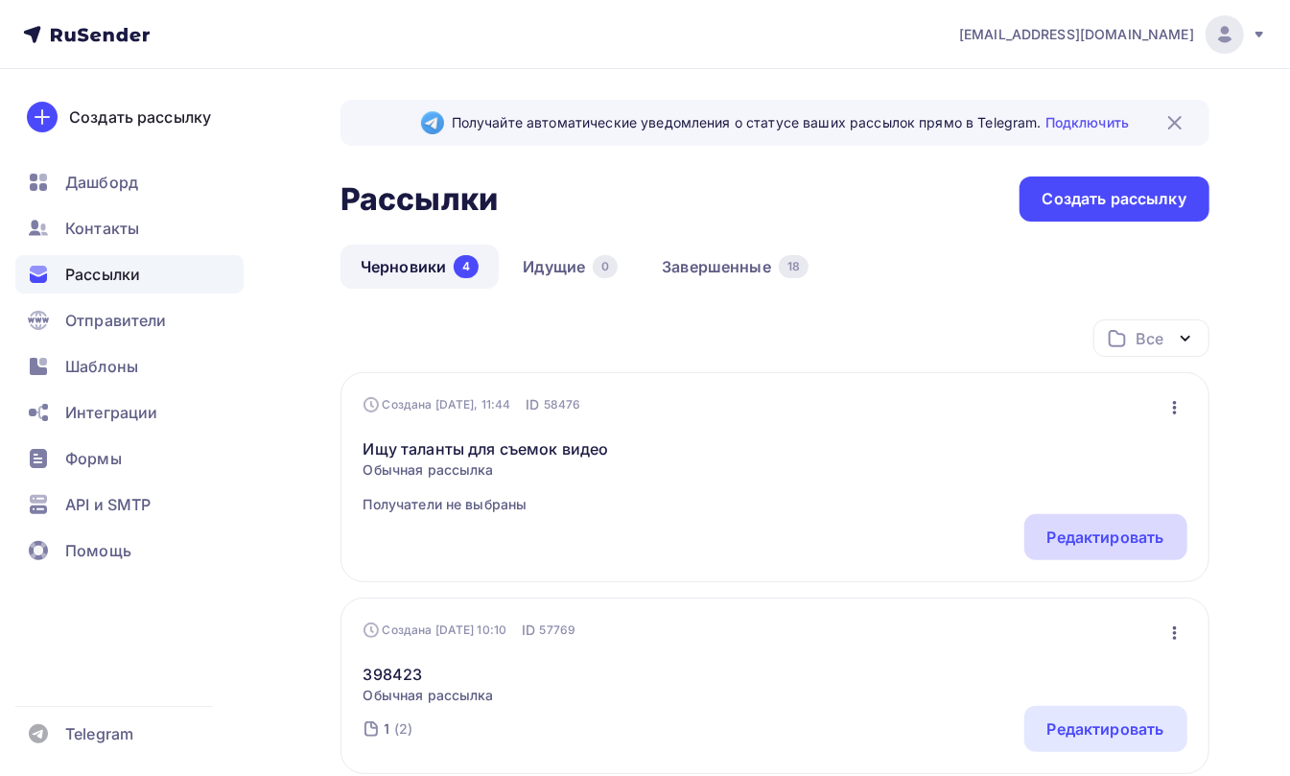
click at [1074, 530] on div "Редактировать" at bounding box center [1106, 537] width 117 height 23
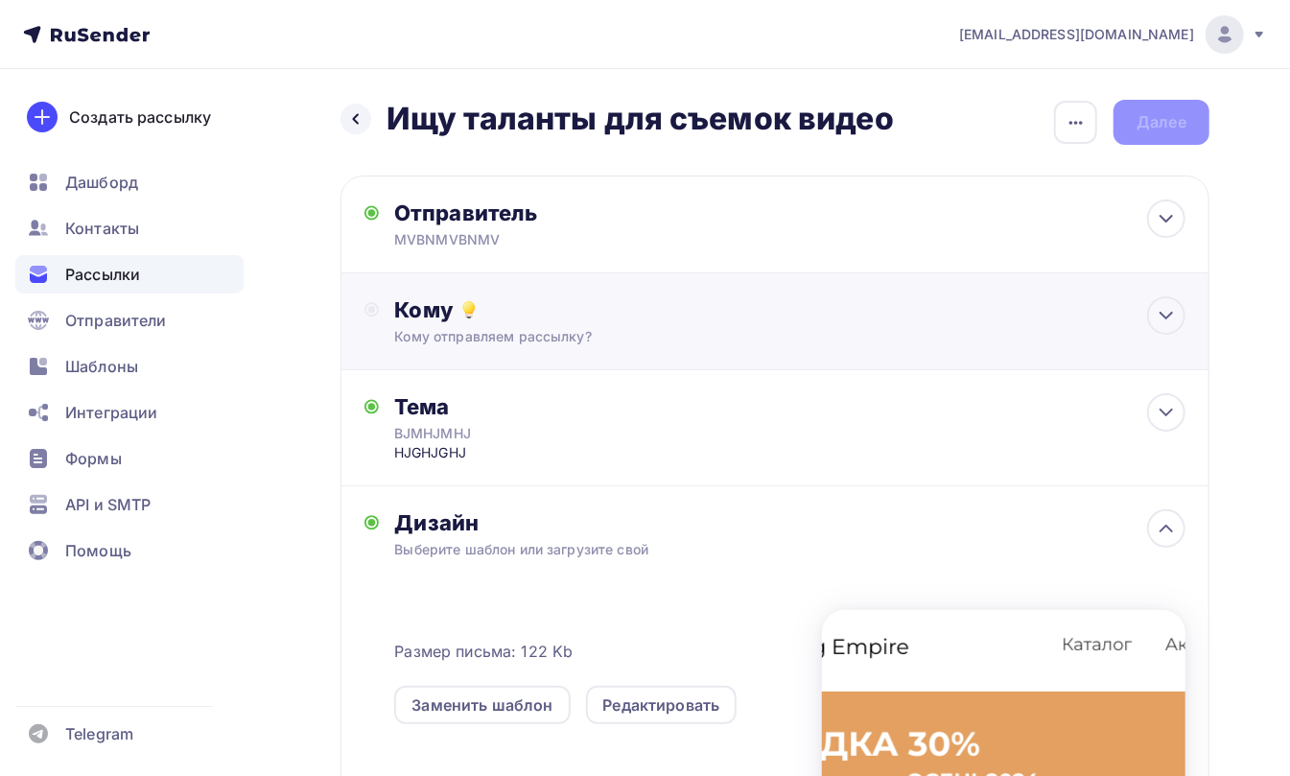
click at [422, 320] on div "Кому" at bounding box center [789, 309] width 791 height 27
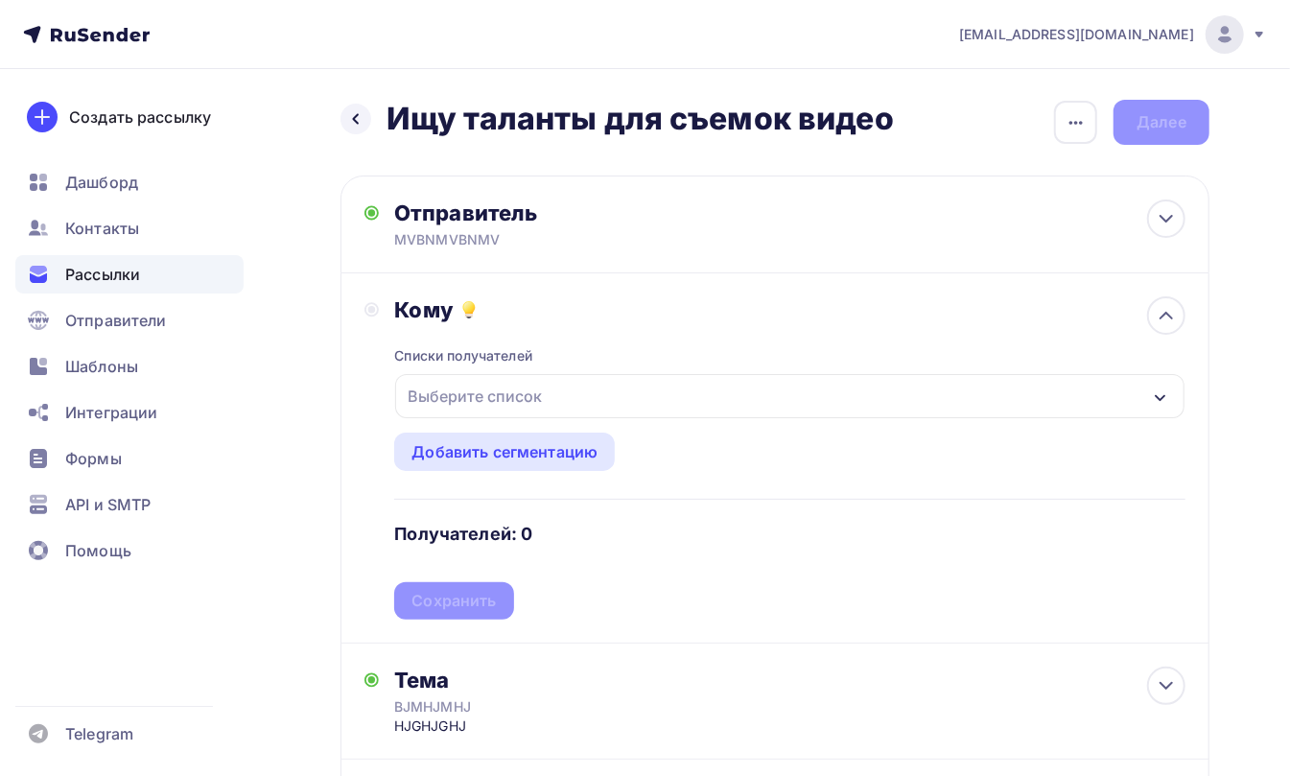
click at [422, 378] on div "Списки получателей Выберите список Все списки id 1 (1) #25969 Добавить список Д…" at bounding box center [789, 471] width 791 height 296
click at [430, 393] on div "Выберите список" at bounding box center [475, 396] width 150 height 35
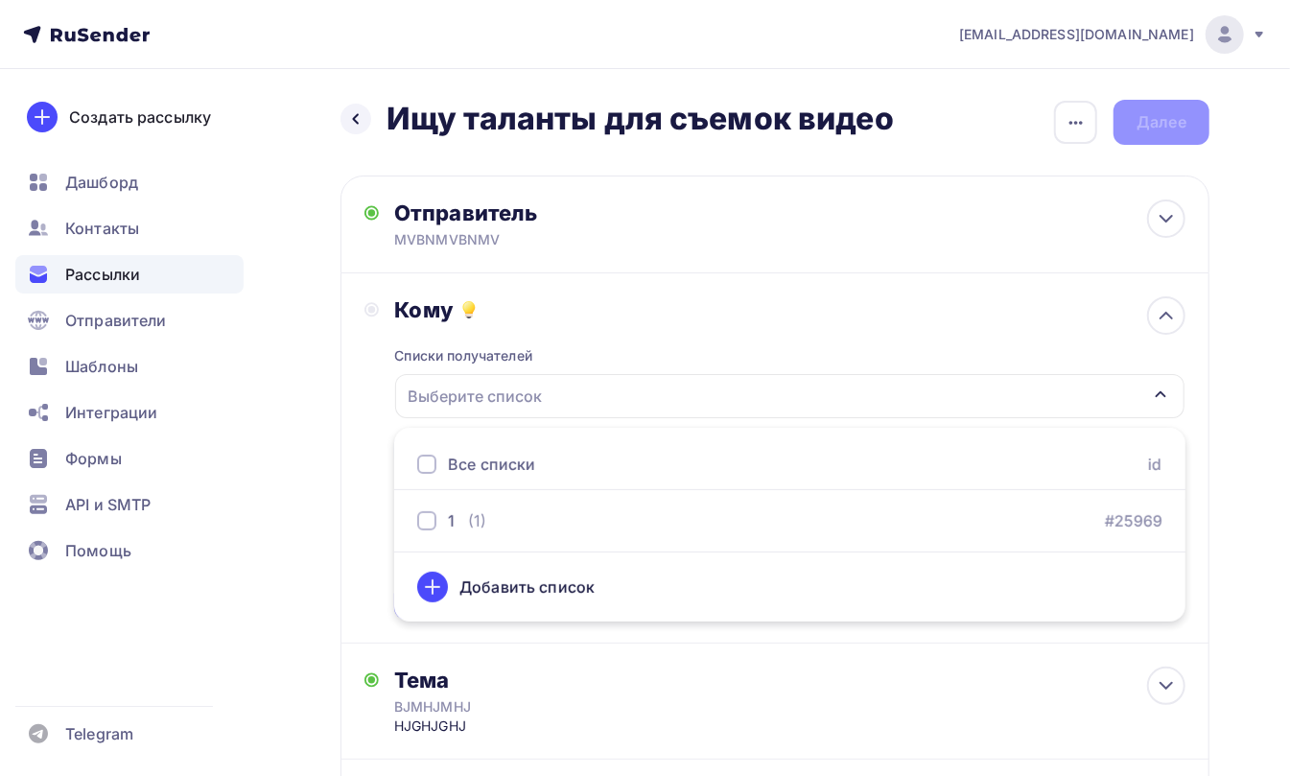
click at [418, 460] on div at bounding box center [426, 464] width 19 height 19
click at [363, 424] on div "Кому Списки получателей 1 Все списки id 1 (1) #25969 Добавить список Добавить с…" at bounding box center [775, 458] width 869 height 370
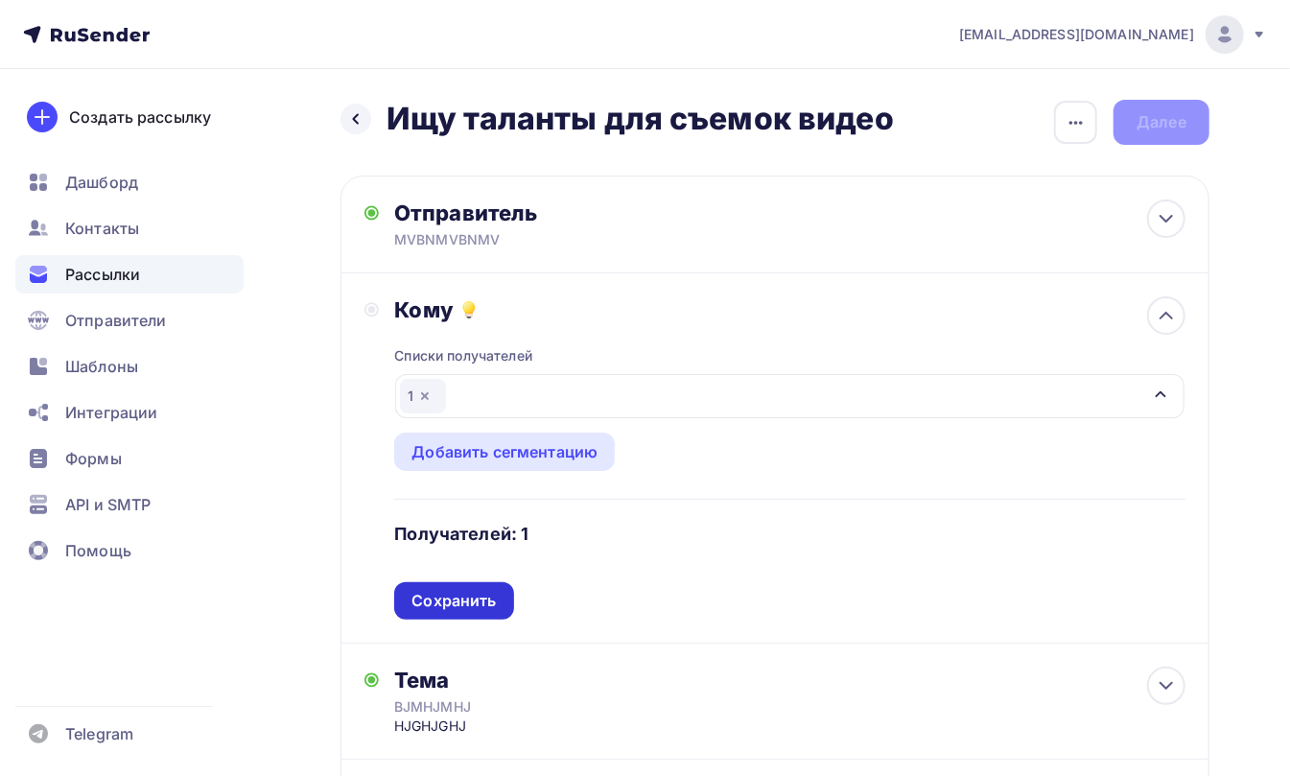
click at [455, 602] on div "Сохранить" at bounding box center [454, 601] width 84 height 22
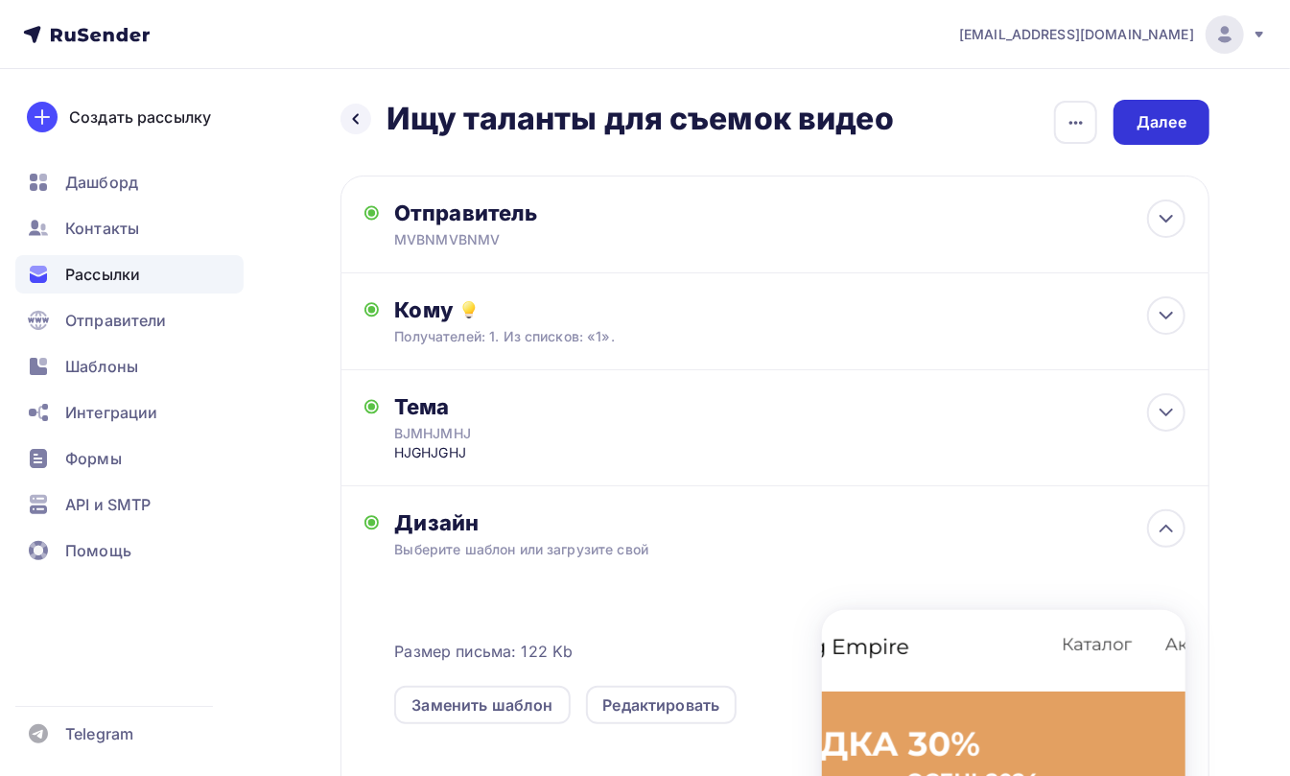
click at [1167, 136] on div "Далее" at bounding box center [1162, 122] width 96 height 45
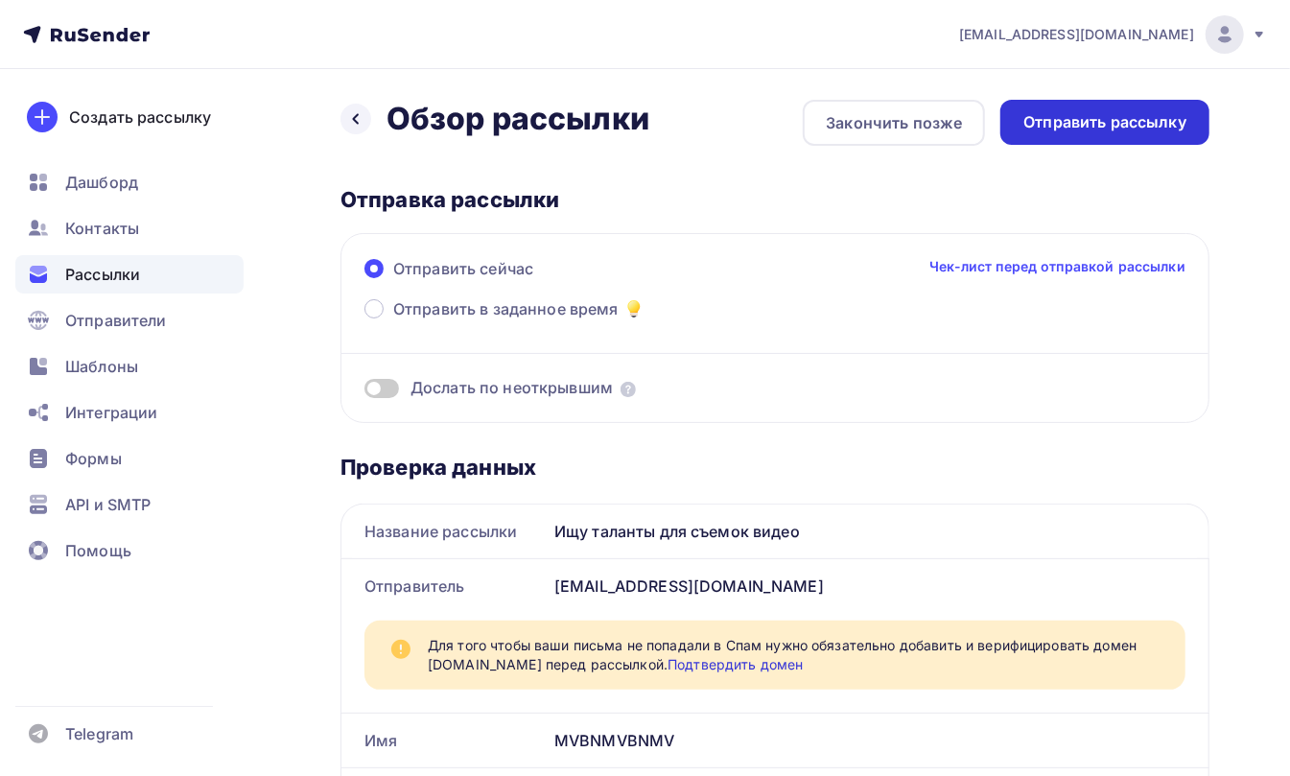
click at [1099, 124] on div "Отправить рассылку" at bounding box center [1105, 122] width 163 height 22
